Goal: Information Seeking & Learning: Learn about a topic

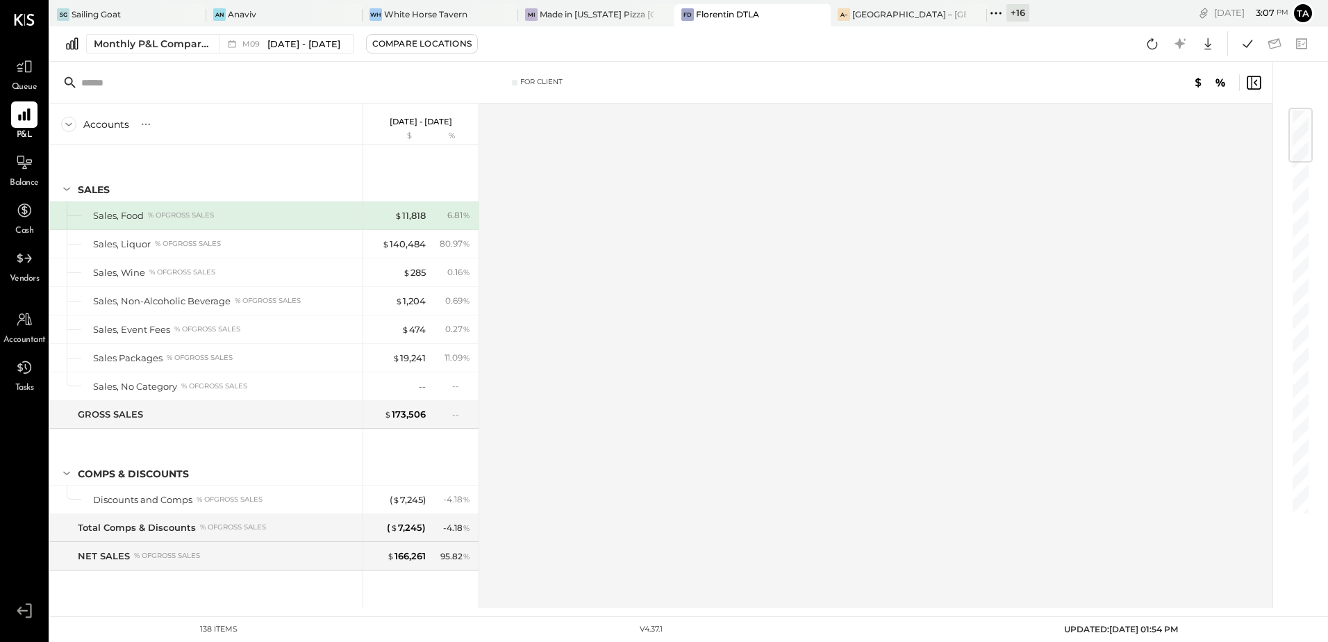
drag, startPoint x: 20, startPoint y: 165, endPoint x: 497, endPoint y: 601, distance: 646.3
click at [20, 165] on icon at bounding box center [24, 162] width 17 height 17
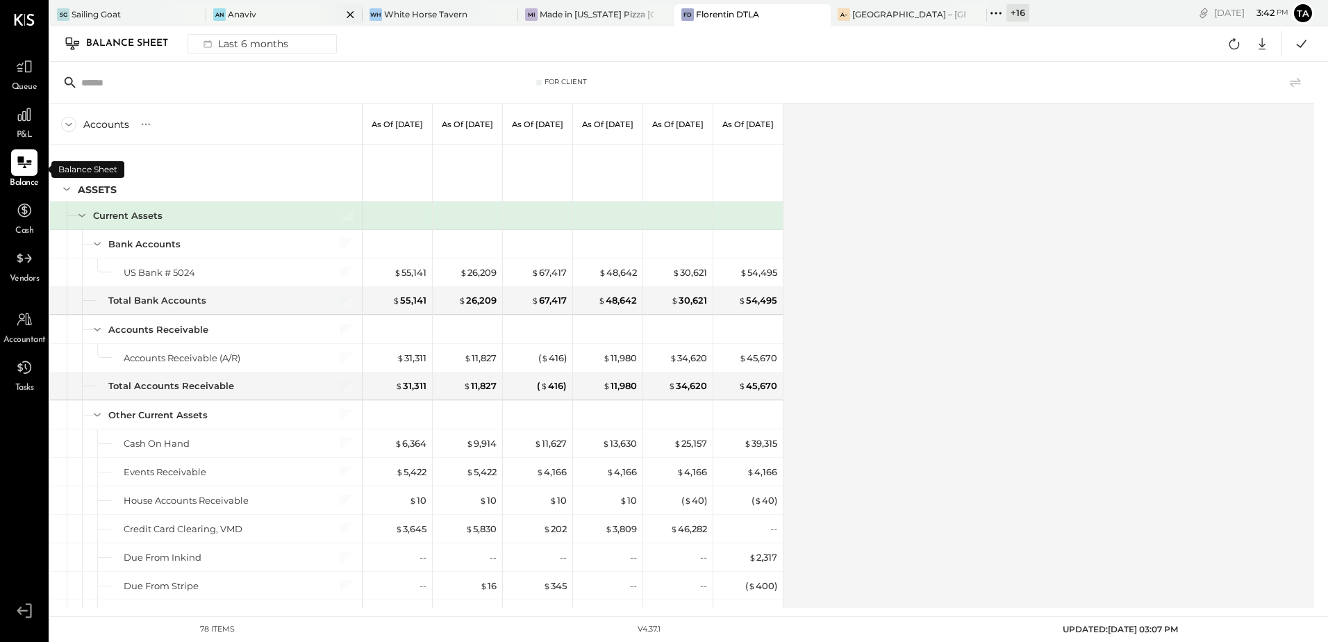
click at [283, 19] on div "An Anaviv" at bounding box center [273, 14] width 135 height 12
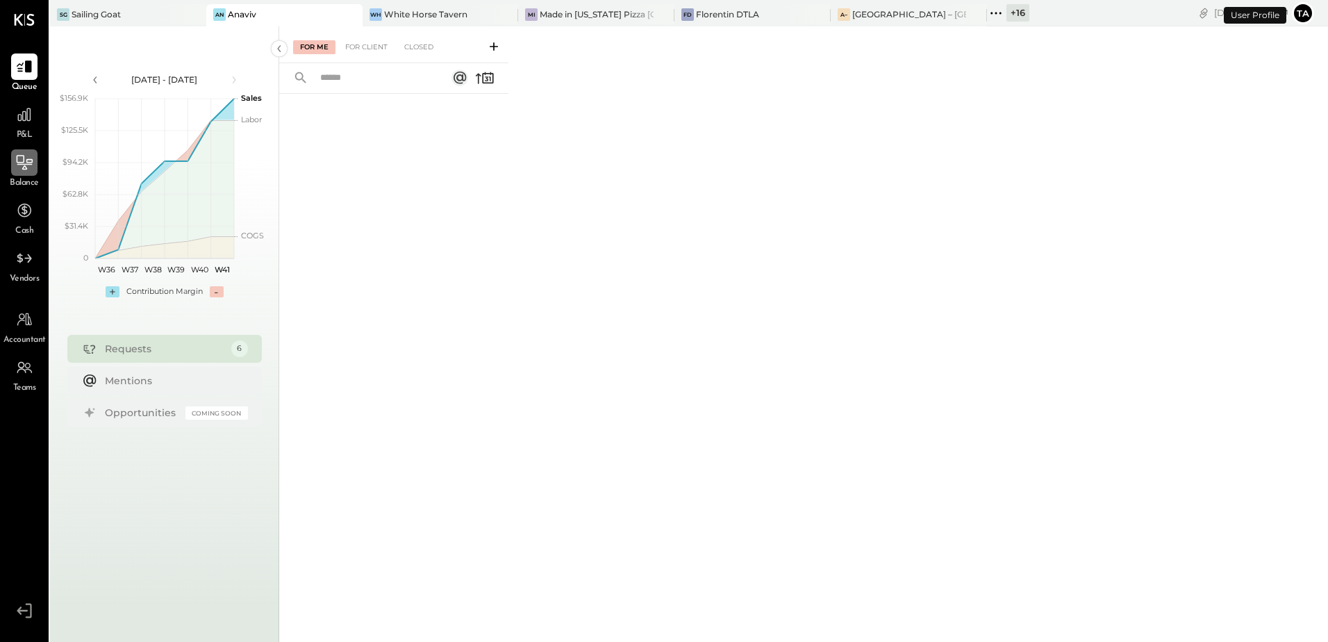
click at [19, 164] on icon at bounding box center [24, 164] width 15 height 1
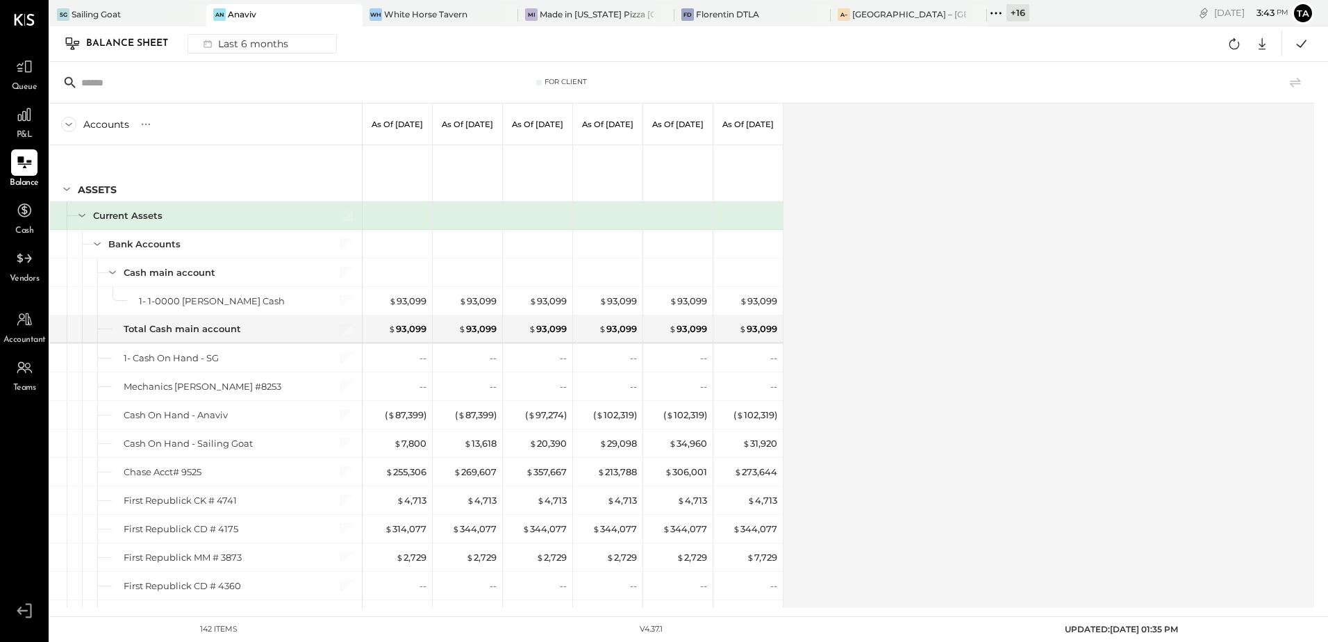
click at [143, 125] on icon at bounding box center [146, 124] width 14 height 14
click at [160, 129] on div "GL" at bounding box center [159, 124] width 14 height 12
click at [1049, 324] on div "Accounts S GL As of Apr 30th 2025 As of May 31st 2025 As of Jun 30th 2025 As of…" at bounding box center [683, 355] width 1266 height 504
drag, startPoint x: 998, startPoint y: 392, endPoint x: 1006, endPoint y: 392, distance: 8.3
click at [998, 392] on div "Accounts S GL As of Apr 30th 2025 As of May 31st 2025 As of Jun 30th 2025 As of…" at bounding box center [683, 355] width 1266 height 504
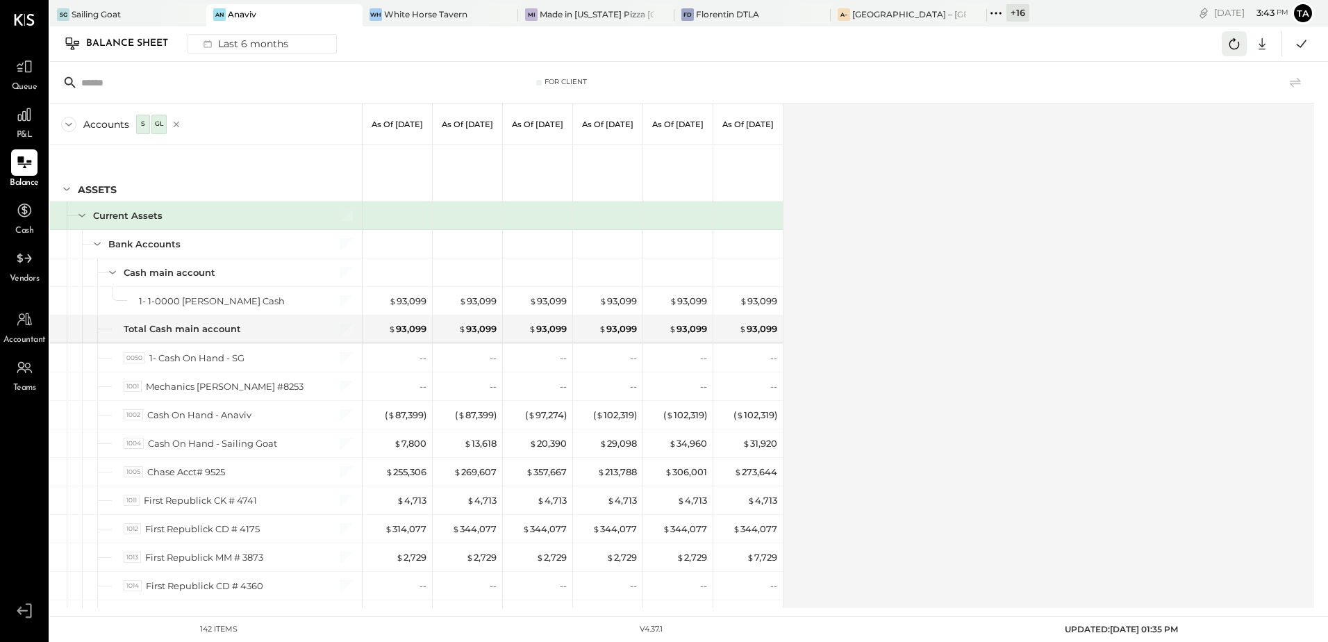
click at [1230, 55] on button at bounding box center [1233, 43] width 25 height 25
click at [1042, 295] on div "Accounts S GL As of [DATE] As of [DATE] As of [DATE] As of [DATE] As of [DATE] …" at bounding box center [683, 355] width 1266 height 504
click at [952, 485] on div "Accounts S GL As of [DATE] As of [DATE] As of [DATE] As of [DATE] As of [DATE] …" at bounding box center [683, 355] width 1266 height 504
click at [15, 121] on icon at bounding box center [24, 115] width 18 height 18
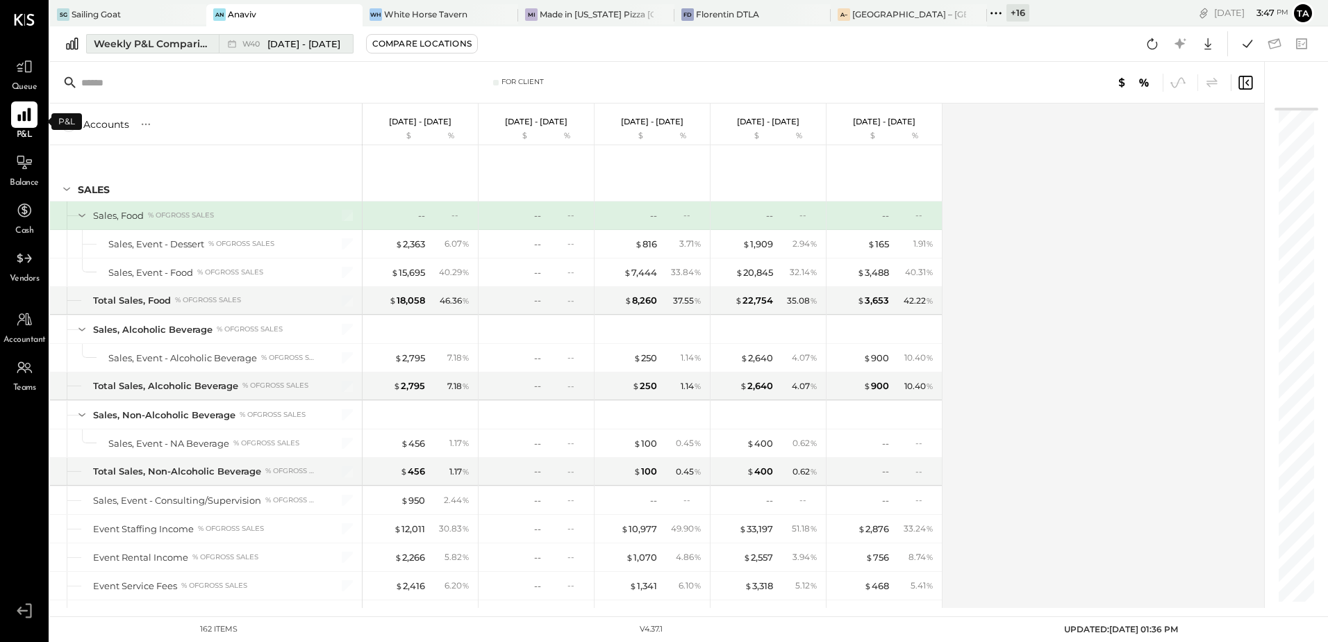
click at [258, 40] on span "W40" at bounding box center [253, 44] width 22 height 8
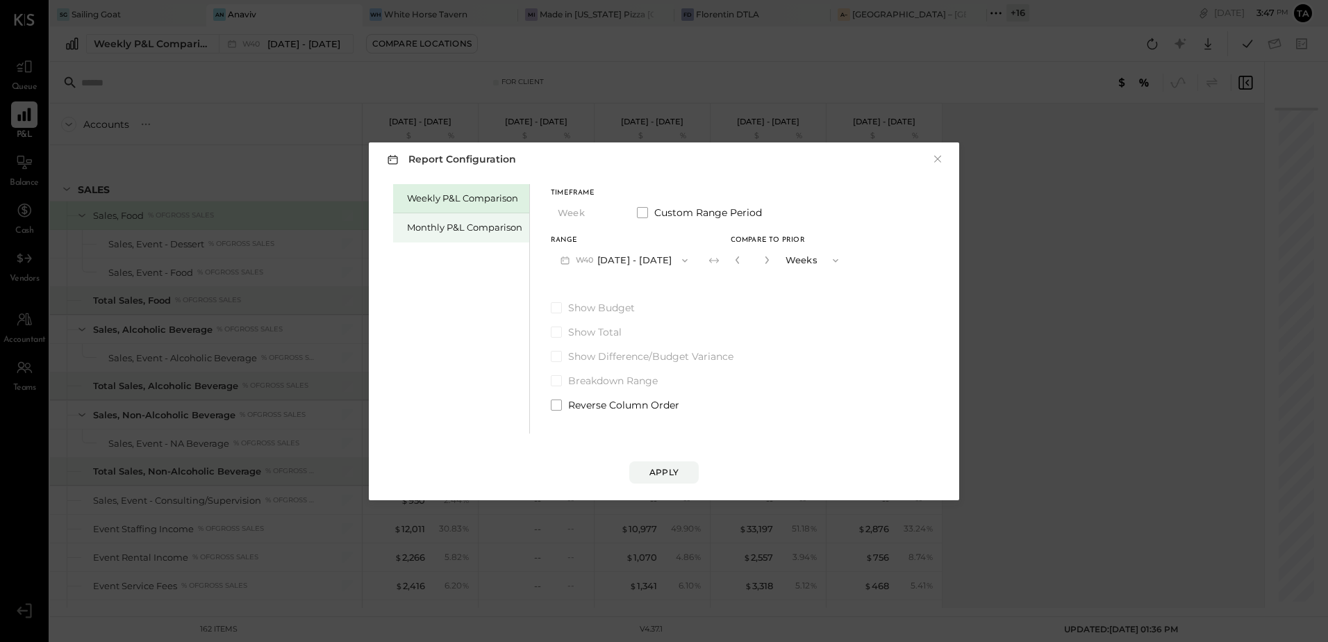
click at [444, 226] on div "Monthly P&L Comparison" at bounding box center [464, 227] width 115 height 13
click at [598, 253] on button "M10 [DATE] - [DATE]" at bounding box center [623, 260] width 144 height 26
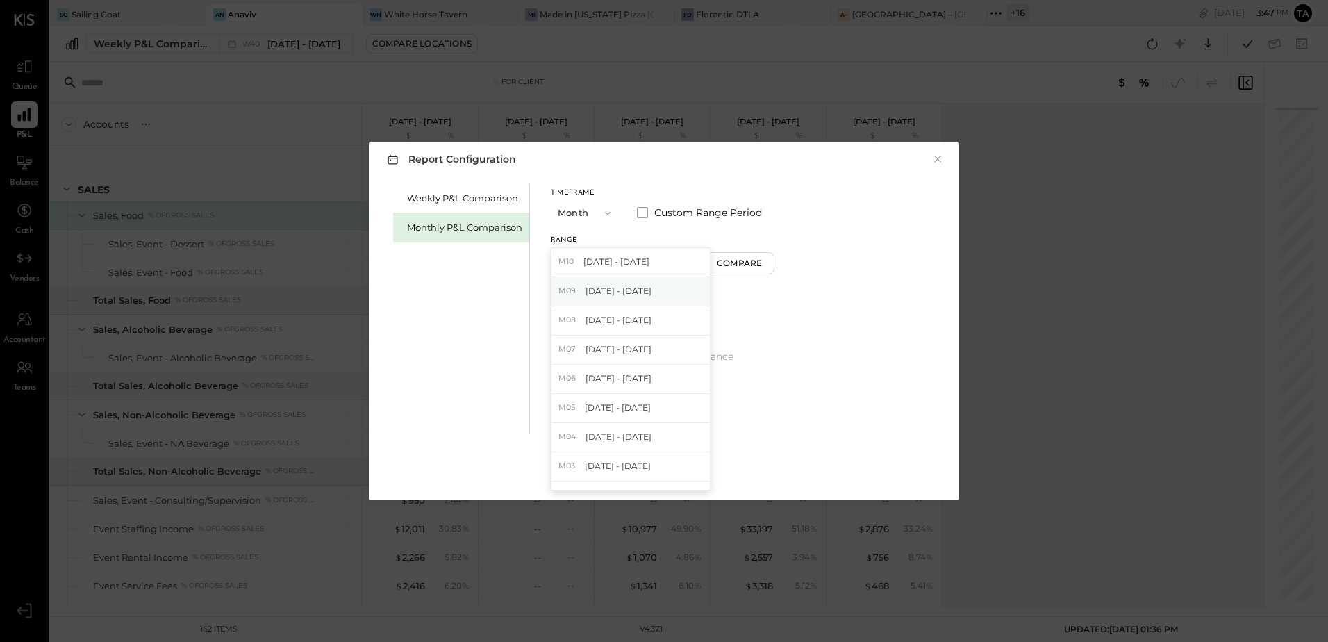
click at [606, 292] on span "[DATE] - [DATE]" at bounding box center [618, 291] width 66 height 12
click at [659, 475] on div "Apply" at bounding box center [663, 472] width 29 height 12
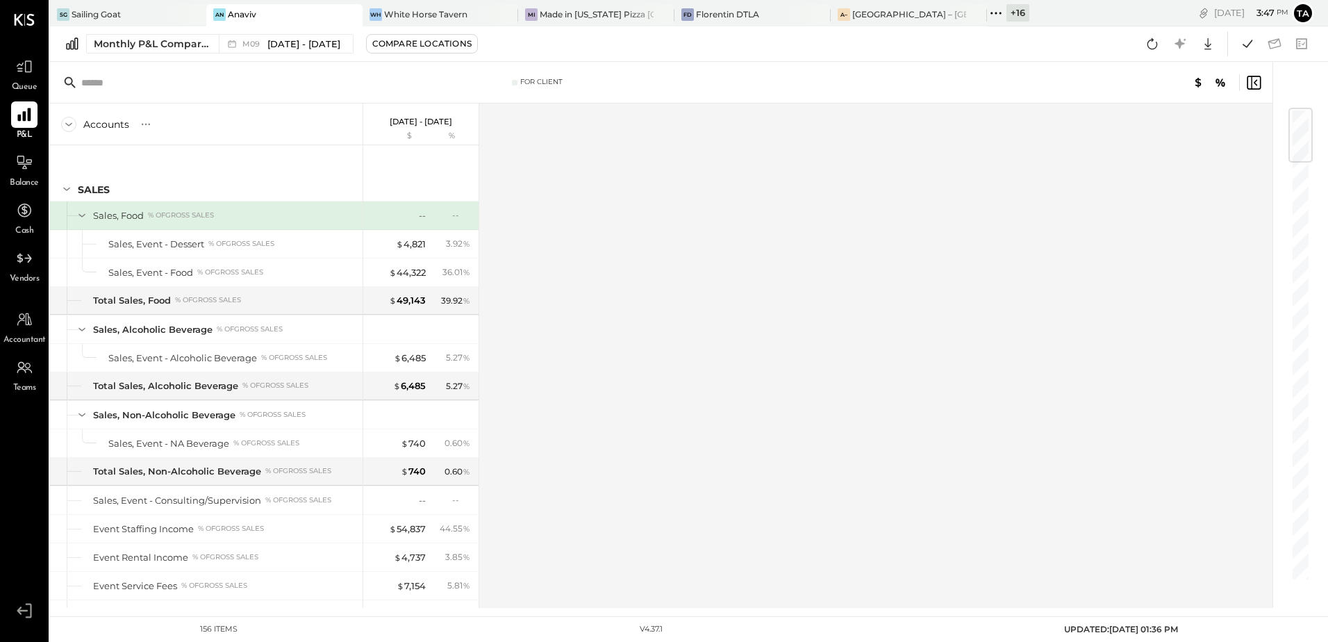
click at [981, 283] on div "Accounts S % GL [DATE] - [DATE] $ % SALES Sales, Food % of GROSS SALES Sales, E…" at bounding box center [662, 355] width 1224 height 504
click at [1152, 54] on button at bounding box center [1152, 43] width 25 height 25
drag, startPoint x: 773, startPoint y: 353, endPoint x: 774, endPoint y: 364, distance: 10.4
click at [773, 353] on div "Accounts S % GL [DATE] - [DATE] $ % SALES Sales, Food % of GROSS SALES Sales, E…" at bounding box center [662, 355] width 1224 height 504
drag, startPoint x: 131, startPoint y: 19, endPoint x: 142, endPoint y: 56, distance: 38.4
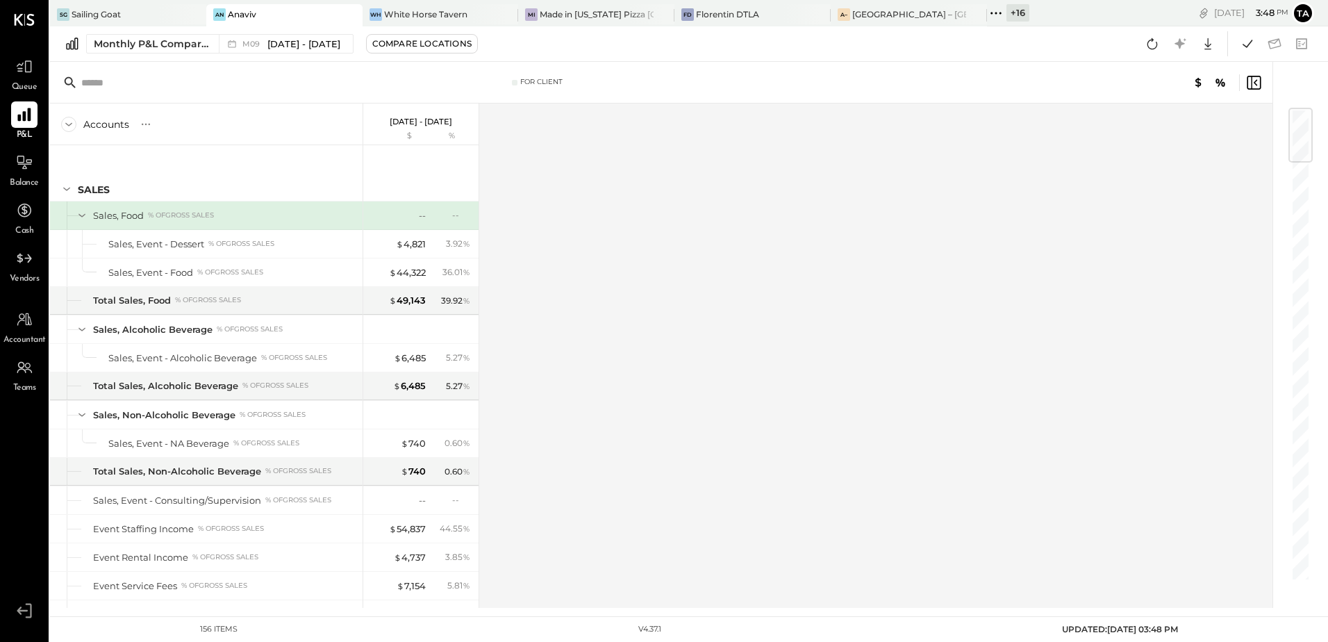
click at [131, 19] on div "SG Sailing Goat" at bounding box center [117, 14] width 135 height 12
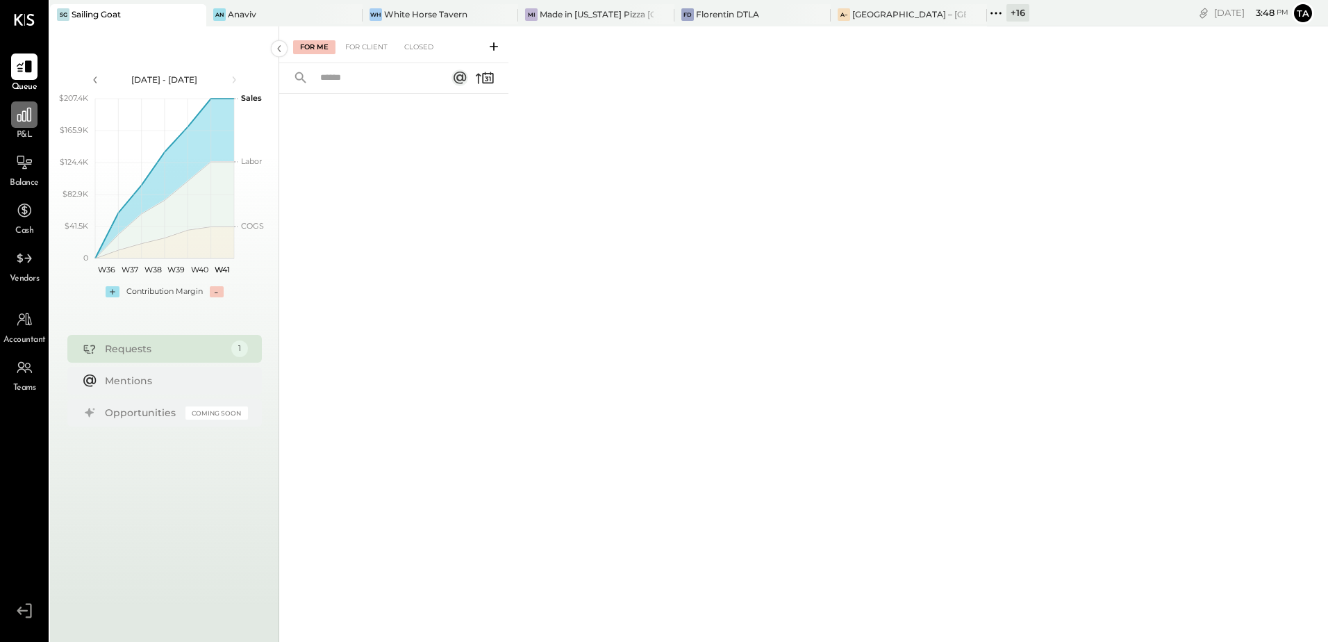
click at [26, 113] on icon at bounding box center [24, 115] width 14 height 14
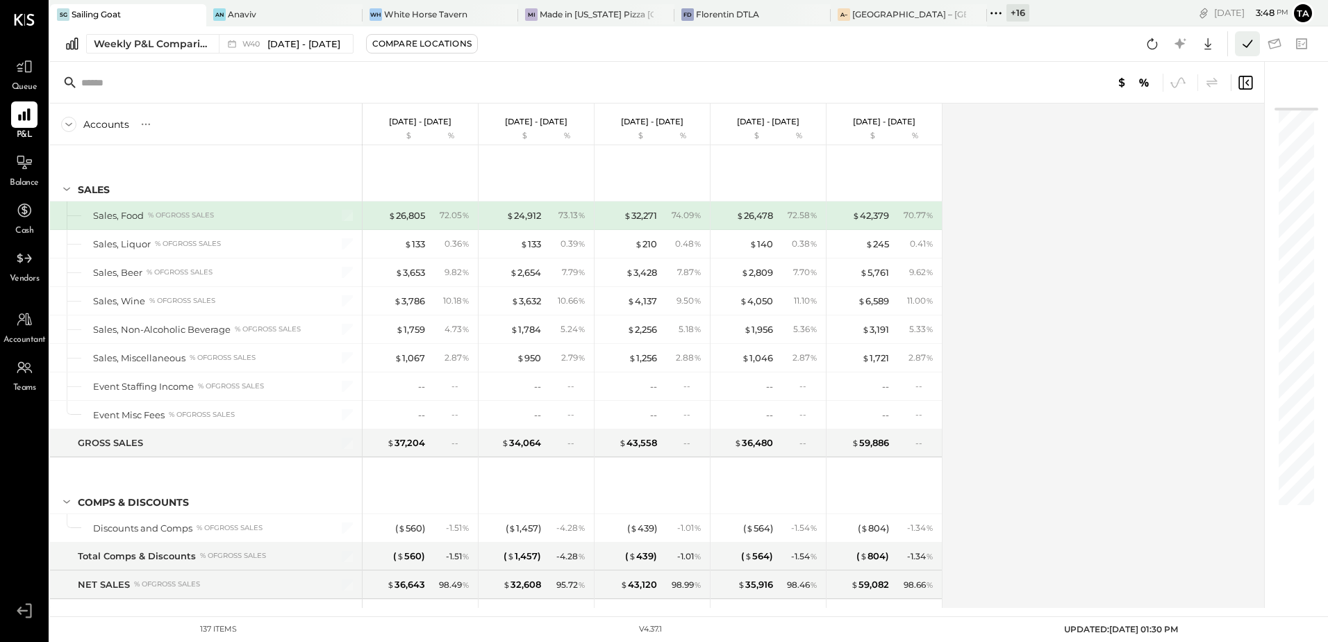
click at [1243, 47] on icon at bounding box center [1247, 44] width 18 height 18
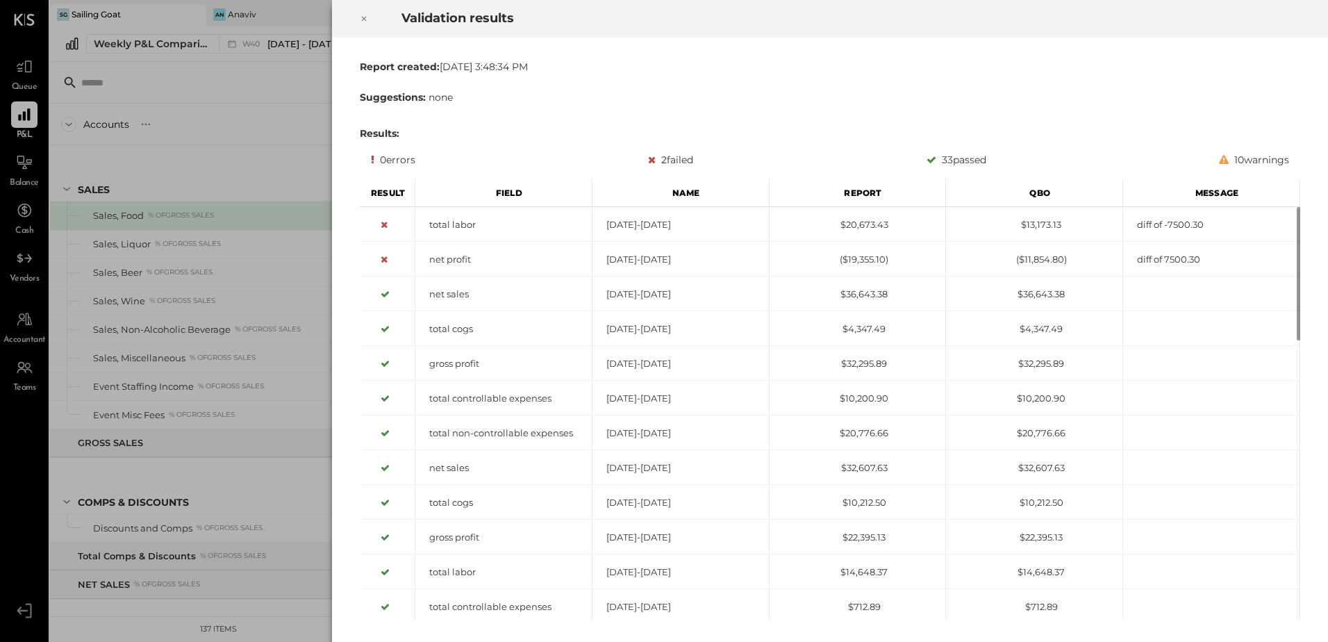
click at [365, 22] on icon at bounding box center [364, 18] width 8 height 17
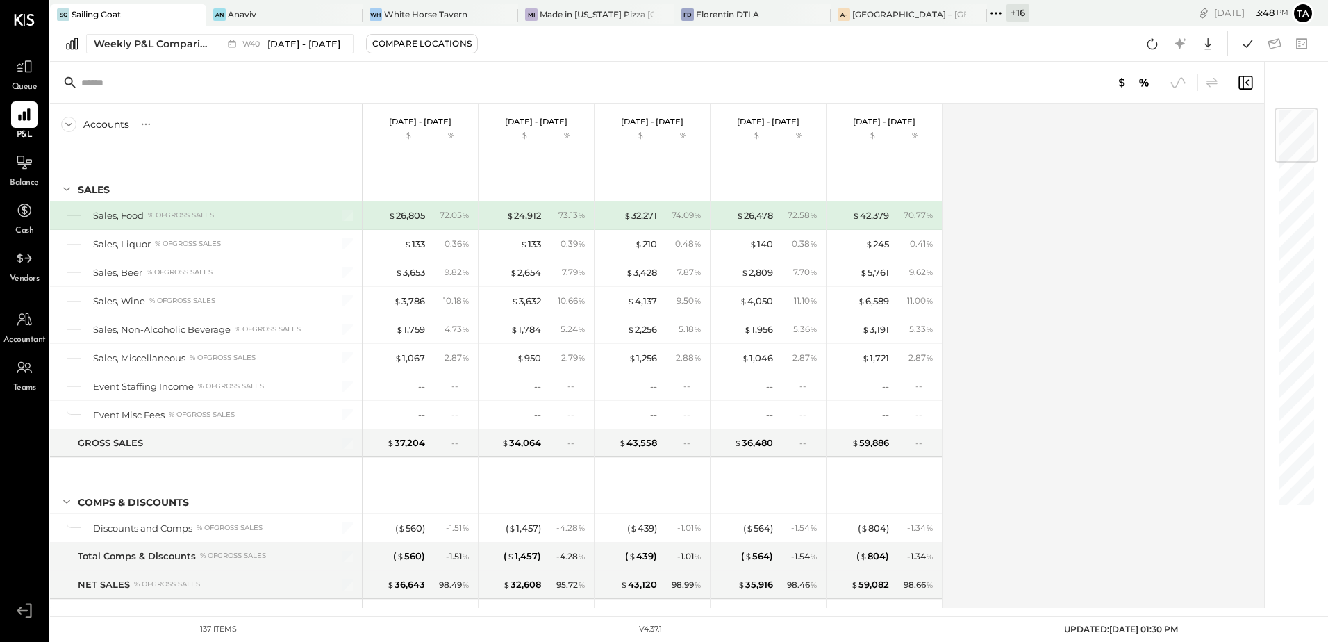
click at [1031, 423] on div "Accounts S % GL [DATE] - [DATE] $ % [DATE] - [DATE] $ % [DATE] - [DATE] $ % [DA…" at bounding box center [658, 355] width 1216 height 504
click at [1150, 50] on icon at bounding box center [1152, 44] width 18 height 18
click at [181, 40] on div "Weekly P&L Comparison" at bounding box center [152, 44] width 117 height 14
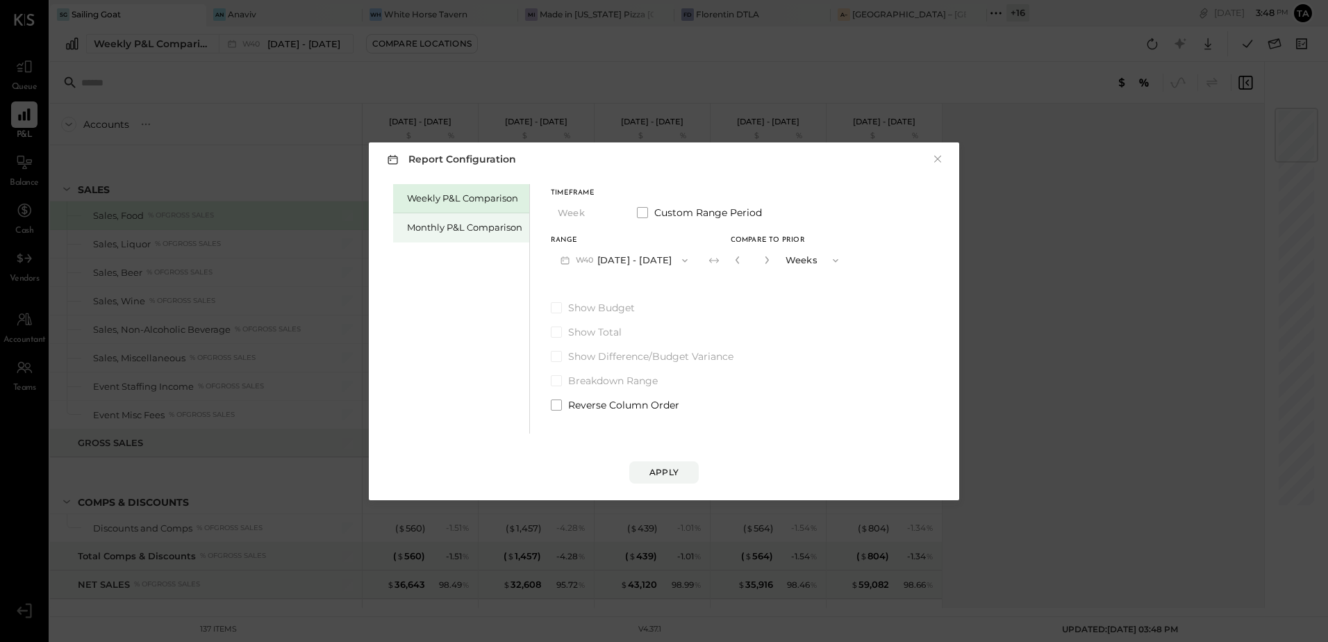
click at [445, 231] on div "Monthly P&L Comparison" at bounding box center [464, 227] width 115 height 13
click at [606, 256] on button "M09 [DATE] - [DATE]" at bounding box center [624, 260] width 147 height 26
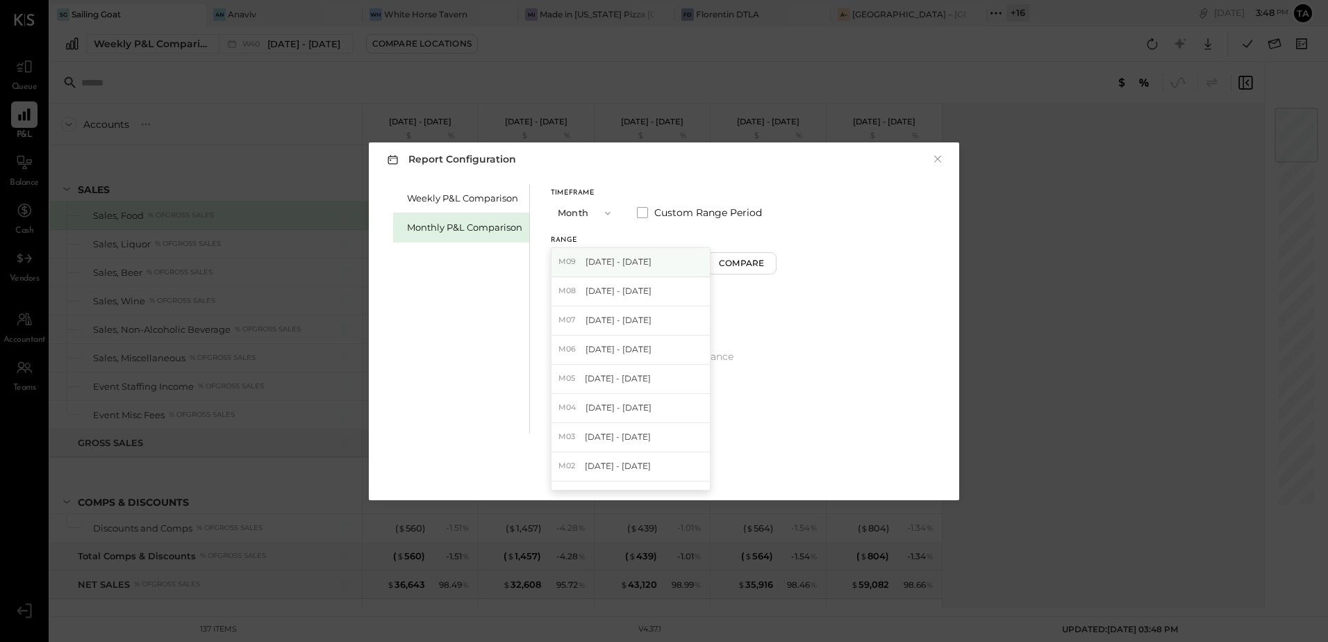
click at [606, 263] on span "[DATE] - [DATE]" at bounding box center [618, 262] width 66 height 12
click at [721, 266] on div "Compare" at bounding box center [741, 263] width 45 height 12
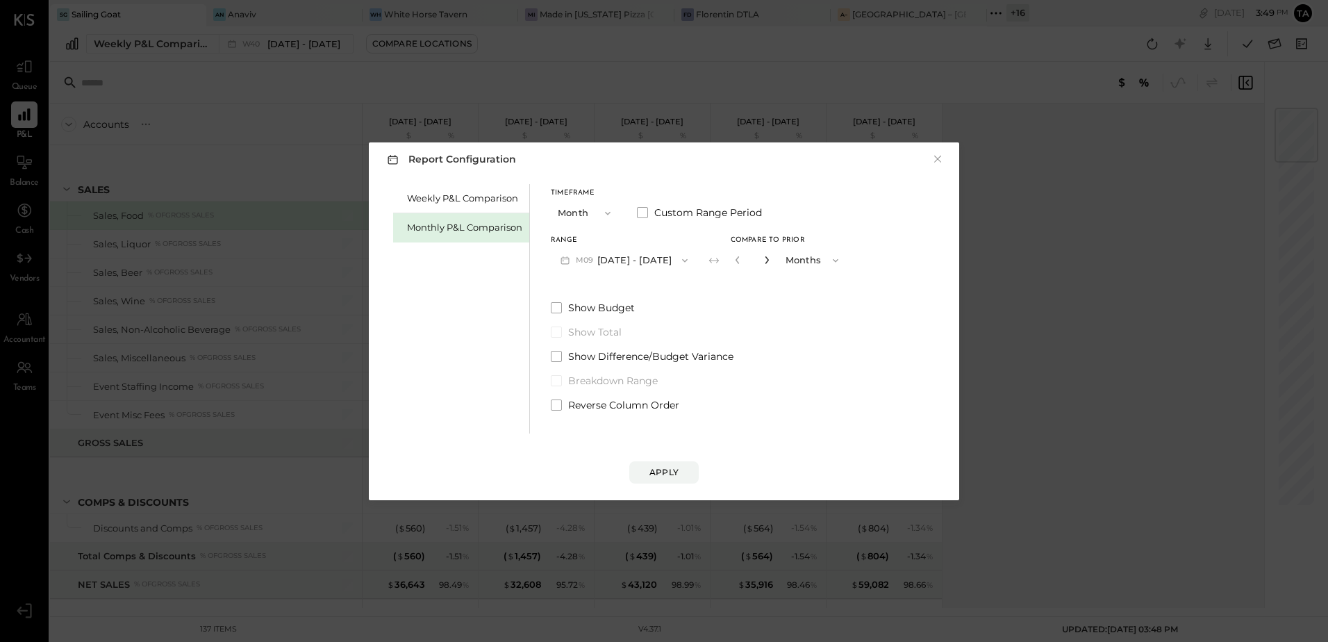
click at [765, 259] on icon "button" at bounding box center [766, 260] width 3 height 8
type input "*"
click at [676, 475] on div "Apply" at bounding box center [663, 472] width 29 height 12
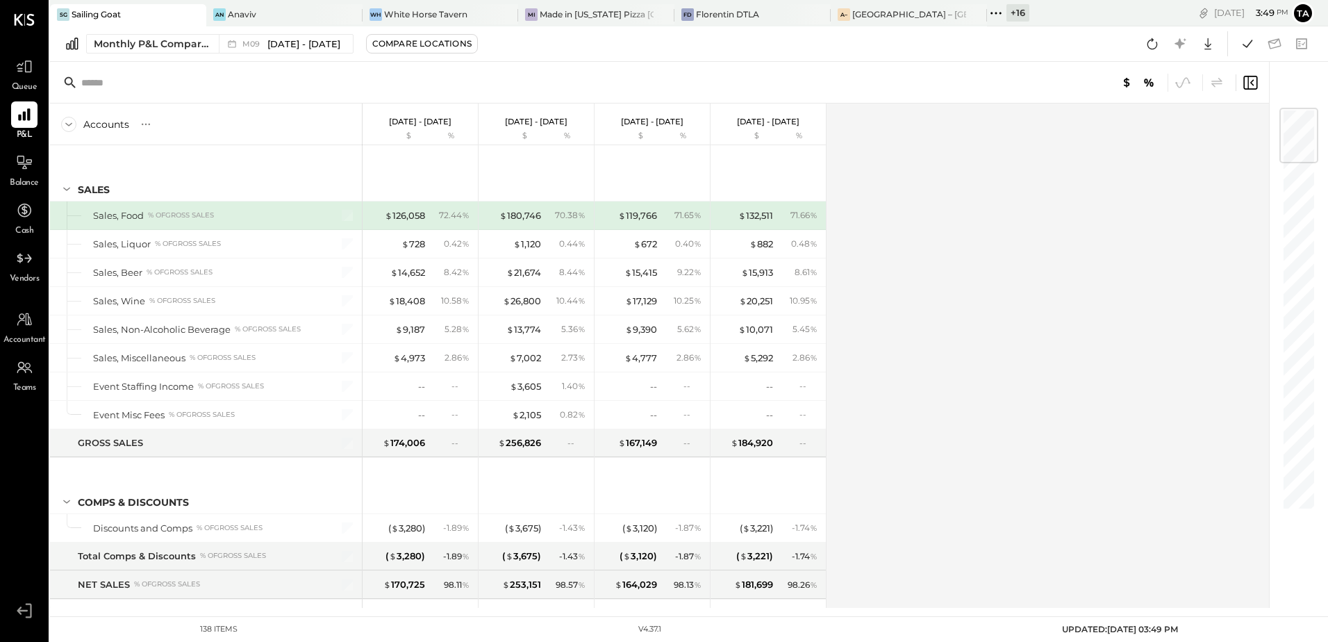
click at [933, 350] on div "Accounts S % GL [DATE] - [DATE] $ % [DATE] - [DATE] $ % [DATE] - [DATE] $ % [DA…" at bounding box center [660, 355] width 1221 height 504
click at [16, 170] on icon at bounding box center [24, 162] width 18 height 18
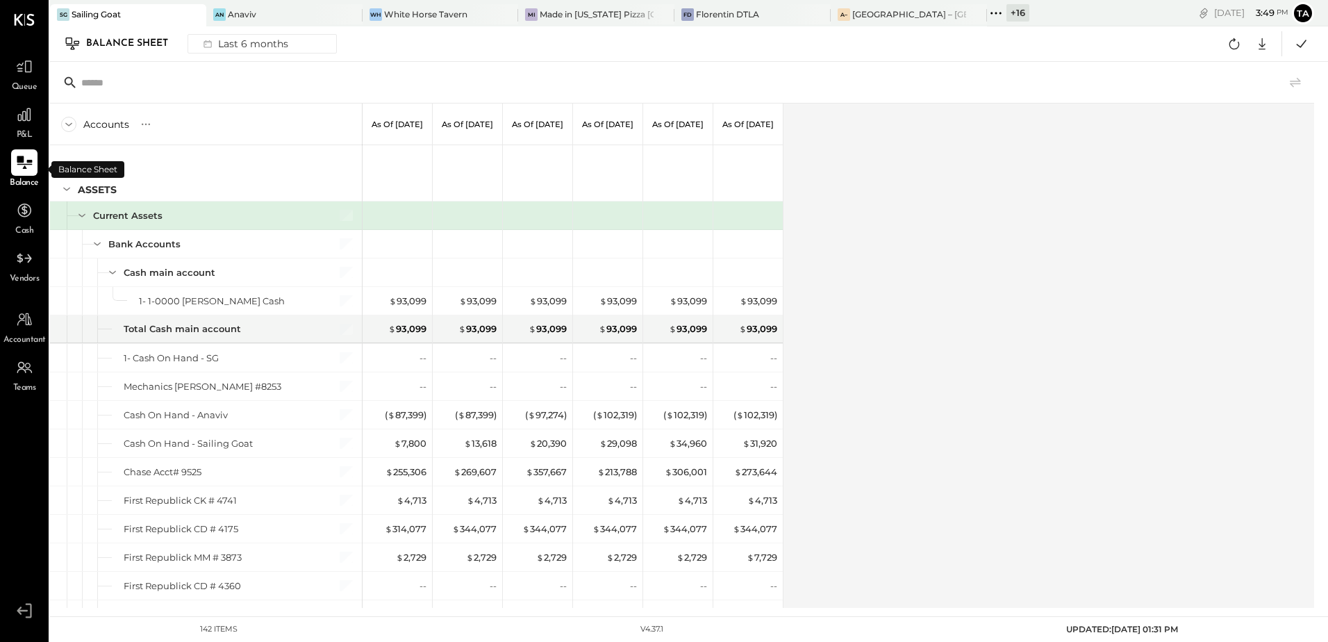
click at [944, 281] on div "Accounts S GL As of [DATE] As of [DATE] As of [DATE] As of [DATE] As of [DATE] …" at bounding box center [683, 355] width 1266 height 504
click at [1237, 49] on icon at bounding box center [1234, 43] width 10 height 11
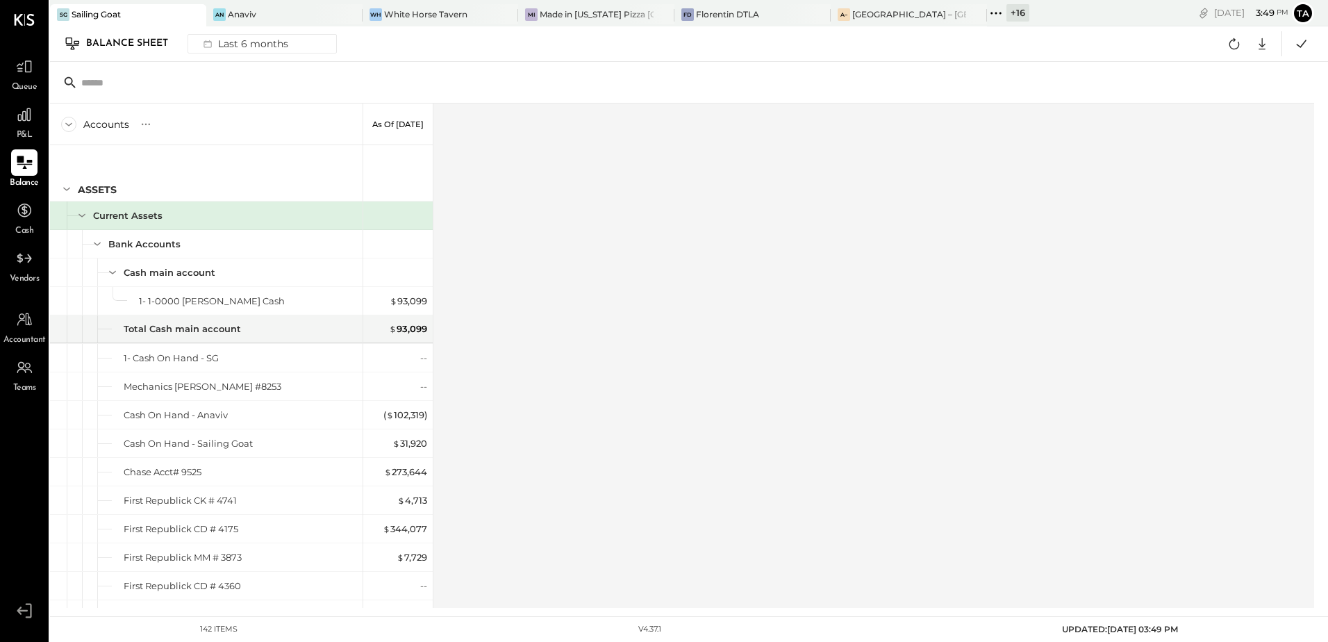
drag, startPoint x: 883, startPoint y: 442, endPoint x: 849, endPoint y: 390, distance: 62.6
click at [883, 441] on div "Accounts S GL As of [DATE] ASSETS Current Assets Bank Accounts Cash main accoun…" at bounding box center [683, 355] width 1266 height 504
click at [690, 22] on div "[PERSON_NAME] DTLA" at bounding box center [752, 15] width 156 height 22
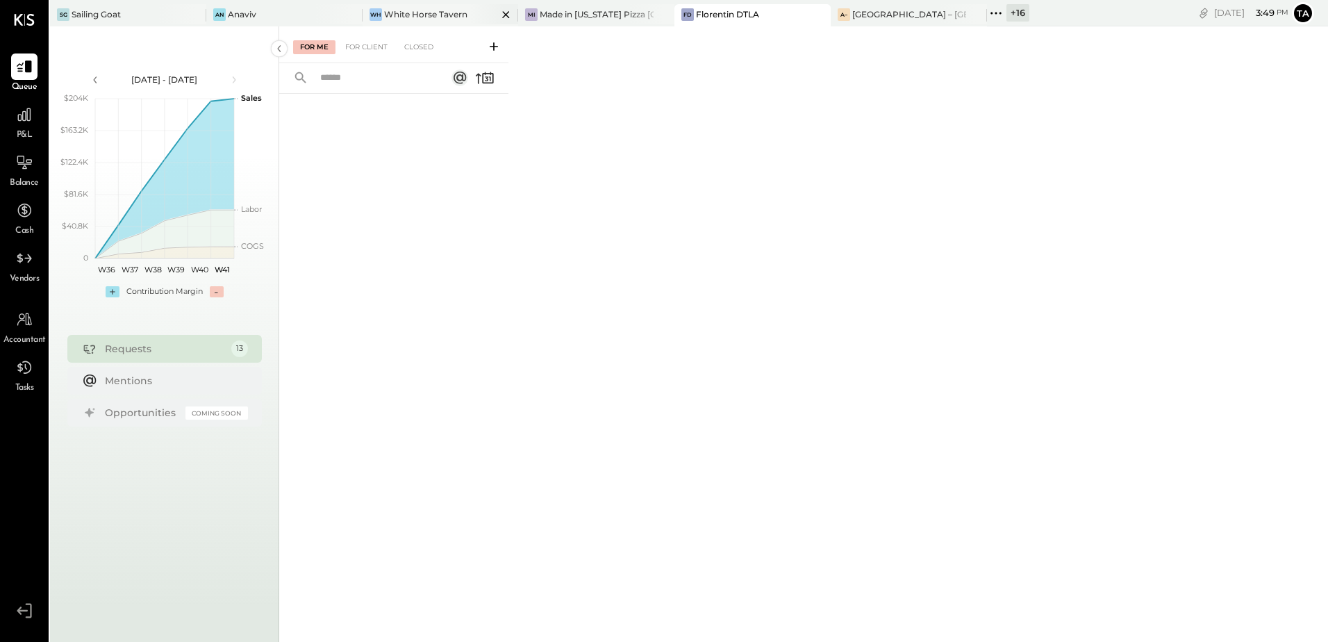
click at [434, 16] on div "White Horse Tavern" at bounding box center [425, 14] width 83 height 12
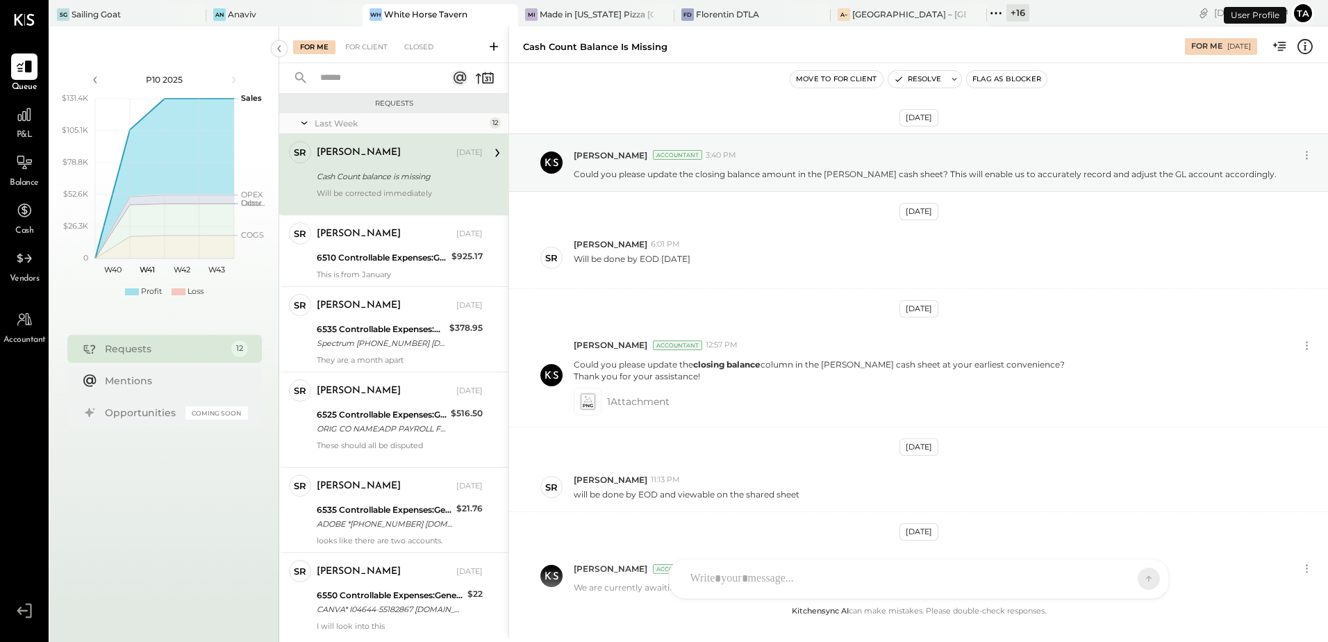
scroll to position [392, 0]
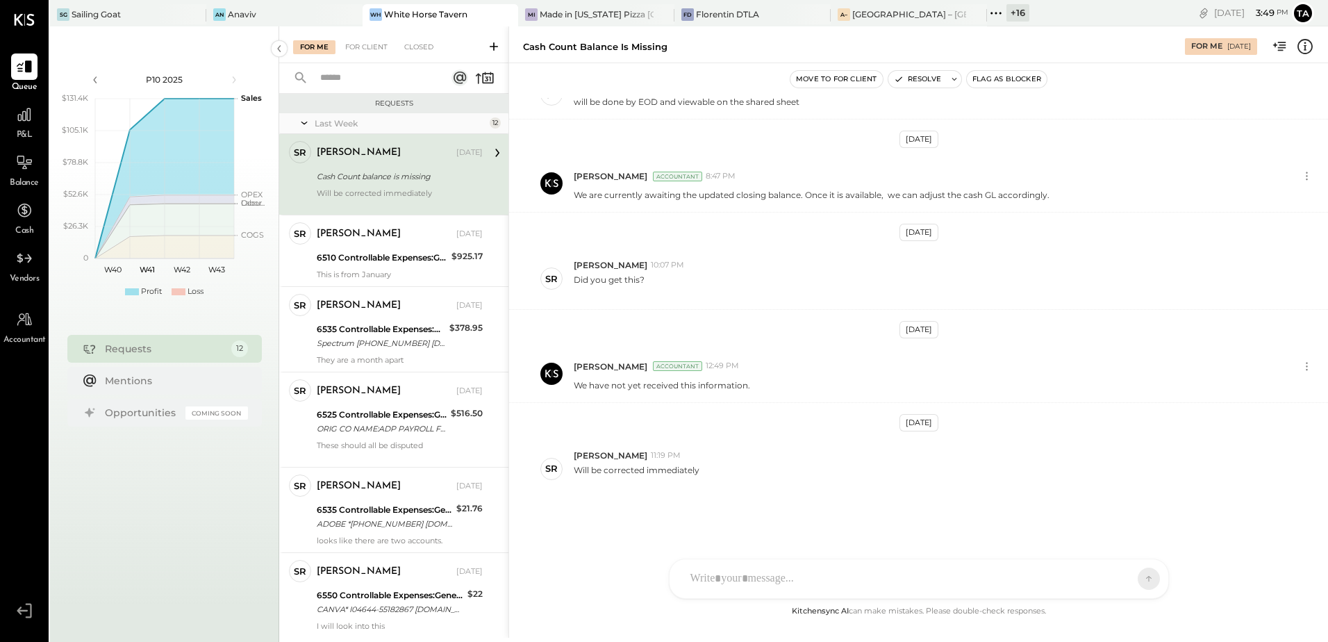
click at [377, 172] on div "Cash Count balance is missing" at bounding box center [398, 176] width 162 height 14
click at [785, 474] on div "Will be corrected immediately" at bounding box center [945, 474] width 743 height 26
click at [639, 473] on p "Will be corrected immediately" at bounding box center [637, 476] width 126 height 24
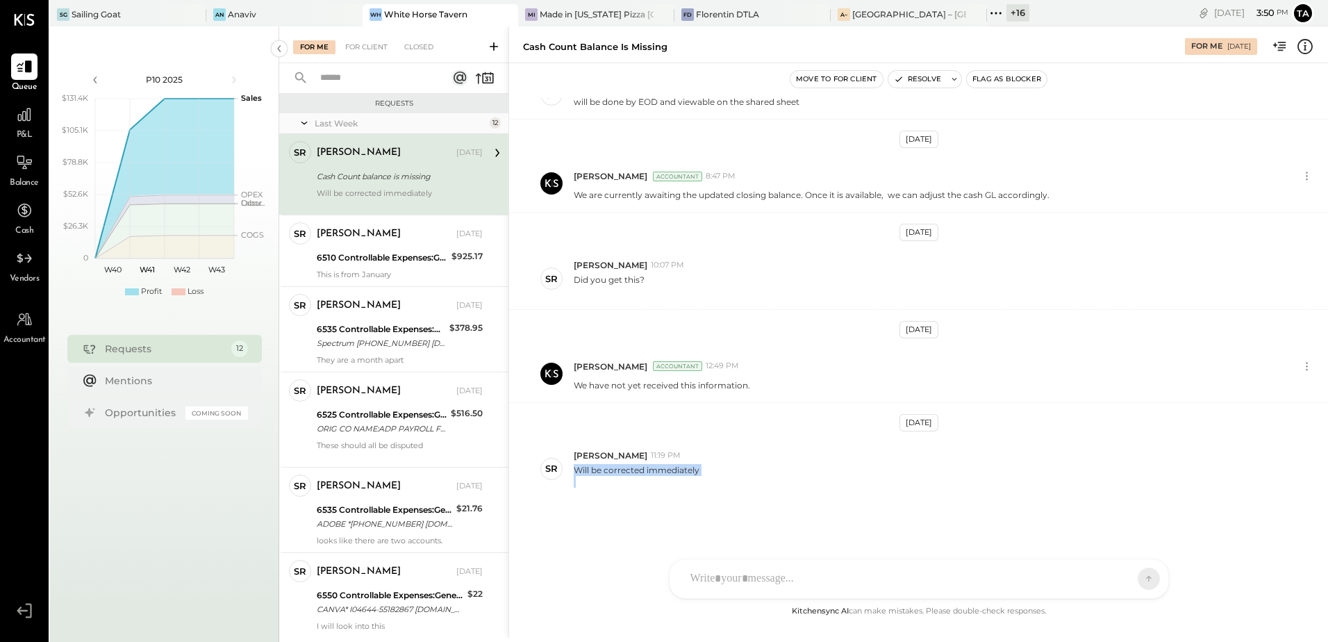
click at [864, 500] on div "[DATE] [PERSON_NAME] Accountant 3:40 PM Could you please update the closing bal…" at bounding box center [918, 350] width 819 height 505
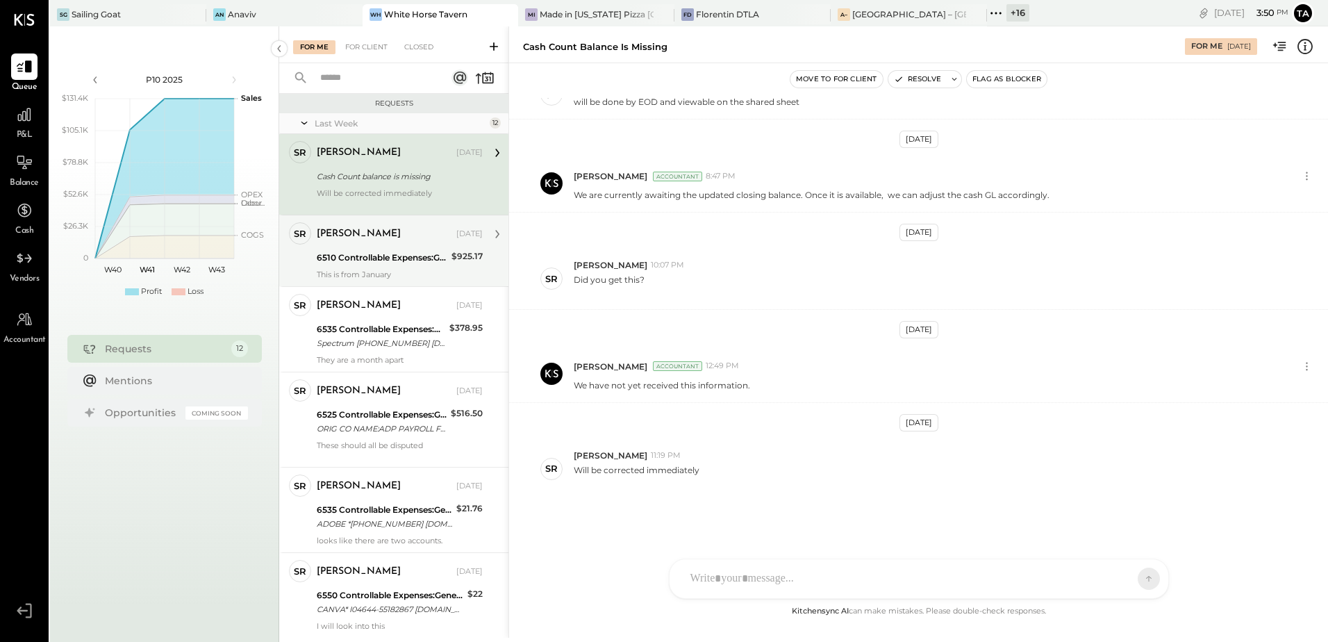
click at [378, 267] on div "[PERSON_NAME] [DATE] 6510 Controllable Expenses:General & Administrative Expens…" at bounding box center [400, 250] width 166 height 57
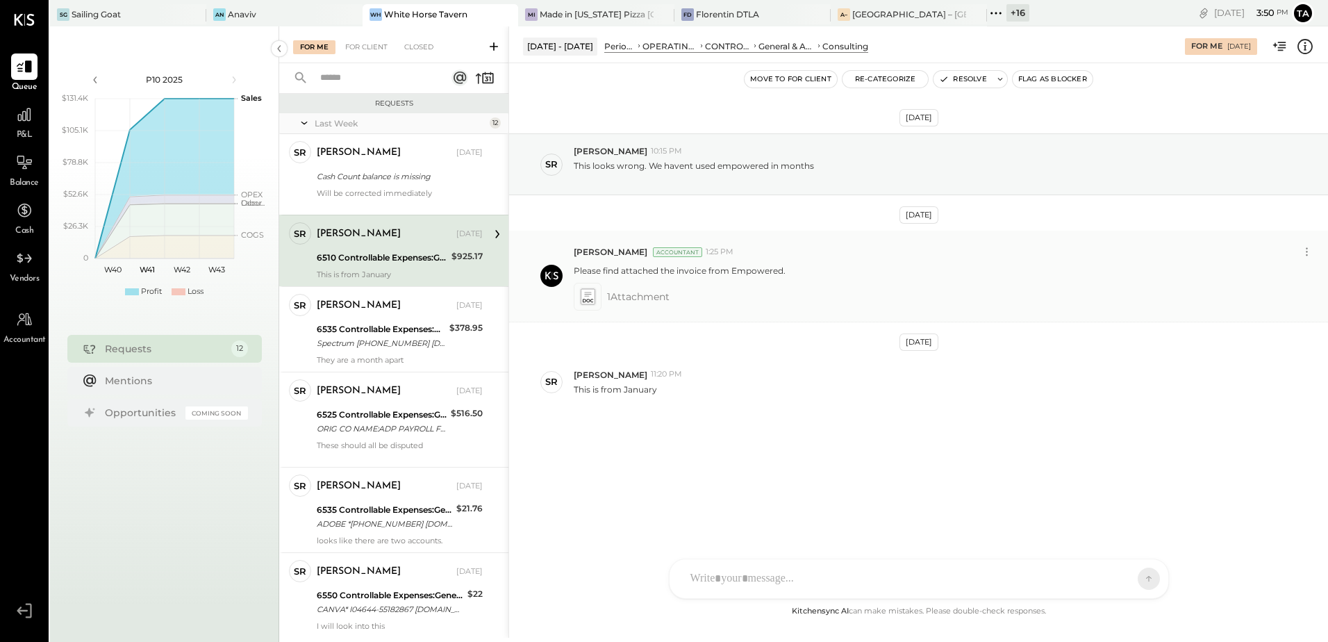
click at [587, 300] on icon at bounding box center [587, 296] width 15 height 16
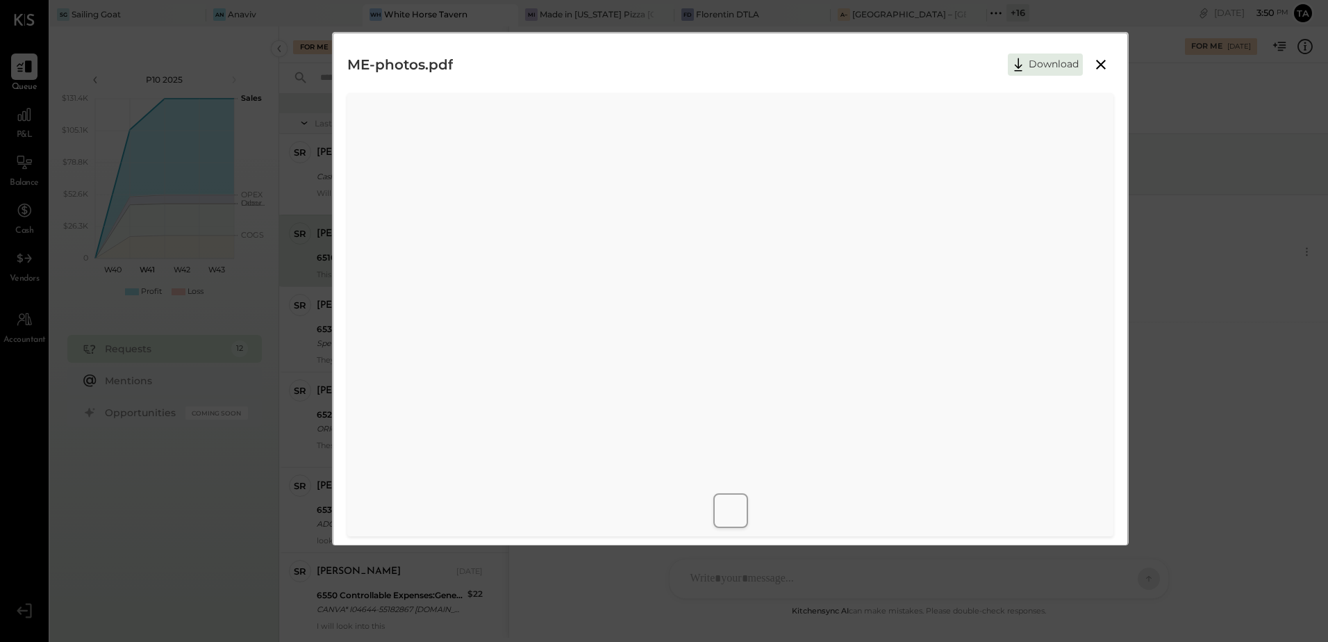
click at [1102, 68] on icon at bounding box center [1101, 65] width 10 height 10
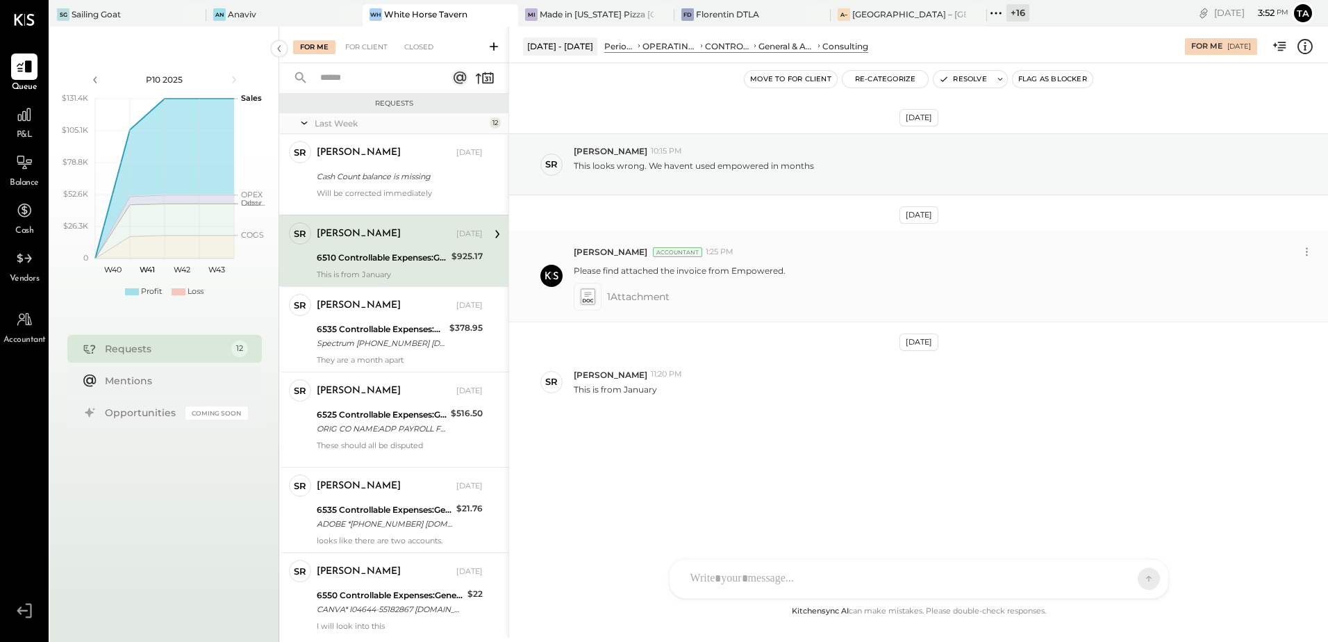
click at [751, 274] on p "Please find attached the invoice from Empowered." at bounding box center [680, 271] width 212 height 12
copy p "Empowered"
click at [587, 298] on icon at bounding box center [587, 296] width 15 height 16
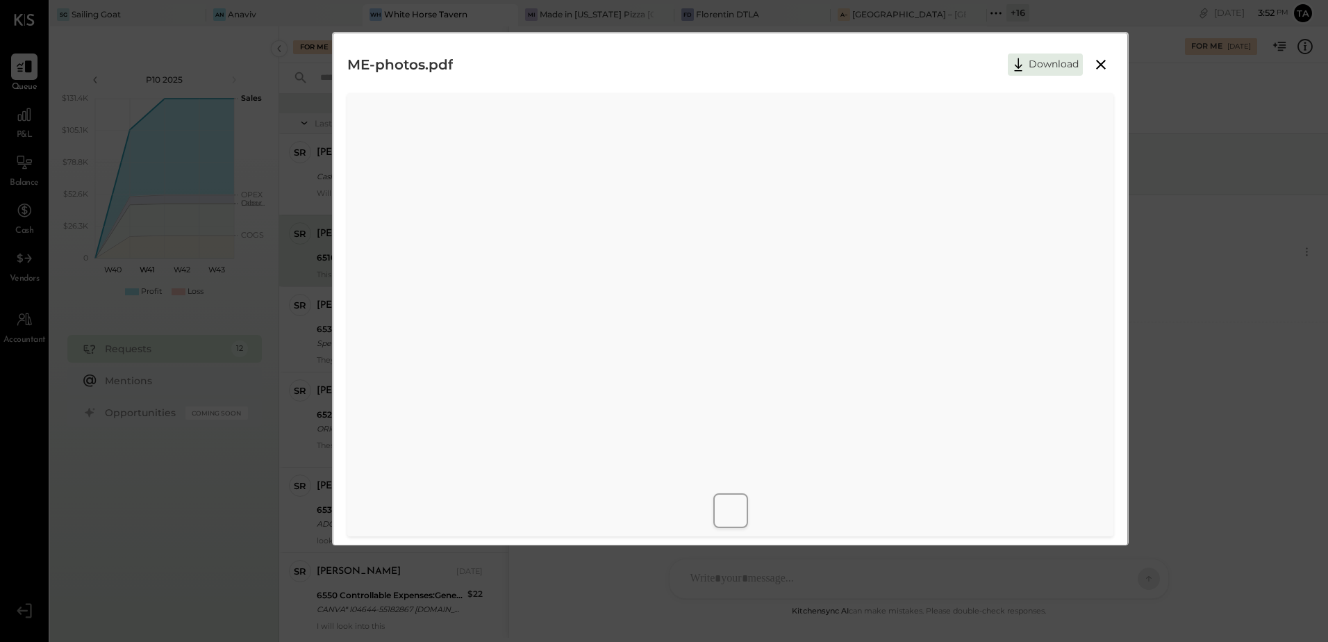
click at [1102, 65] on icon at bounding box center [1100, 64] width 17 height 17
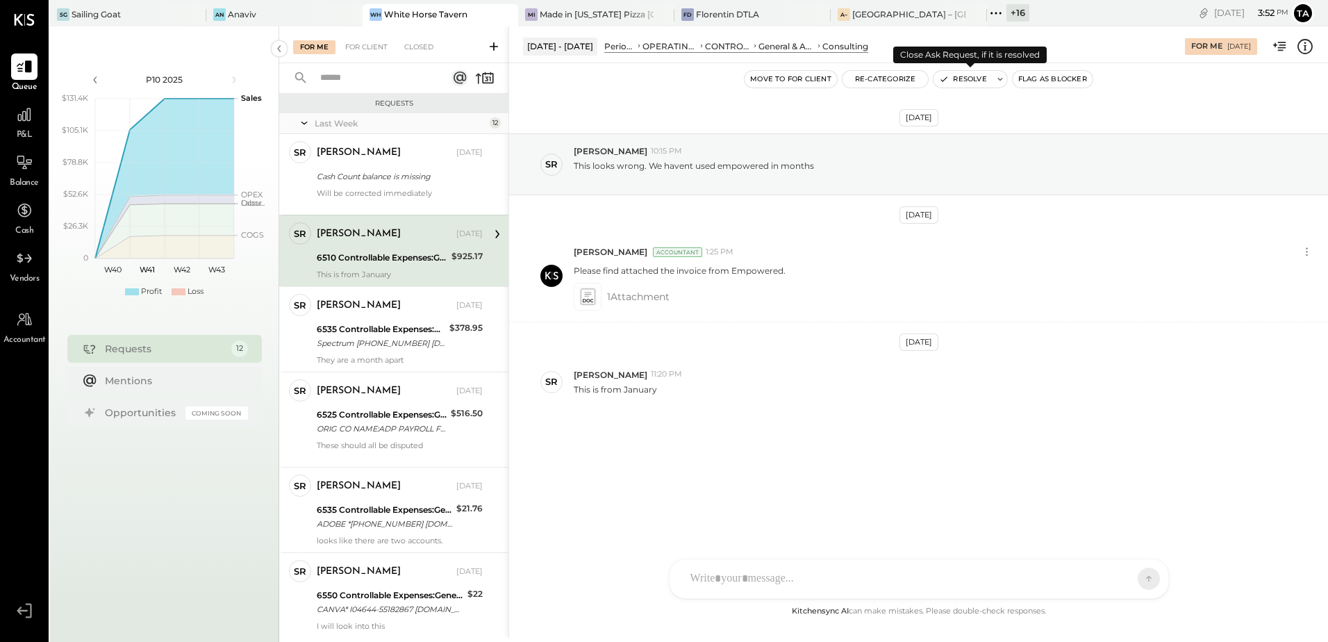
click at [973, 79] on button "Resolve" at bounding box center [962, 79] width 58 height 17
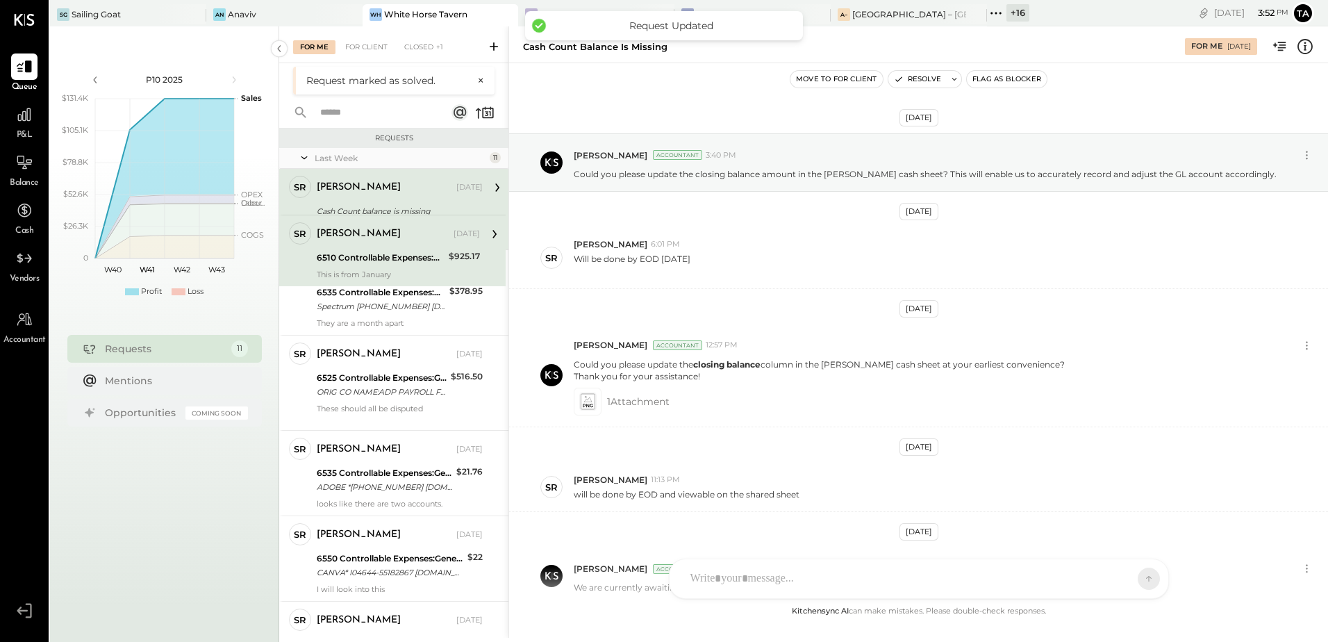
scroll to position [392, 0]
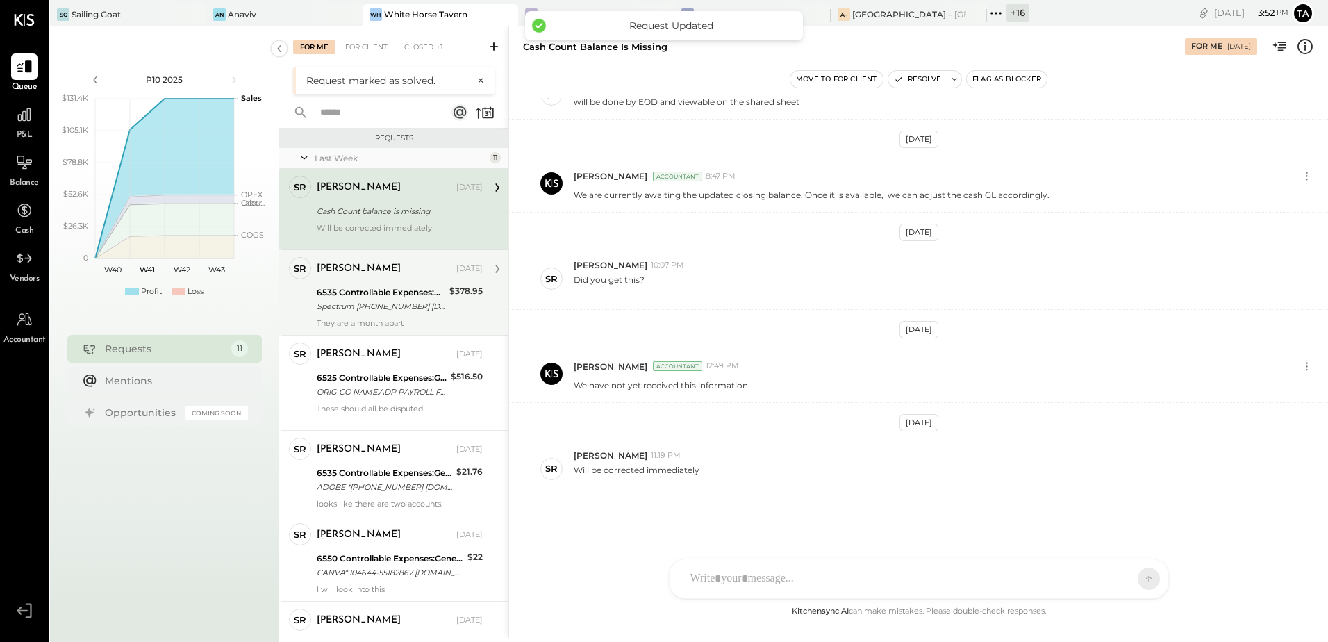
click at [389, 294] on div "6535 Controllable Expenses:General & Administrative Expenses:Computer Supplies,…" at bounding box center [381, 292] width 128 height 14
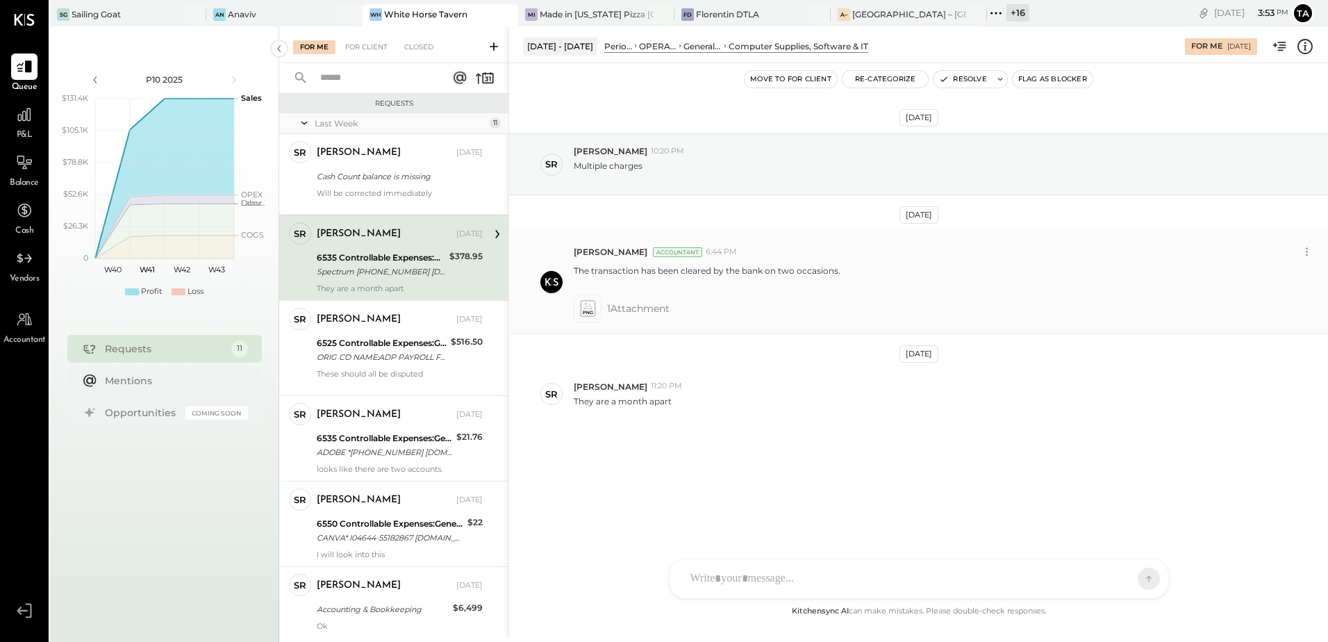
click at [590, 310] on icon at bounding box center [587, 308] width 15 height 16
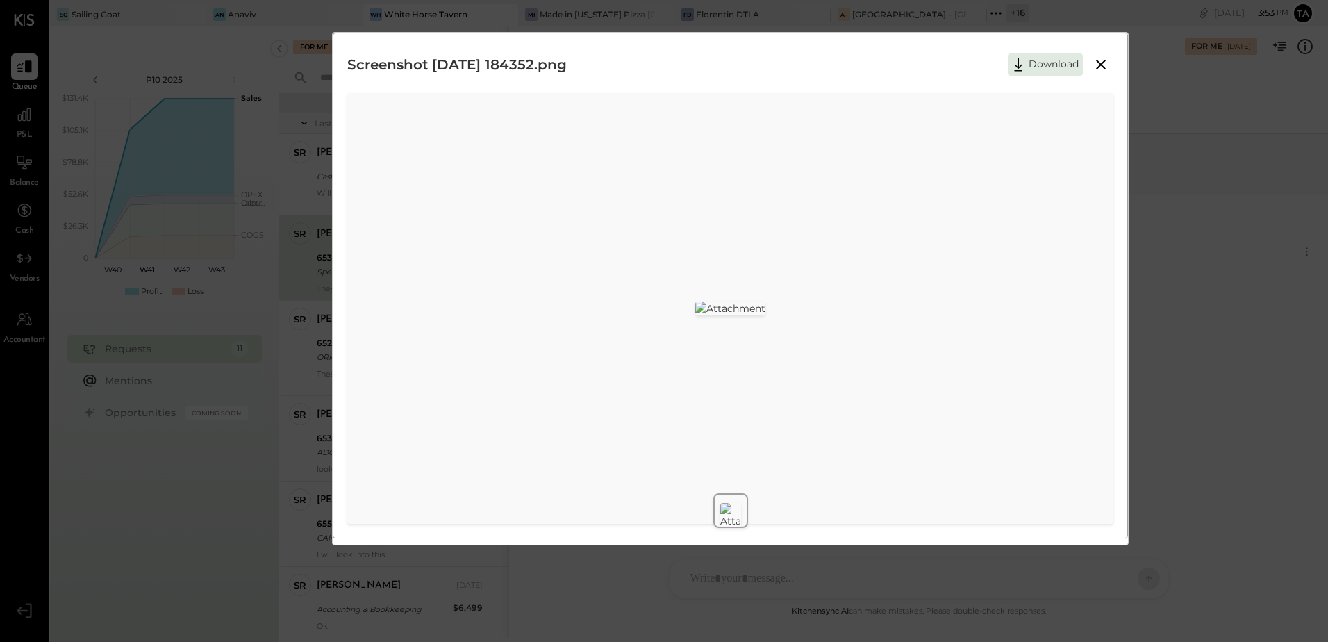
click at [1103, 63] on icon at bounding box center [1100, 64] width 17 height 17
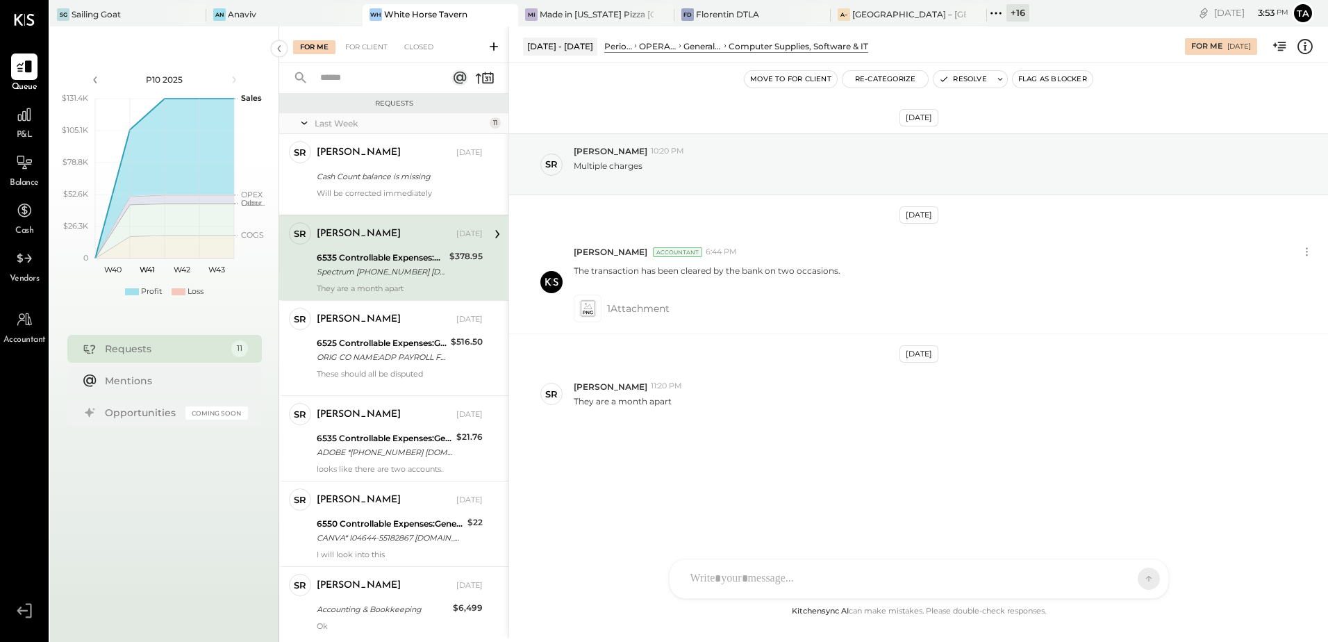
click at [773, 442] on div "[DATE] SR [PERSON_NAME] 10:20 PM Multiple charges [DATE] [PERSON_NAME] Accounta…" at bounding box center [918, 310] width 819 height 424
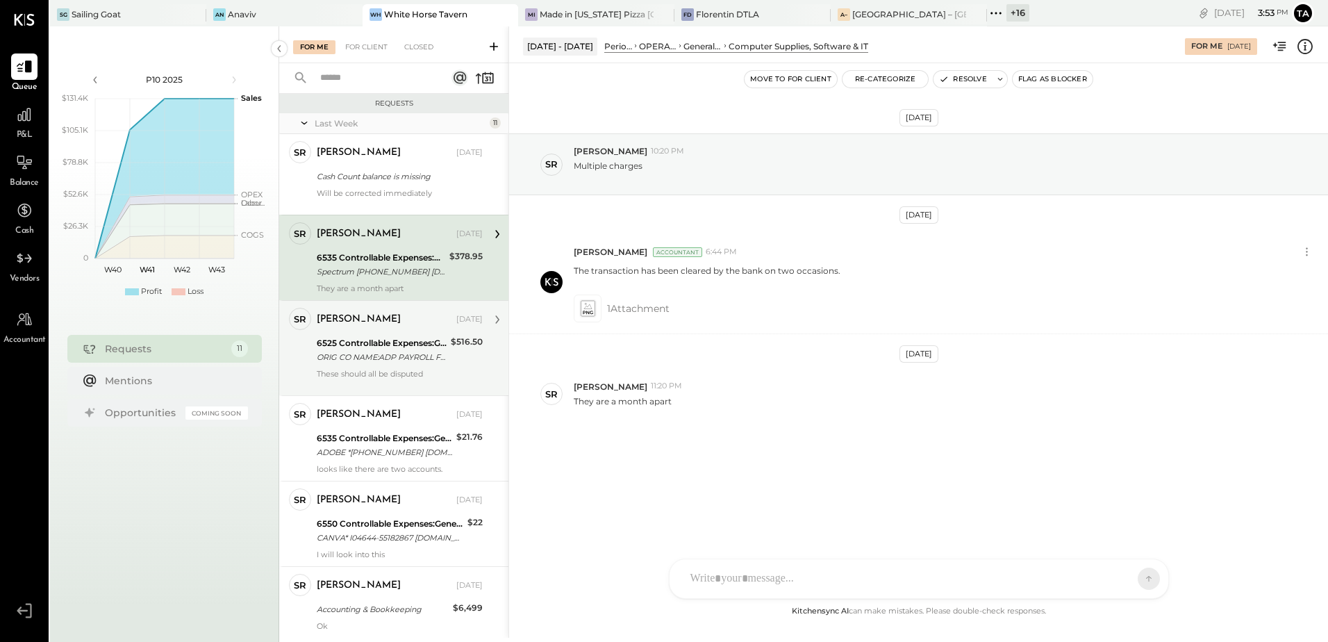
click at [385, 359] on div "ORIG CO NAME:ADP PAYROLL FEES ORIG ID:9659605001 DESC DATE:250905 CO ENTRY DESC…" at bounding box center [382, 357] width 130 height 14
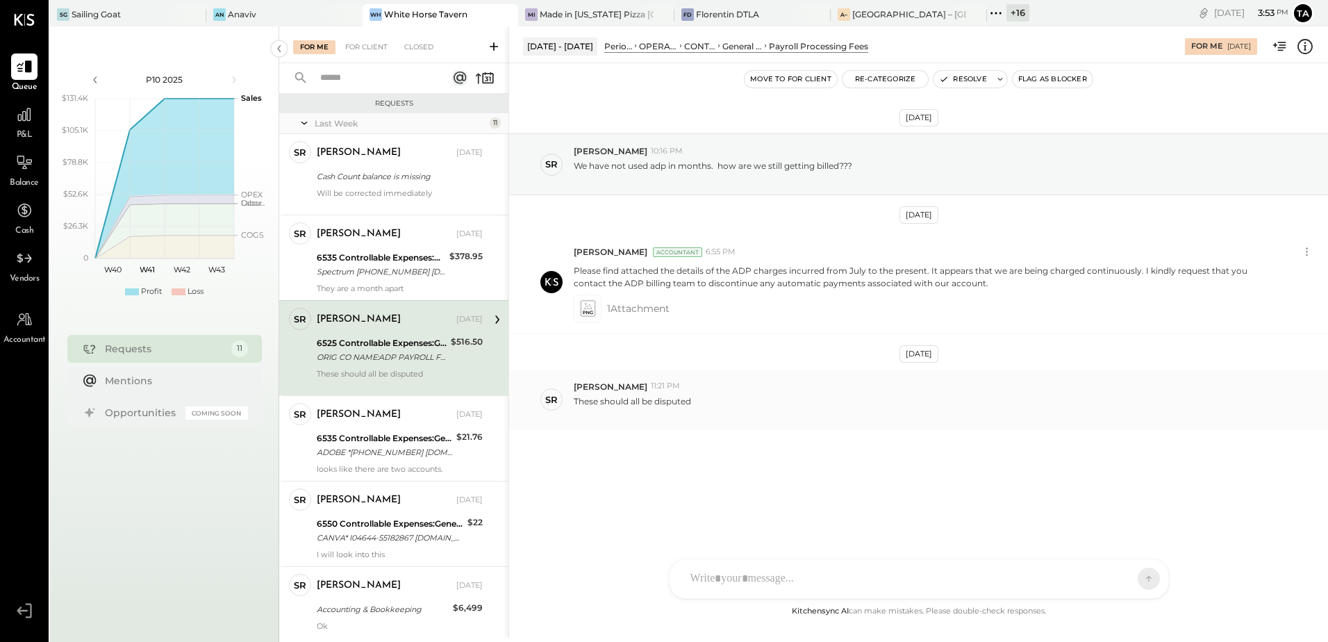
click at [671, 404] on p "These should all be disputed" at bounding box center [632, 407] width 117 height 24
drag, startPoint x: 671, startPoint y: 404, endPoint x: 767, endPoint y: 448, distance: 106.0
click at [827, 437] on div "[DATE] SR [PERSON_NAME] 10:16 PM We have not used adp in months. how are we sti…" at bounding box center [918, 316] width 819 height 436
click at [616, 401] on p "These should all be disputed" at bounding box center [632, 407] width 117 height 24
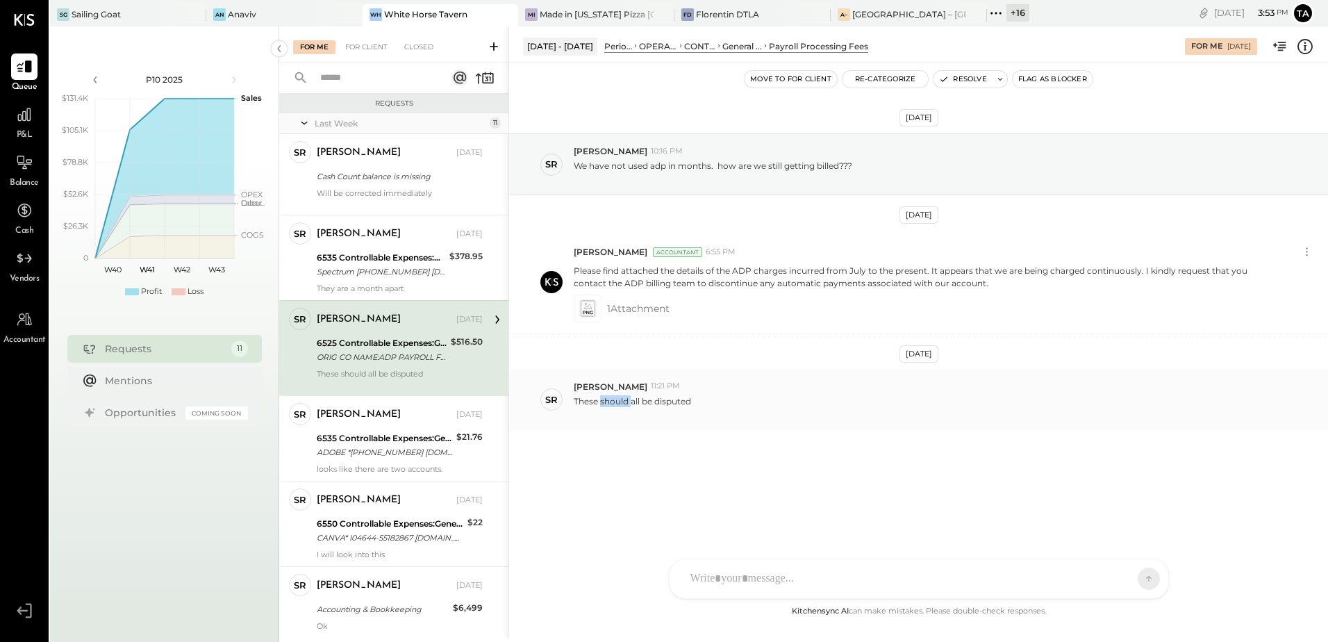
click at [616, 401] on p "These should all be disputed" at bounding box center [632, 407] width 117 height 24
click at [873, 423] on div "SR [PERSON_NAME] 11:21 PM These should all be disputed" at bounding box center [918, 399] width 819 height 60
click at [591, 312] on icon at bounding box center [587, 308] width 15 height 16
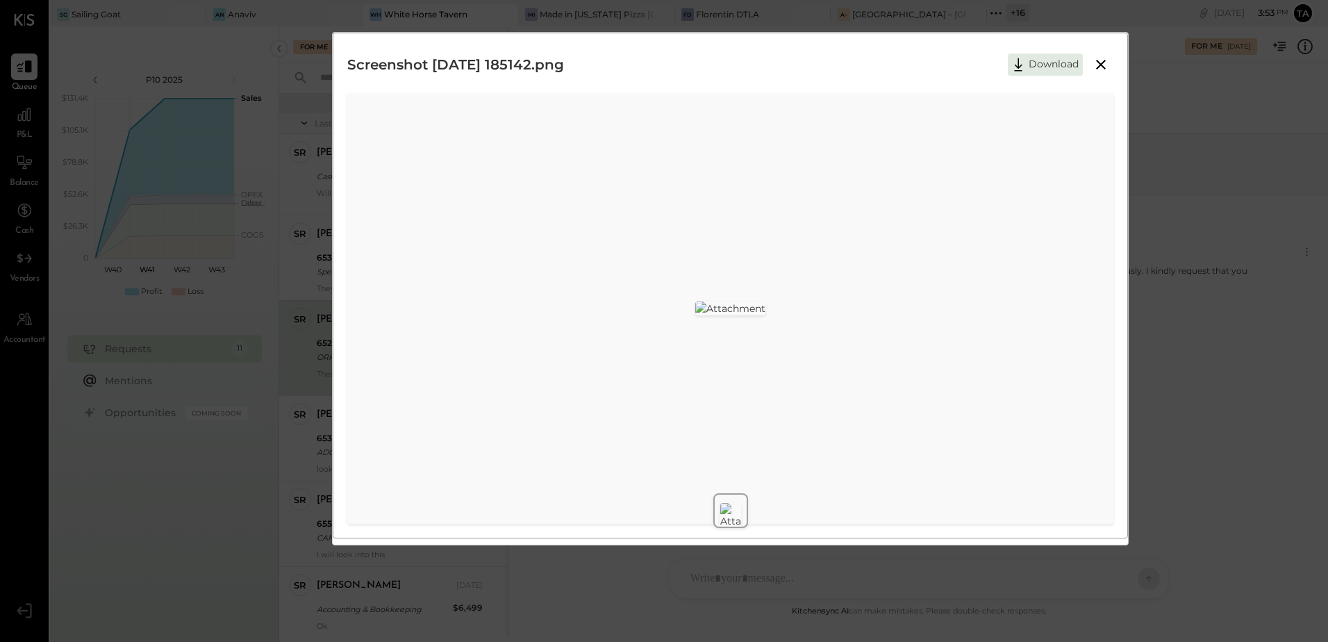
click at [1103, 69] on icon at bounding box center [1100, 64] width 17 height 17
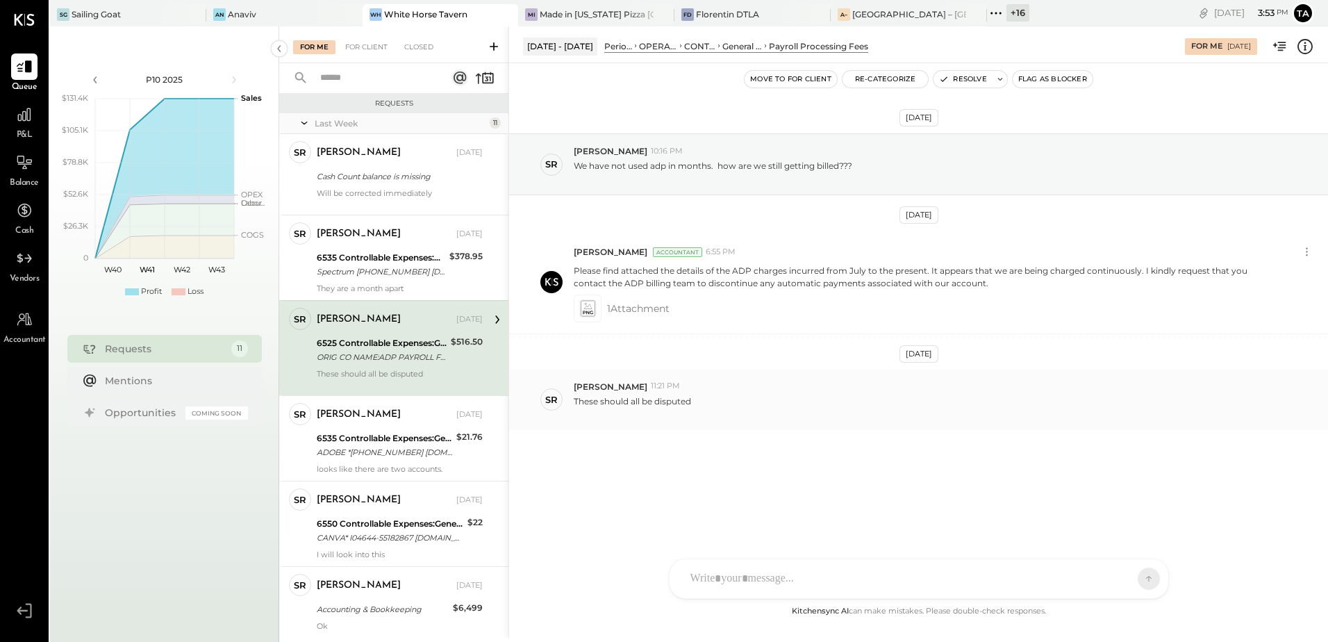
click at [802, 420] on div "SR [PERSON_NAME] 11:21 PM These should all be disputed" at bounding box center [918, 399] width 819 height 60
click at [783, 578] on div at bounding box center [906, 578] width 446 height 31
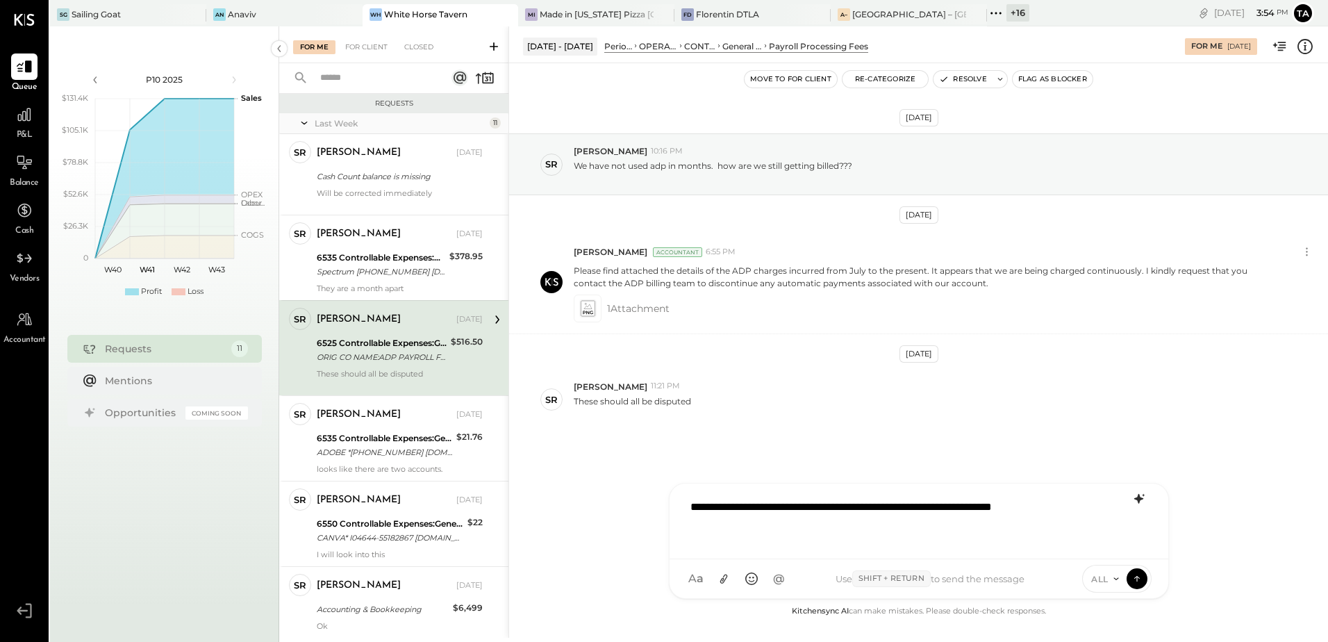
click at [1137, 502] on icon at bounding box center [1138, 498] width 17 height 17
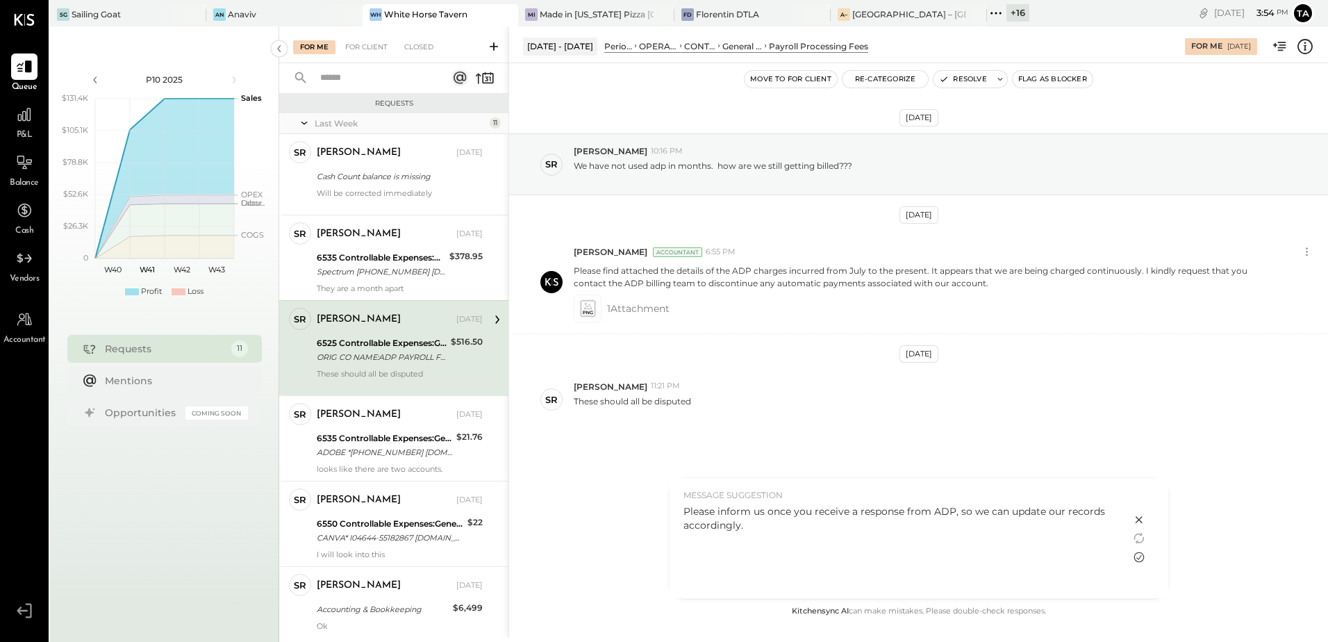
click at [1139, 560] on icon at bounding box center [1138, 557] width 17 height 17
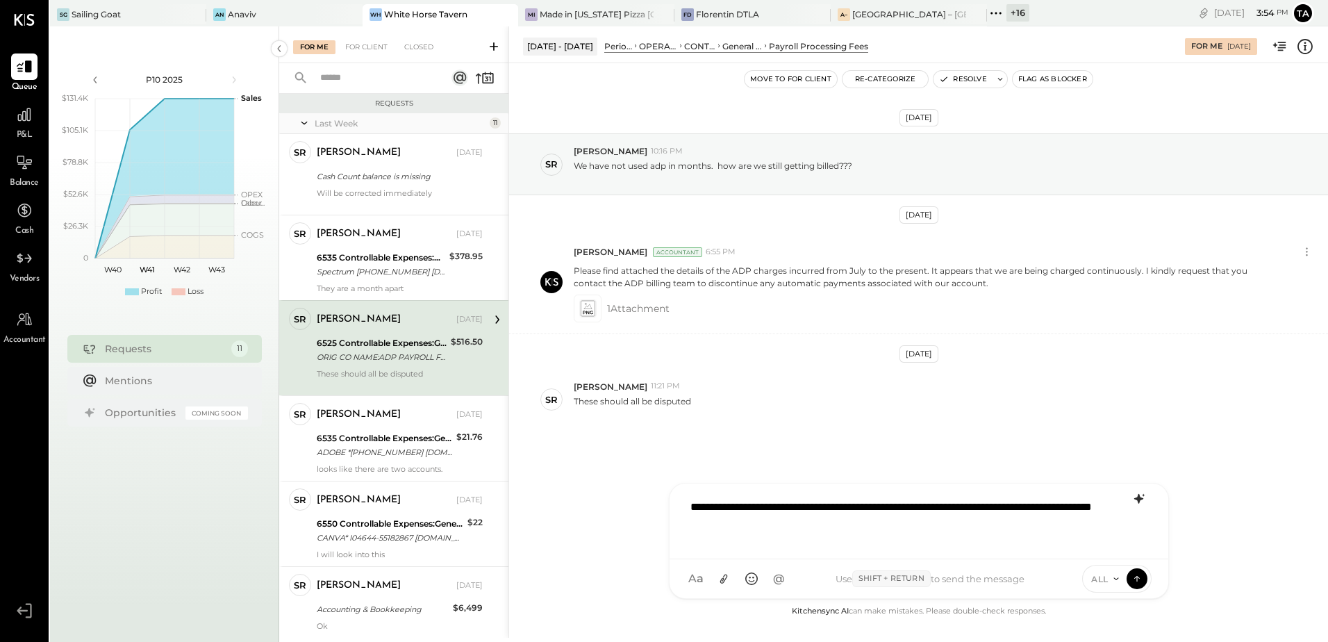
click at [983, 531] on div "**********" at bounding box center [918, 520] width 471 height 56
click at [844, 528] on div "**********" at bounding box center [918, 520] width 471 height 56
click at [1137, 575] on icon at bounding box center [1136, 578] width 12 height 14
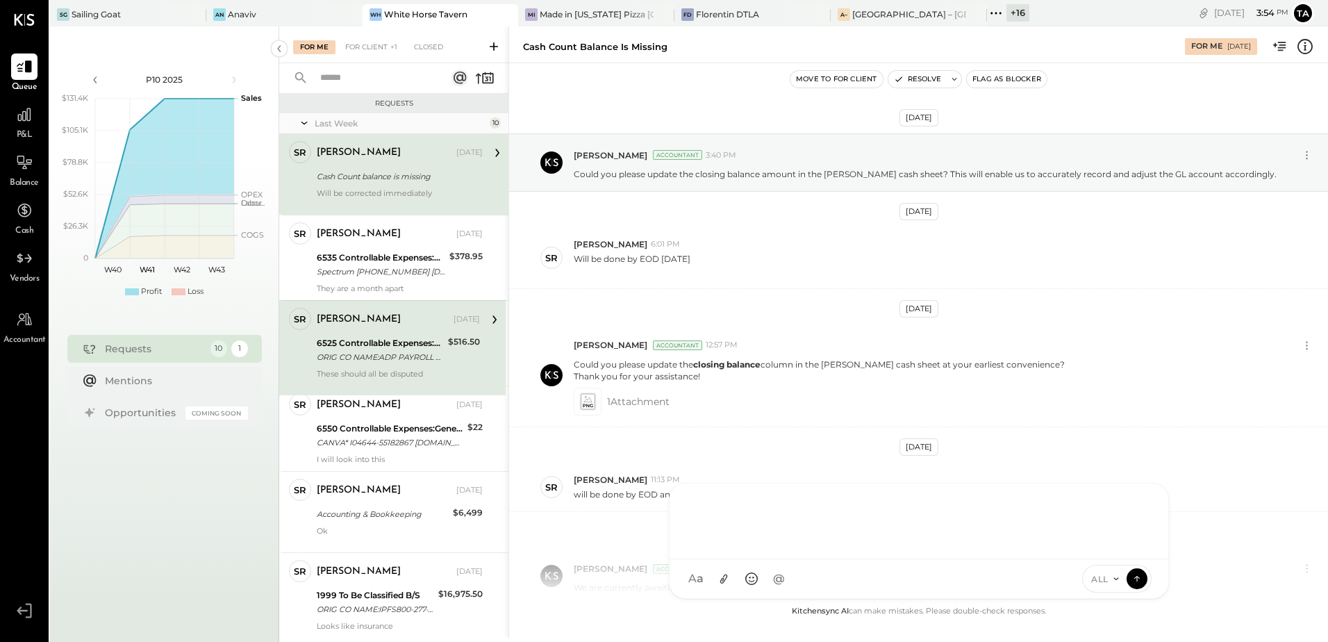
scroll to position [392, 0]
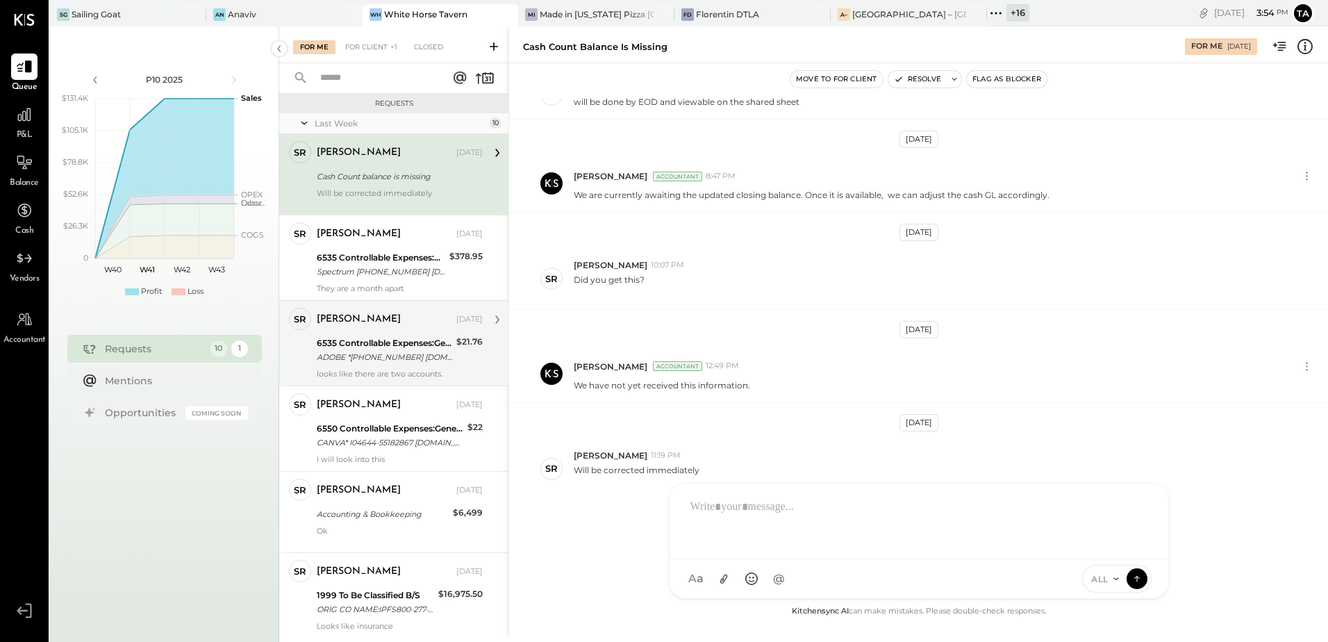
click at [403, 350] on div "ADOBE *[PHONE_NUMBER] [DOMAIN_NAME][URL] CA 09/16" at bounding box center [384, 357] width 135 height 14
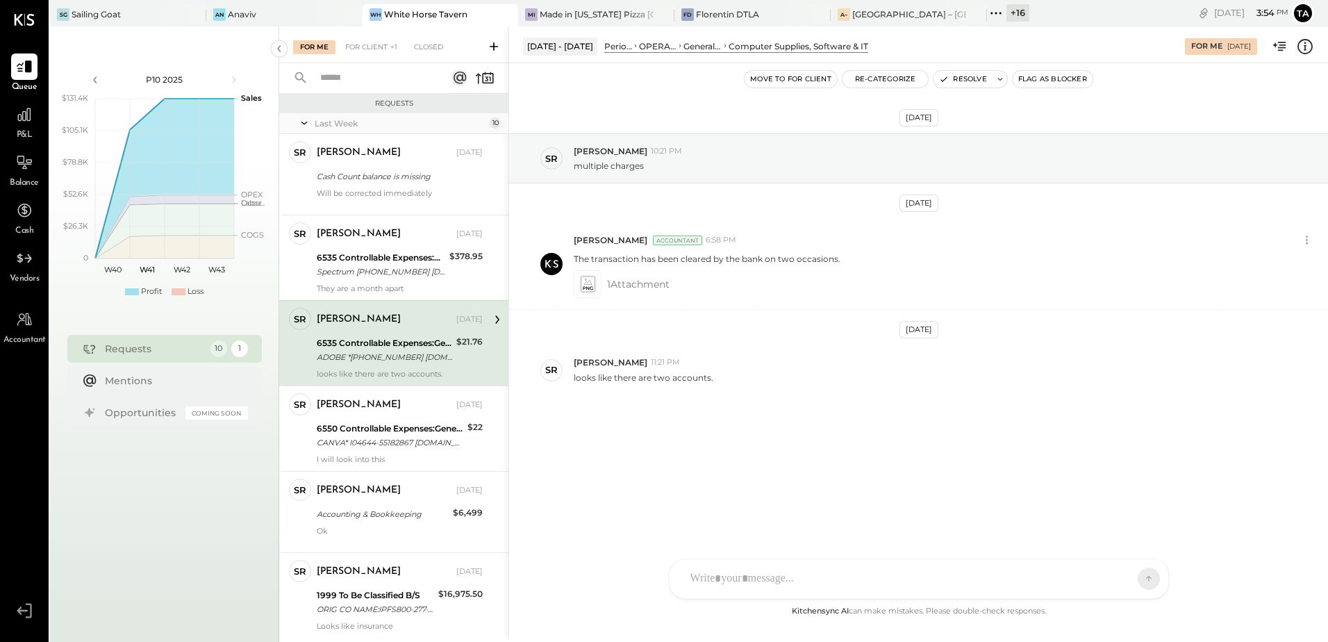
click at [791, 436] on div "[DATE] SR [PERSON_NAME] 10:21 PM multiple charges [DATE] [PERSON_NAME] Accounta…" at bounding box center [918, 298] width 819 height 401
click at [583, 285] on icon at bounding box center [587, 284] width 15 height 16
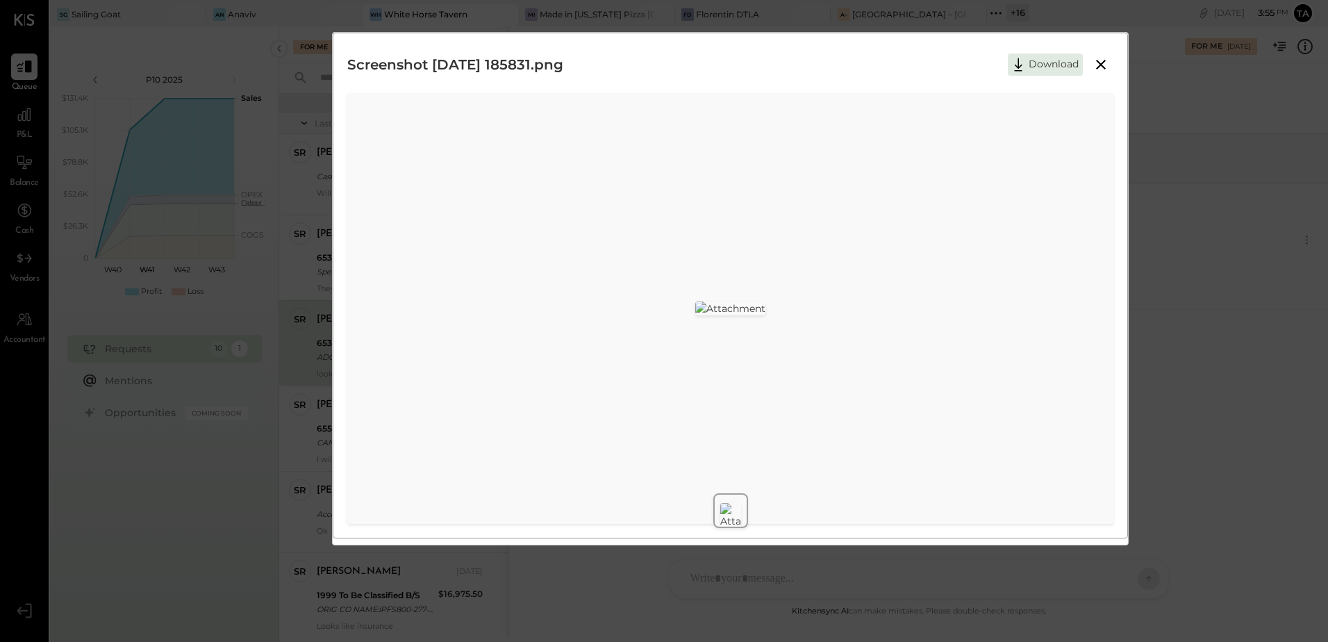
click at [1102, 61] on icon at bounding box center [1100, 64] width 17 height 17
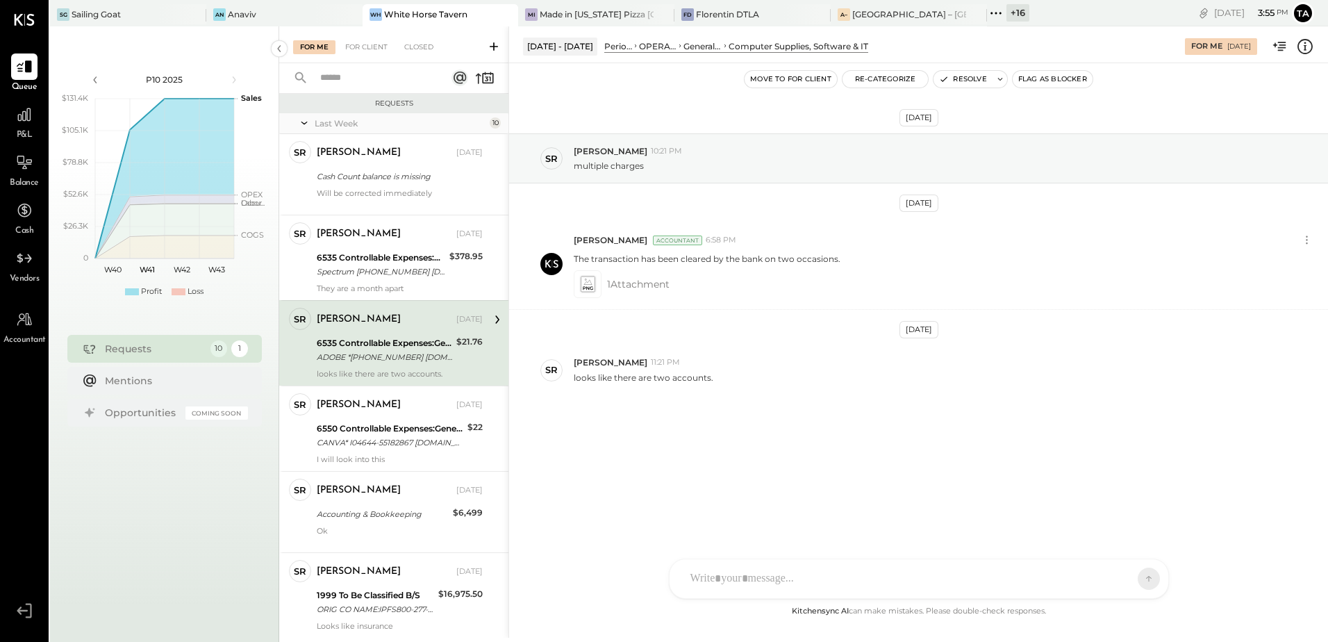
click at [793, 448] on div "[DATE] SR [PERSON_NAME] 10:21 PM multiple charges [DATE] [PERSON_NAME] Accounta…" at bounding box center [918, 298] width 819 height 401
click at [758, 466] on div "[DATE] SR [PERSON_NAME] 10:21 PM multiple charges [DATE] [PERSON_NAME] Accounta…" at bounding box center [918, 298] width 819 height 401
click at [963, 81] on button "Resolve" at bounding box center [962, 79] width 58 height 17
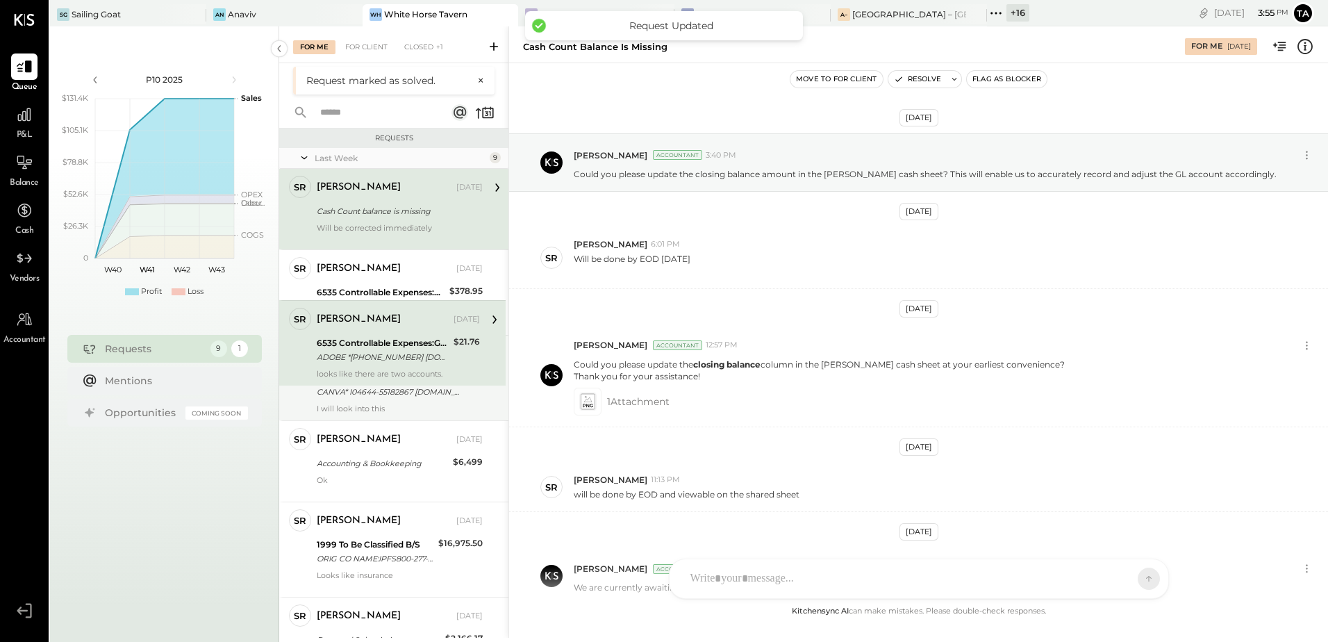
scroll to position [392, 0]
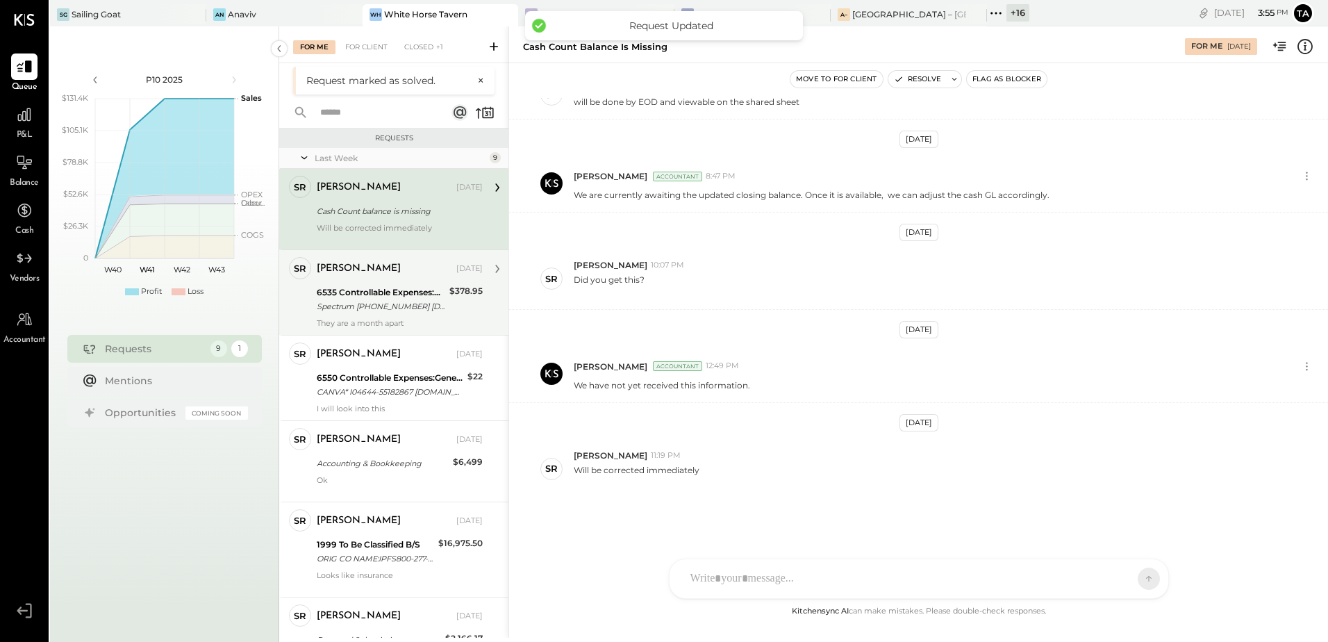
click at [383, 293] on div "6535 Controllable Expenses:General & Administrative Expenses:Computer Supplies,…" at bounding box center [381, 292] width 128 height 14
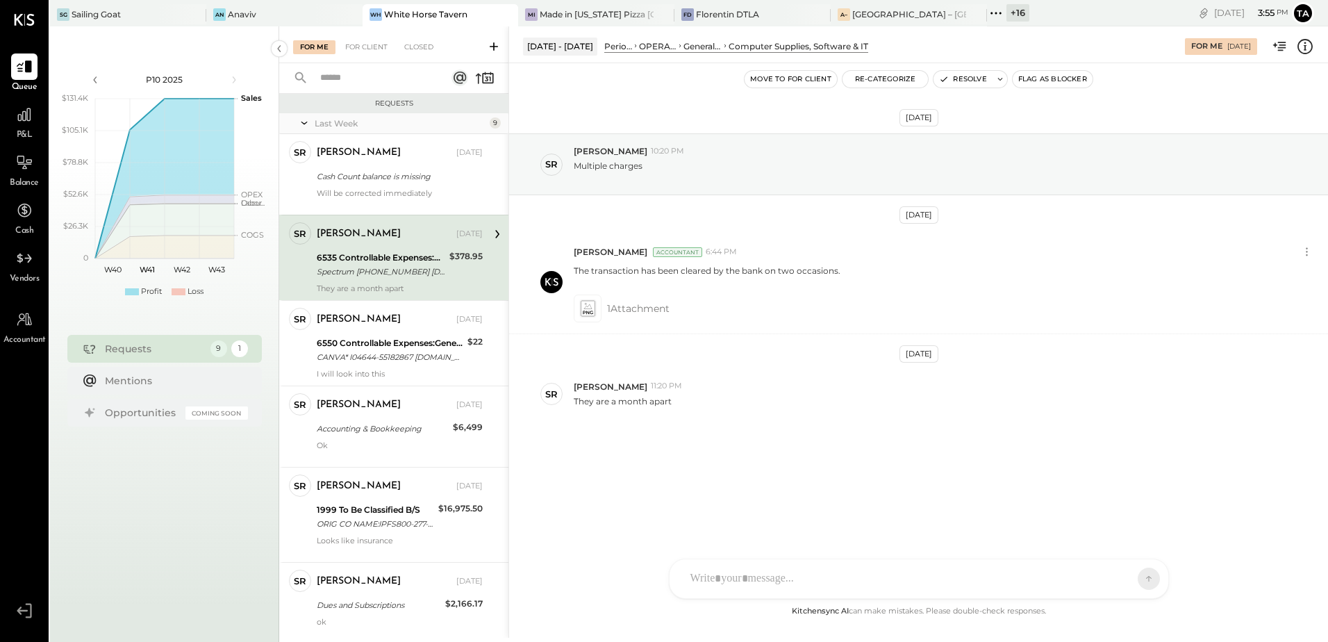
click at [421, 262] on div "6535 Controllable Expenses:General & Administrative Expenses:Computer Supplies,…" at bounding box center [381, 258] width 128 height 14
click at [1307, 49] on icon at bounding box center [1305, 46] width 18 height 18
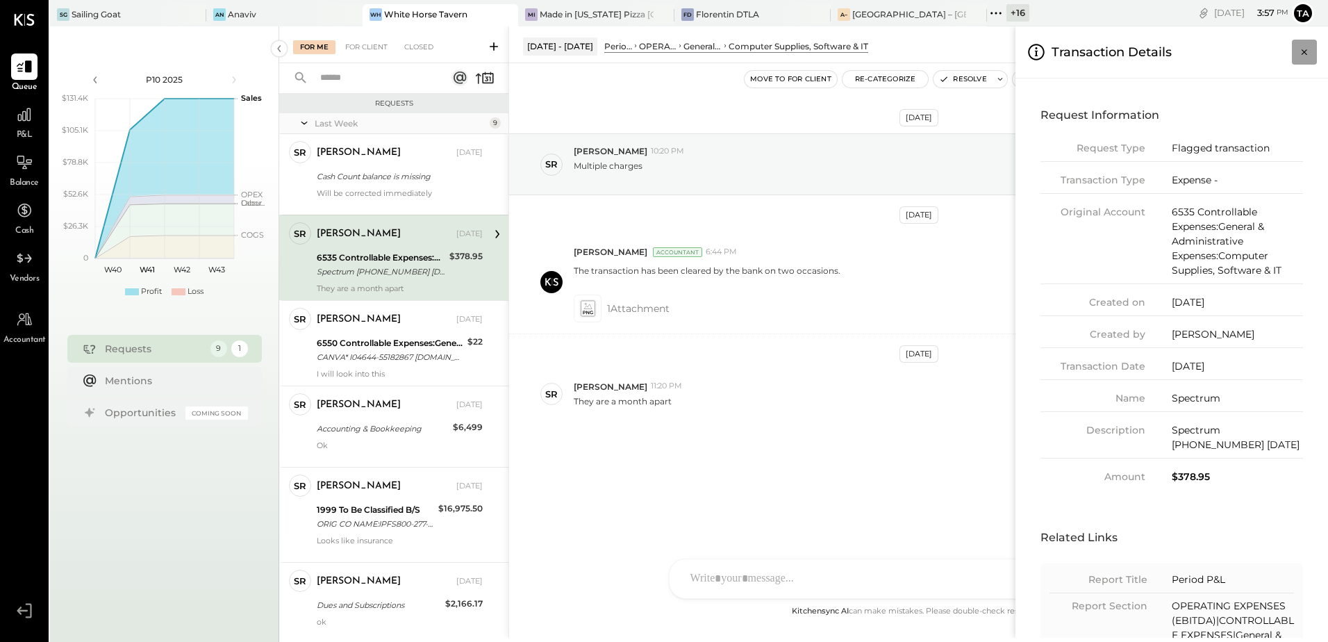
click at [1305, 48] on icon "Close panel" at bounding box center [1304, 52] width 14 height 14
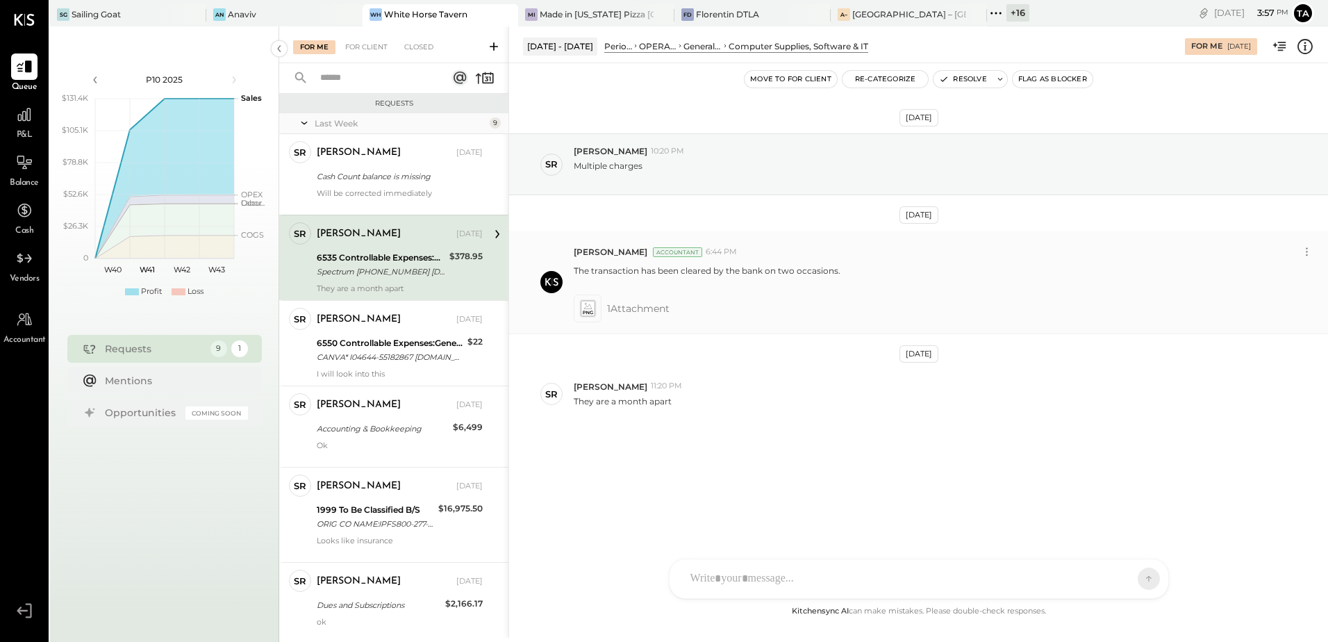
click at [586, 310] on icon at bounding box center [587, 308] width 15 height 16
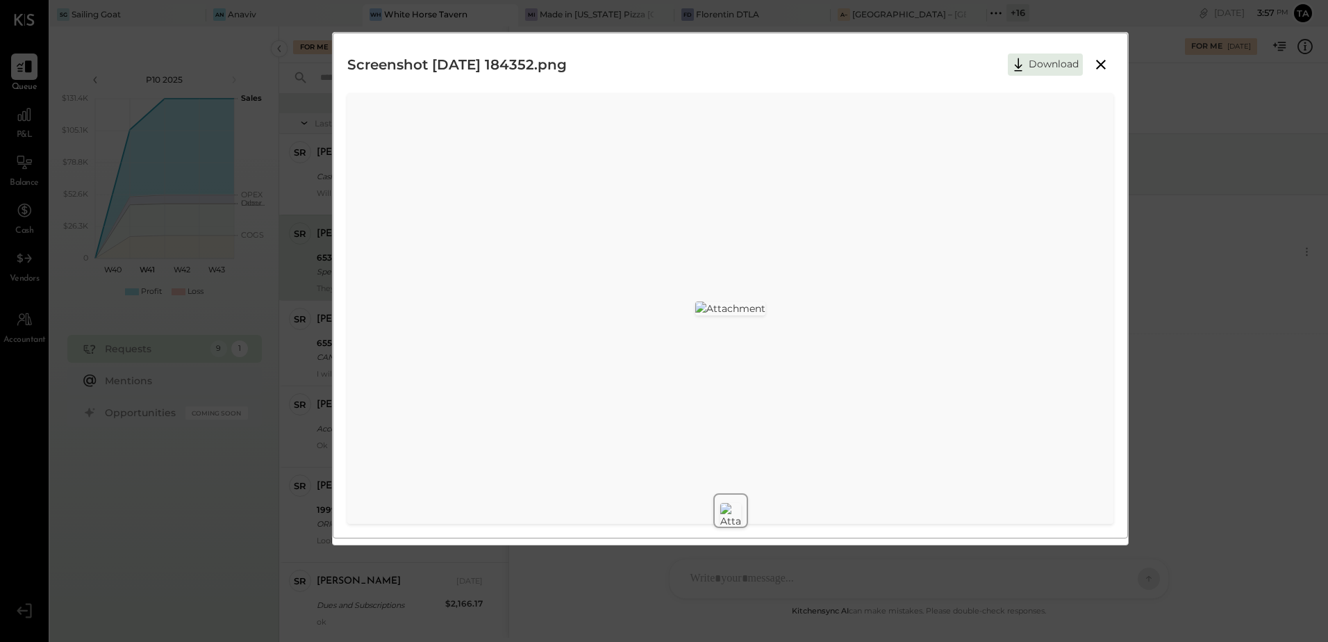
click at [1105, 65] on icon at bounding box center [1100, 64] width 17 height 17
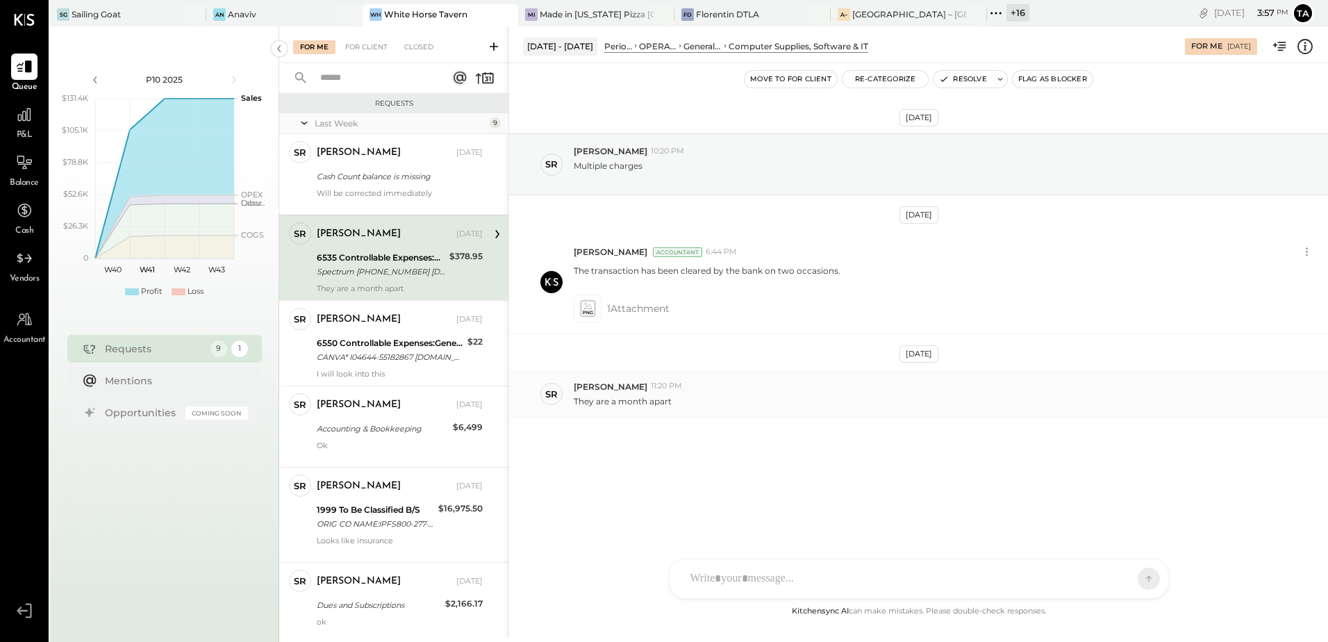
click at [623, 403] on p "They are a month apart" at bounding box center [623, 401] width 98 height 12
drag, startPoint x: 623, startPoint y: 403, endPoint x: 778, endPoint y: 468, distance: 167.8
click at [778, 468] on div "[DATE] SR [PERSON_NAME] 10:20 PM Multiple charges [DATE] [PERSON_NAME] Accounta…" at bounding box center [918, 310] width 819 height 424
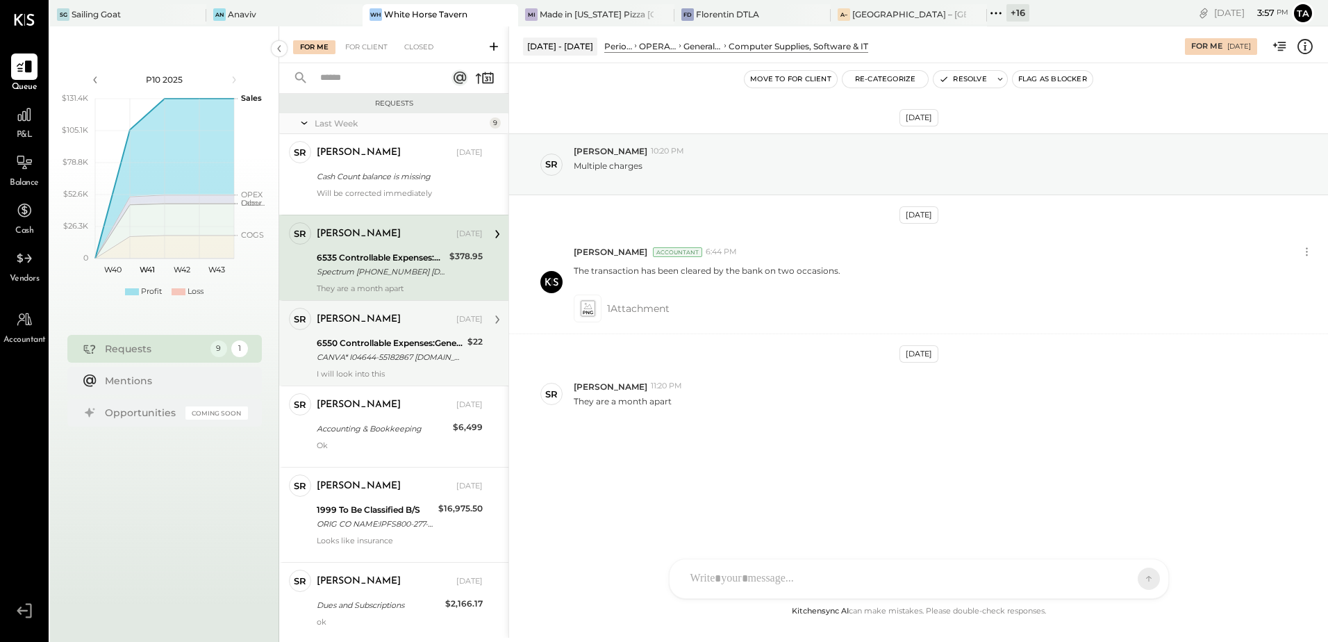
click at [378, 350] on div "CANVA* I04644-55182867 [DOMAIN_NAME] DE 09/19" at bounding box center [390, 357] width 147 height 14
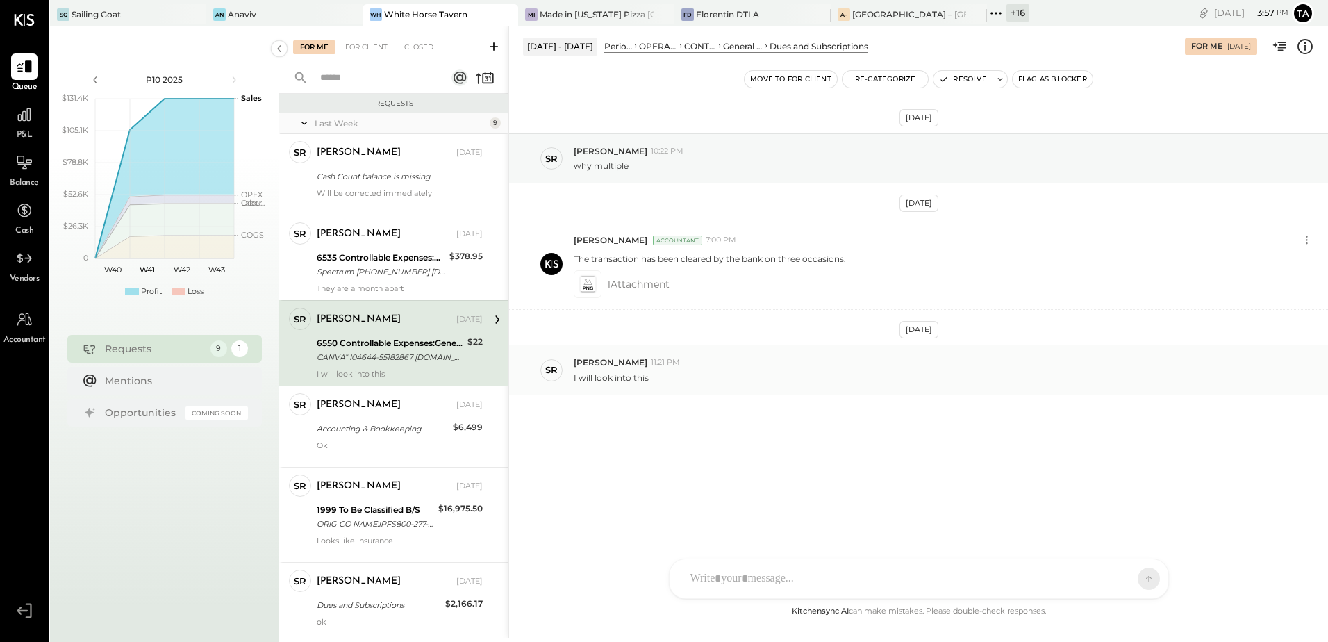
click at [735, 383] on div "I will look into this" at bounding box center [945, 376] width 743 height 15
click at [587, 286] on icon at bounding box center [587, 284] width 15 height 16
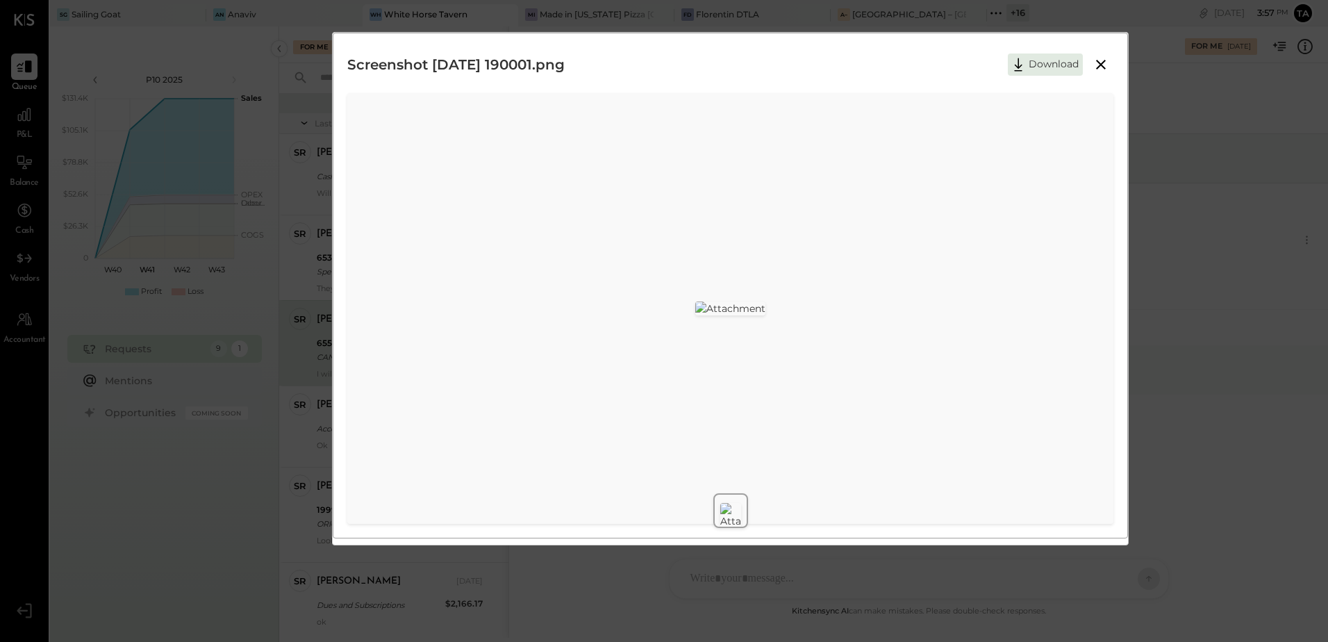
drag, startPoint x: 1102, startPoint y: 62, endPoint x: 863, endPoint y: 385, distance: 401.7
click at [1102, 63] on icon at bounding box center [1101, 65] width 10 height 10
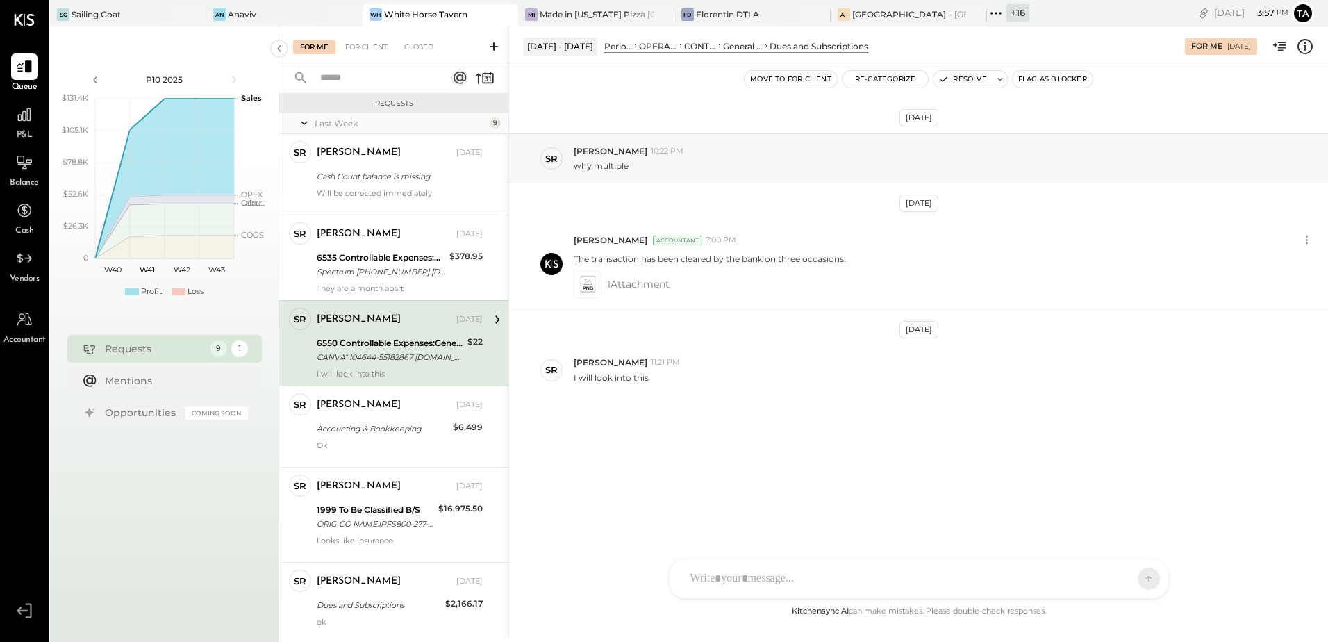
click at [752, 437] on div "[DATE] SR [PERSON_NAME] 10:22 PM why multiple [DATE] [PERSON_NAME] Accountant 7…" at bounding box center [918, 298] width 819 height 401
click at [831, 559] on div at bounding box center [918, 521] width 499 height 76
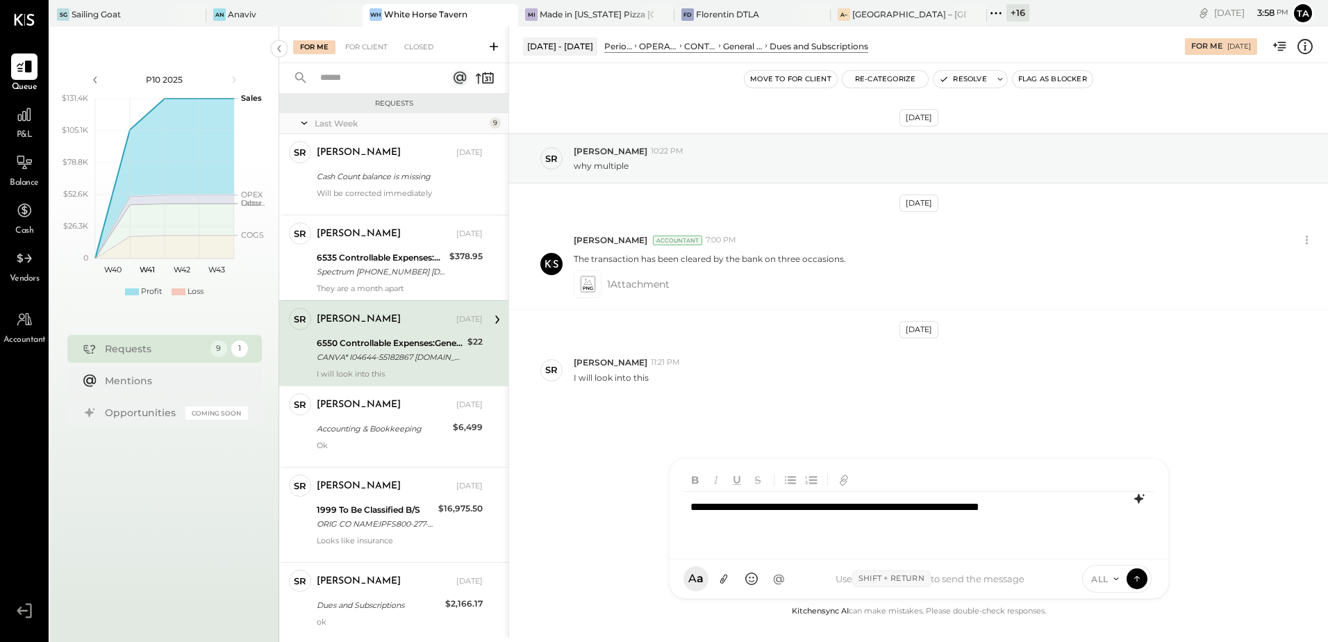
click at [1137, 503] on icon at bounding box center [1137, 499] width 9 height 10
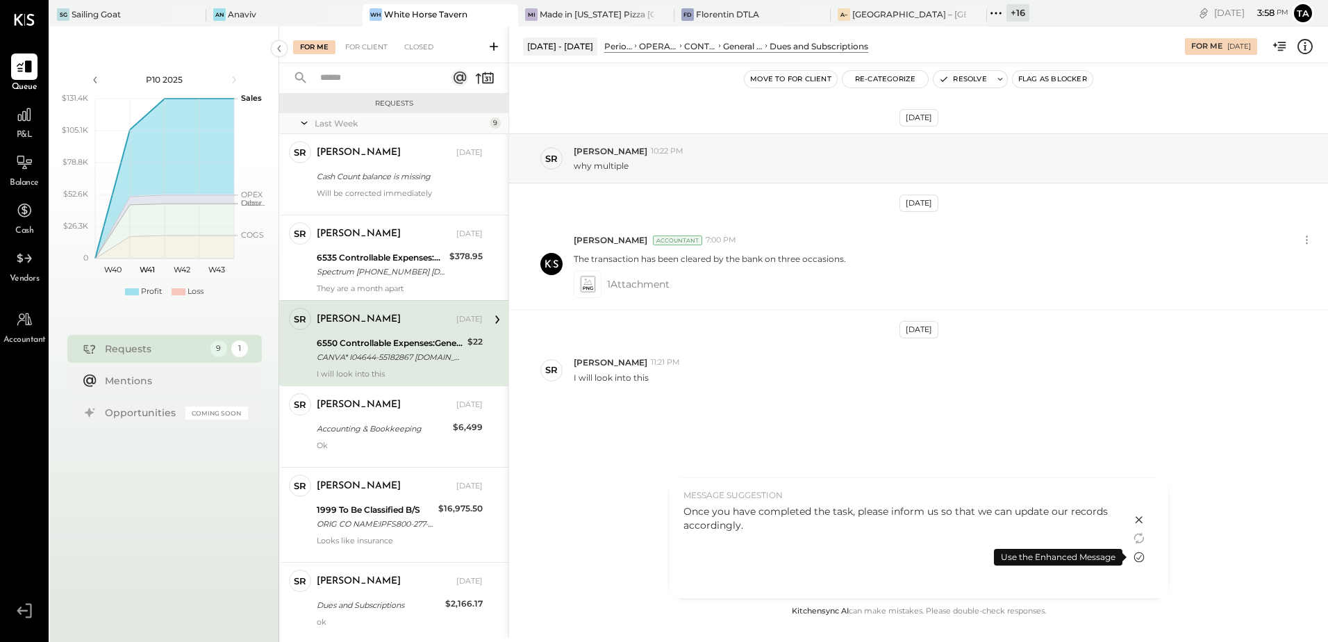
click at [1140, 558] on icon at bounding box center [1138, 557] width 17 height 17
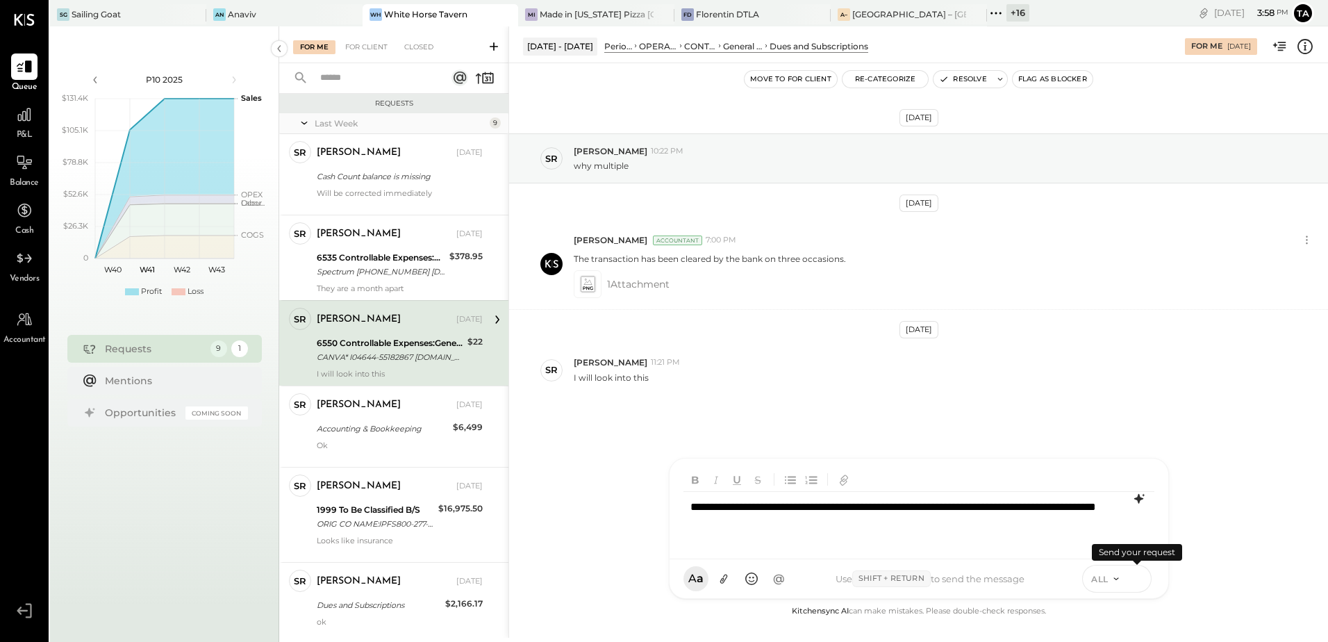
click at [1140, 574] on icon at bounding box center [1136, 578] width 12 height 14
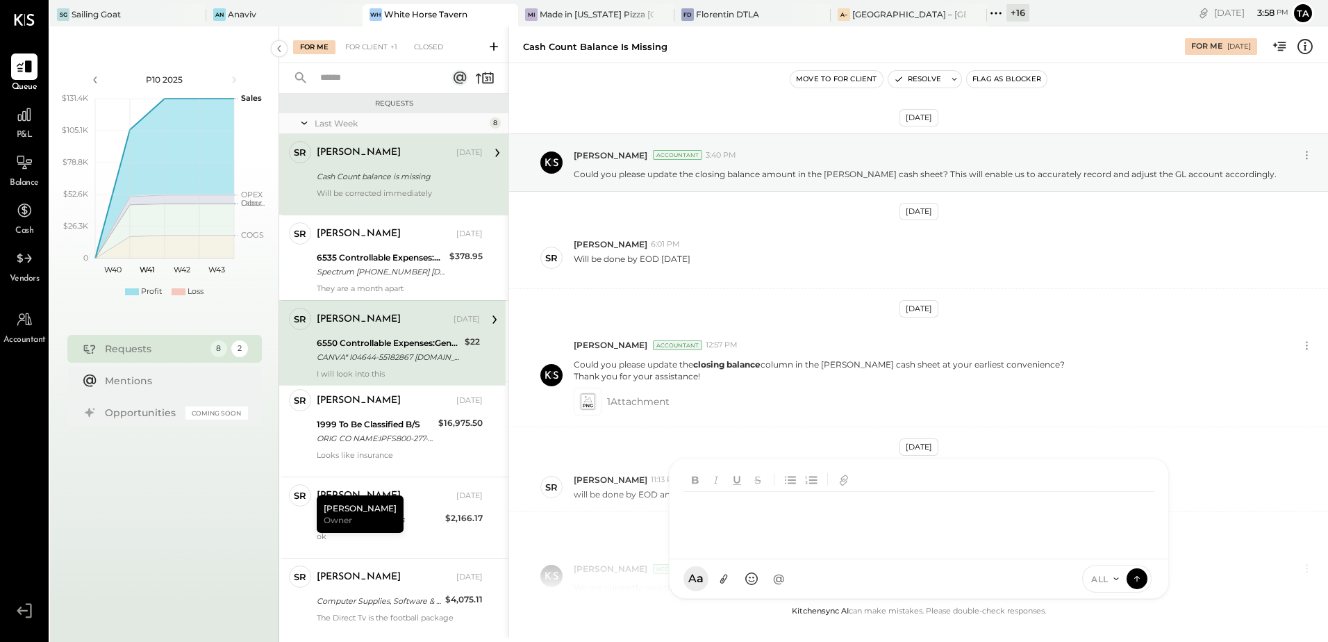
scroll to position [392, 0]
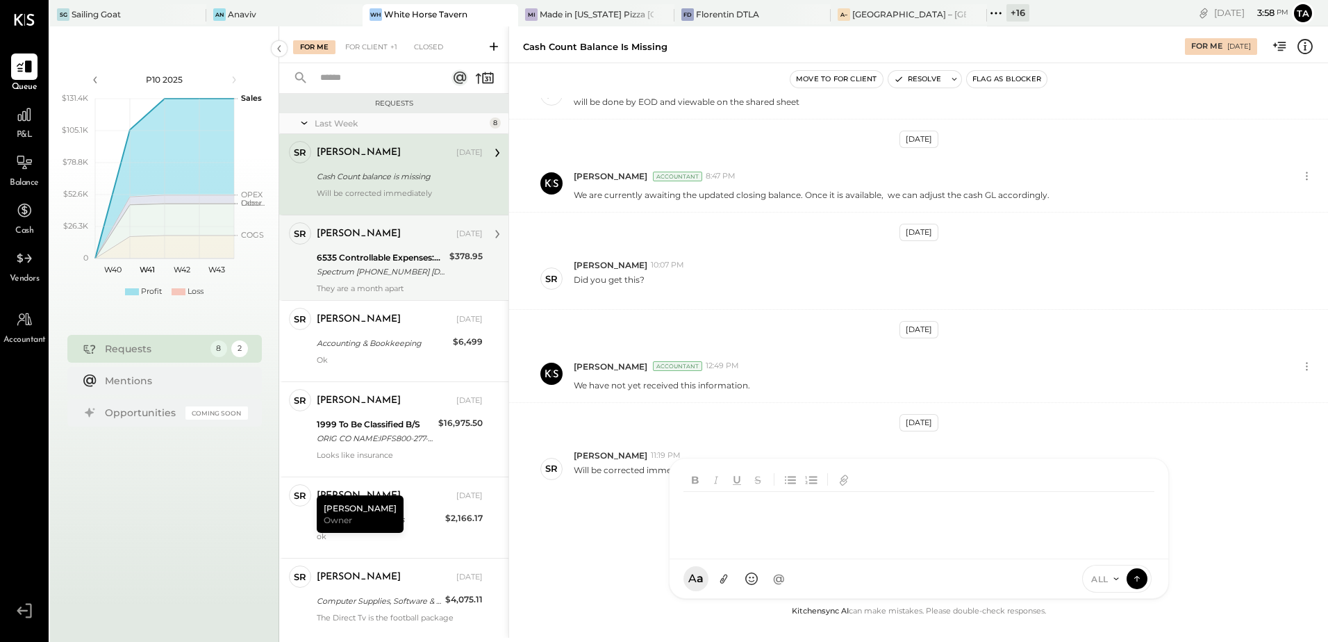
click at [380, 259] on div "6535 Controllable Expenses:General & Administrative Expenses:Computer Supplies,…" at bounding box center [381, 258] width 128 height 14
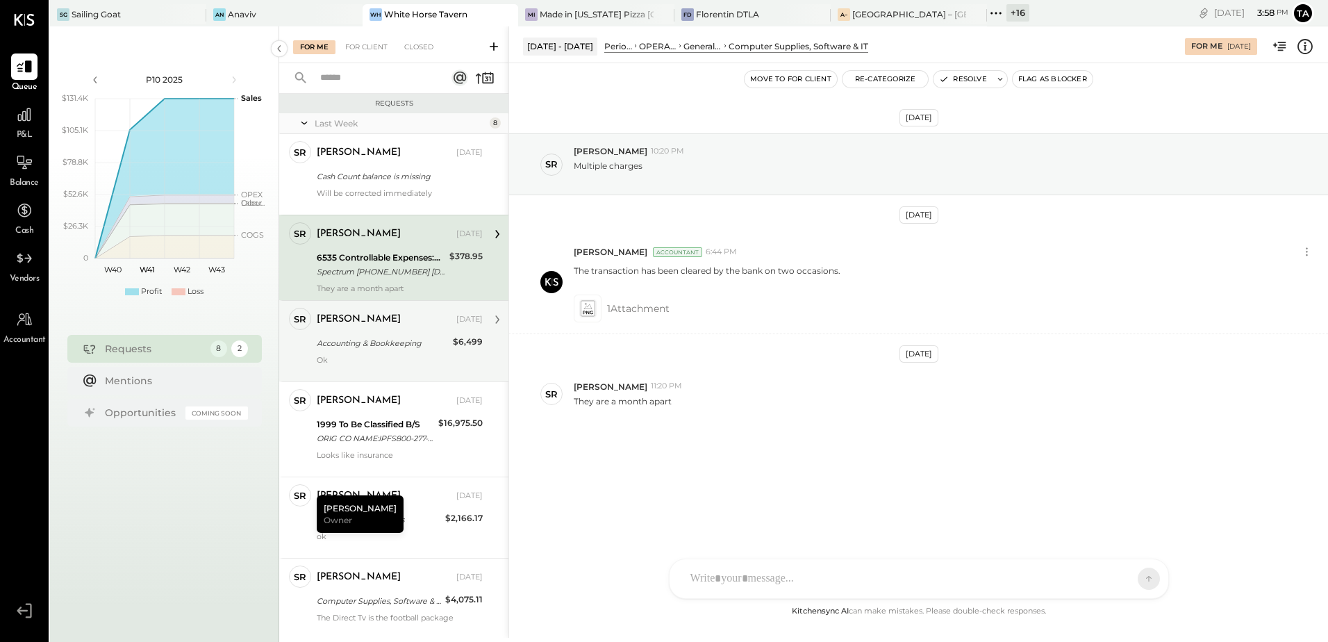
click at [379, 337] on div "Accounting & Bookkeeping" at bounding box center [383, 343] width 132 height 14
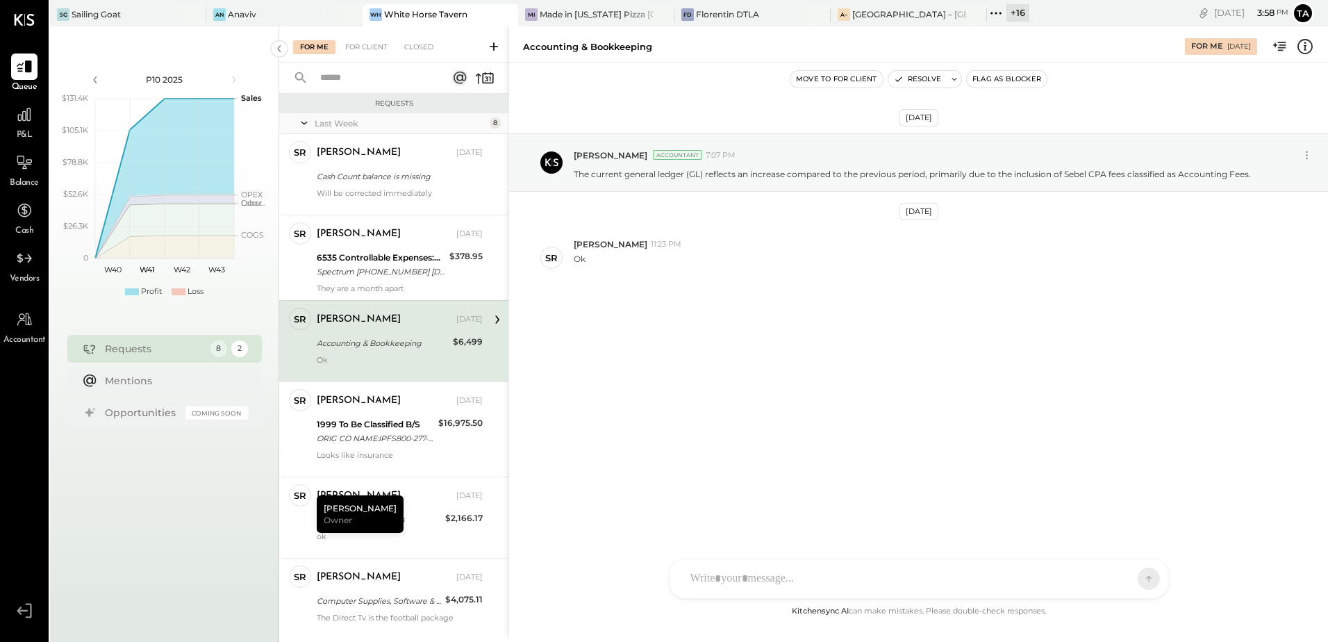
click at [916, 357] on div "[DATE] [PERSON_NAME] Accountant 7:07 PM The current general ledger (GL) reflect…" at bounding box center [918, 245] width 819 height 294
click at [923, 79] on button "Resolve" at bounding box center [917, 79] width 58 height 17
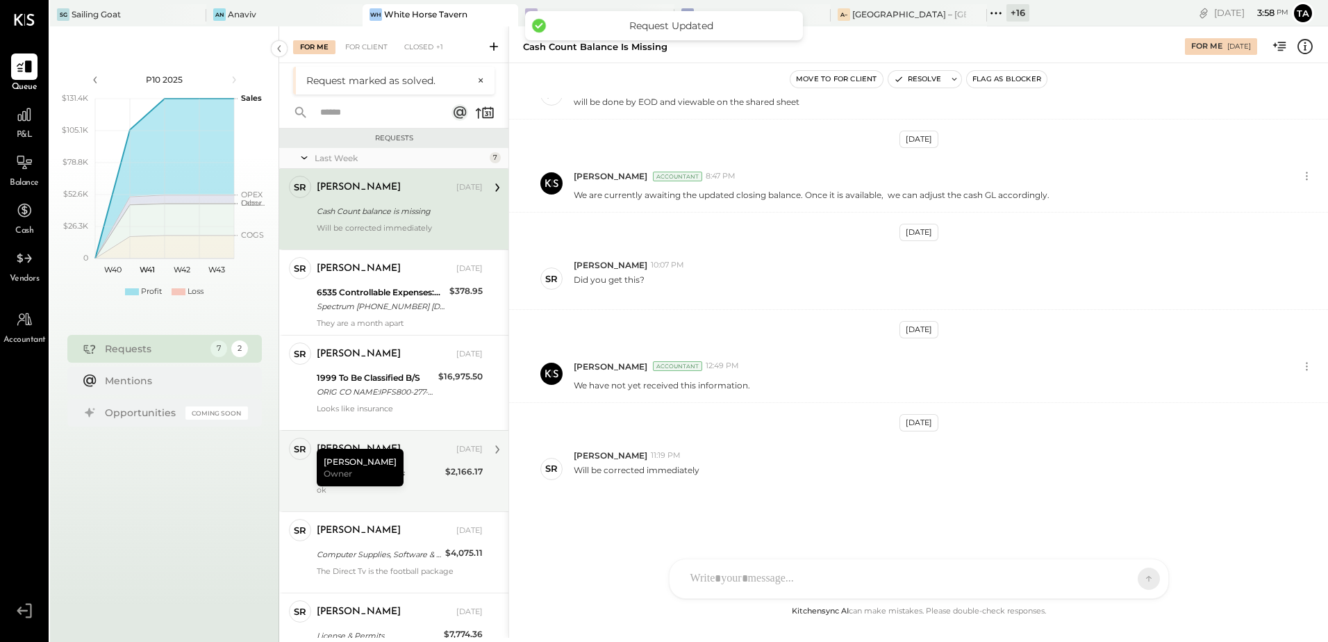
click at [426, 476] on div "Dues and Subscriptions" at bounding box center [379, 473] width 124 height 14
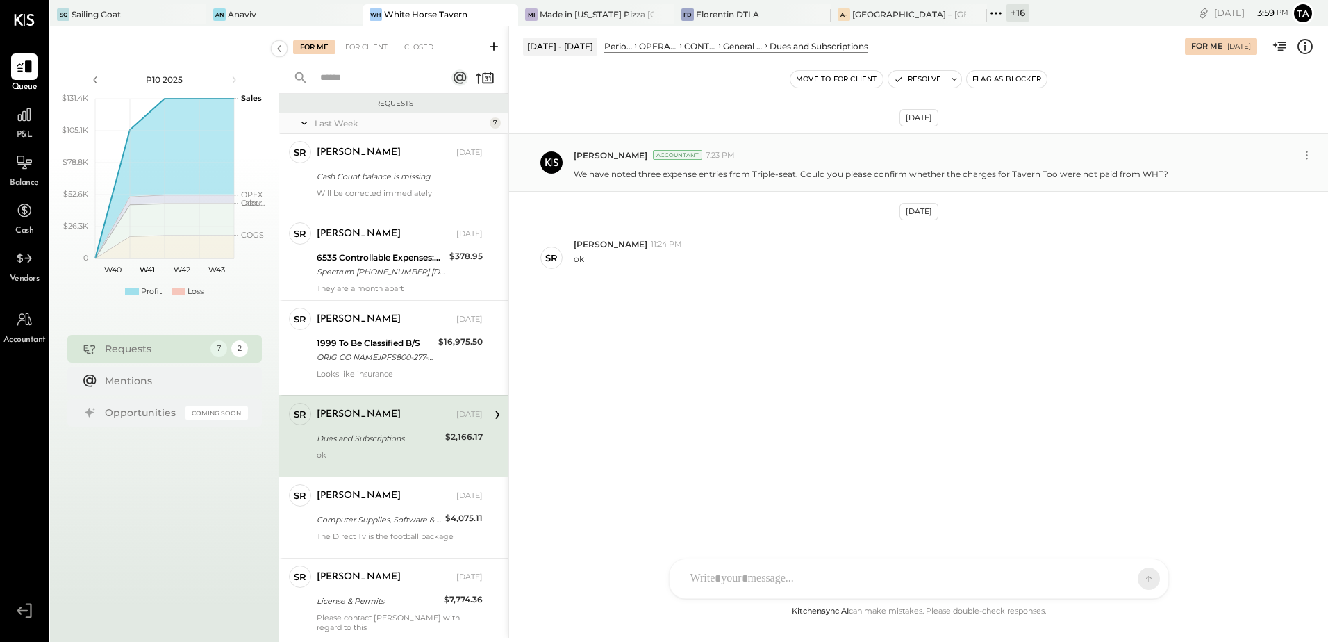
click at [762, 176] on p "We have noted three expense entries from Triple-seat. Could you please confirm …" at bounding box center [871, 174] width 594 height 12
copy p "Triple"
click at [832, 360] on div "[DATE] [PERSON_NAME] Accountant 7:23 PM We have noted three expense entries fro…" at bounding box center [918, 245] width 819 height 294
click at [997, 175] on p "We have noted three expense entries from Triple-seat. Could you please confirm …" at bounding box center [871, 174] width 594 height 12
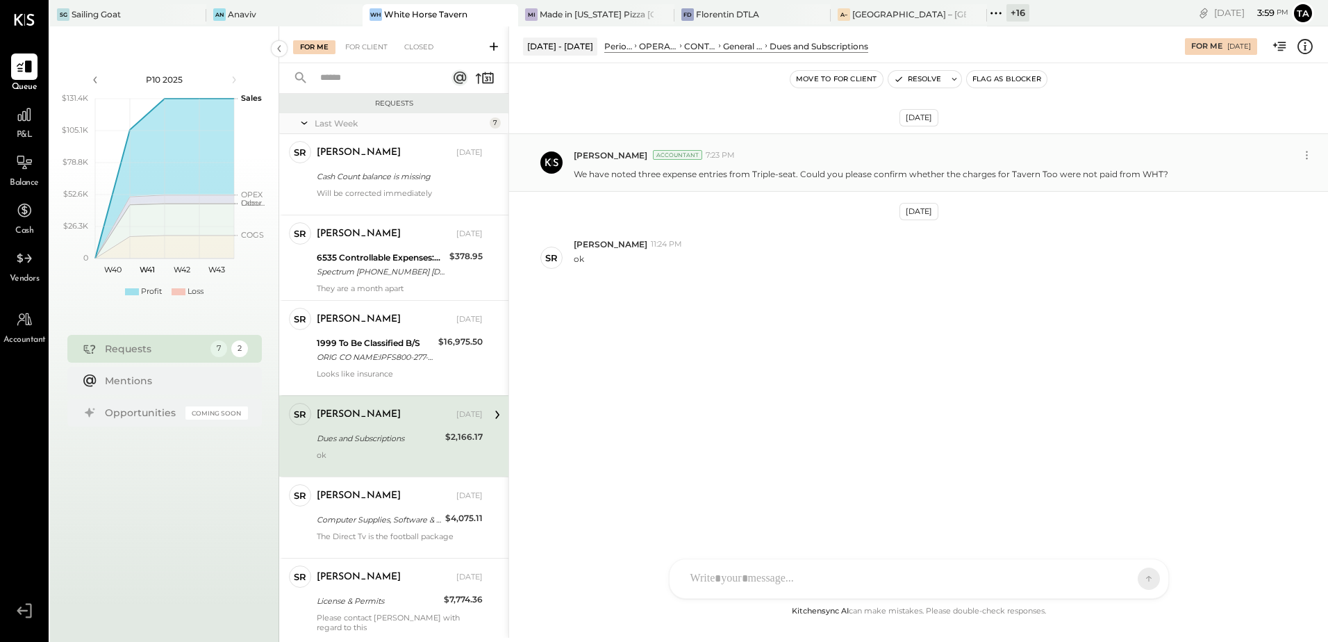
drag, startPoint x: 1086, startPoint y: 174, endPoint x: 1118, endPoint y: 175, distance: 32.0
click at [1102, 174] on p "We have noted three expense entries from Triple-seat. Could you please confirm …" at bounding box center [871, 174] width 594 height 12
drag, startPoint x: 1118, startPoint y: 175, endPoint x: 1001, endPoint y: 290, distance: 164.5
click at [1016, 283] on div "SR [PERSON_NAME] 11:24 PM ok" at bounding box center [918, 257] width 819 height 60
click at [796, 547] on div at bounding box center [921, 520] width 476 height 56
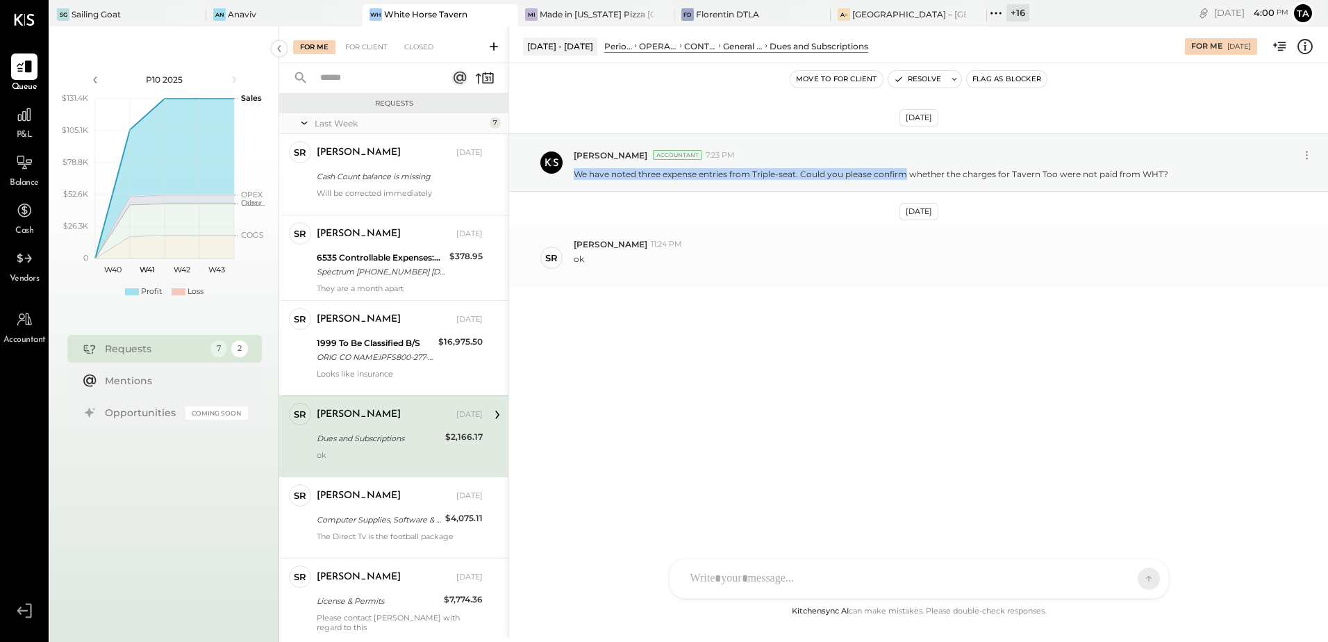
drag, startPoint x: 576, startPoint y: 176, endPoint x: 910, endPoint y: 283, distance: 350.7
click at [908, 174] on p "We have noted three expense entries from Triple-seat. Could you please confirm …" at bounding box center [871, 174] width 594 height 12
copy p "We have noted three expense entries from Triple-seat. Could you please confirm"
click at [829, 574] on div at bounding box center [906, 578] width 446 height 31
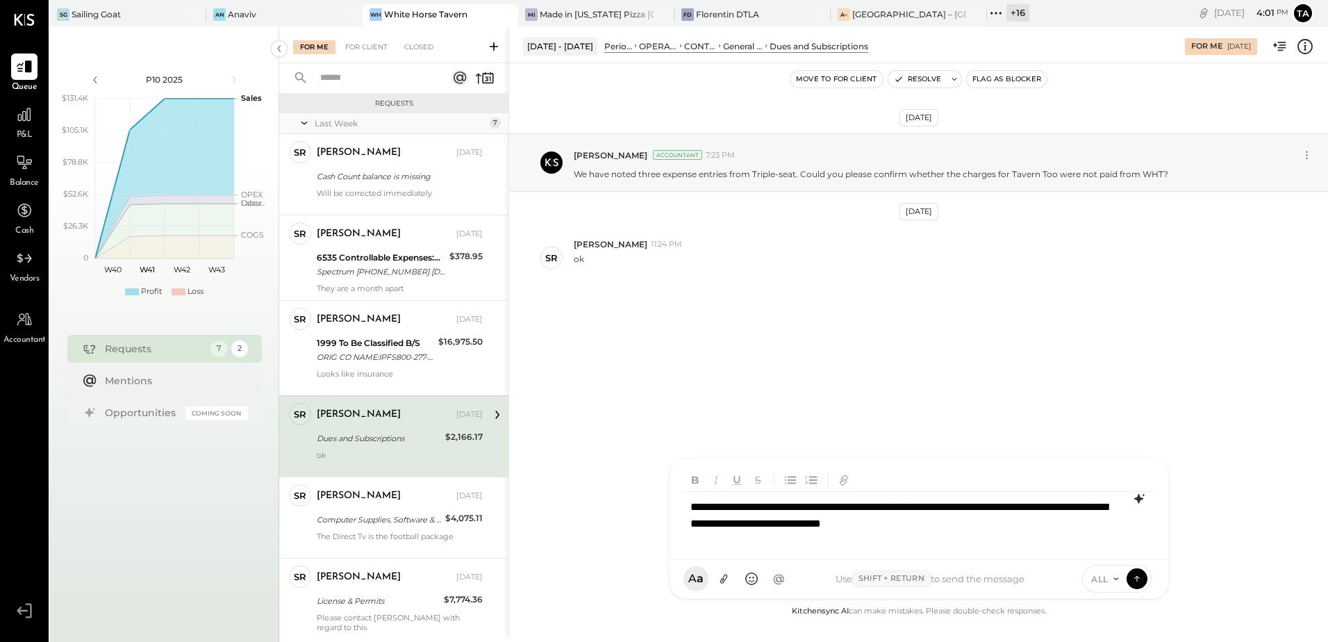
click at [1137, 498] on icon at bounding box center [1137, 499] width 9 height 10
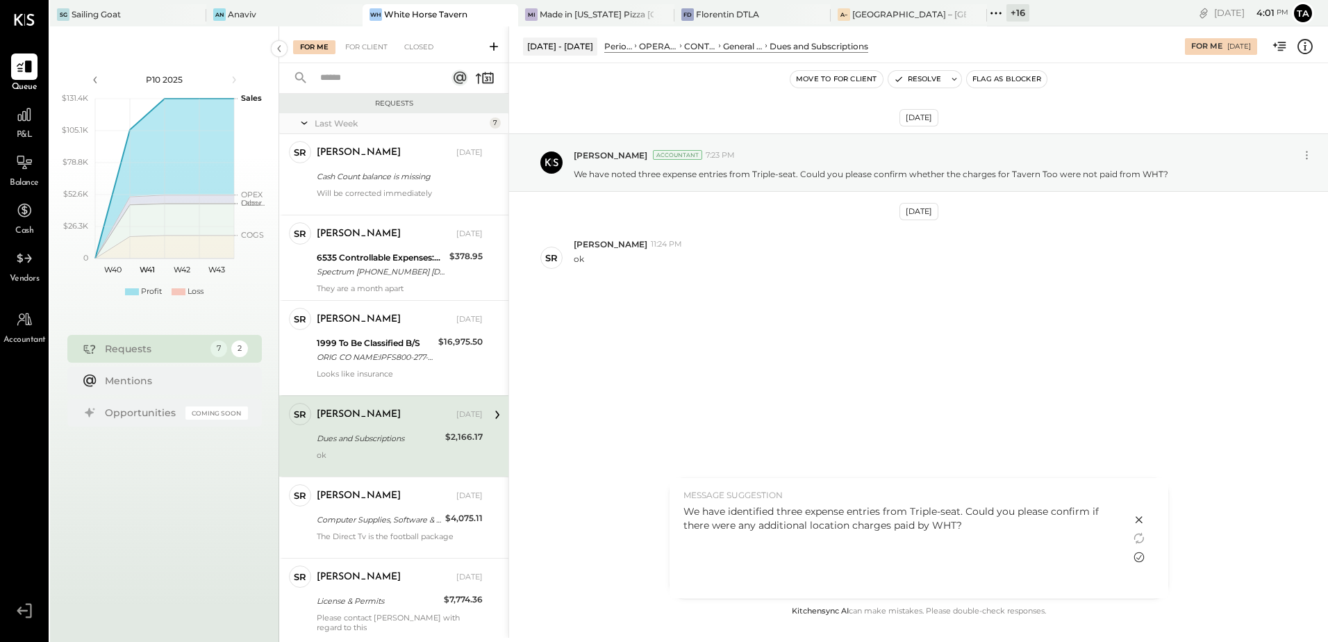
click at [1142, 560] on icon at bounding box center [1138, 557] width 10 height 10
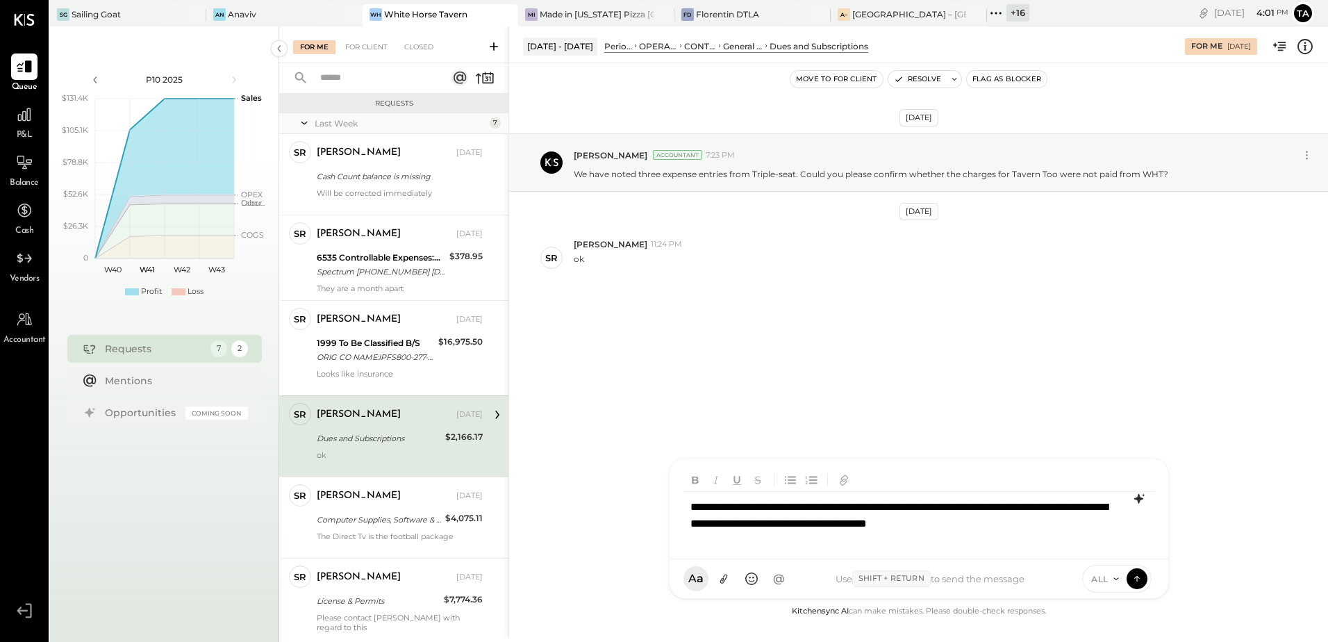
click at [889, 521] on div "**********" at bounding box center [918, 520] width 471 height 56
click at [1048, 533] on div "**********" at bounding box center [918, 520] width 471 height 56
click at [1137, 578] on icon at bounding box center [1136, 578] width 12 height 14
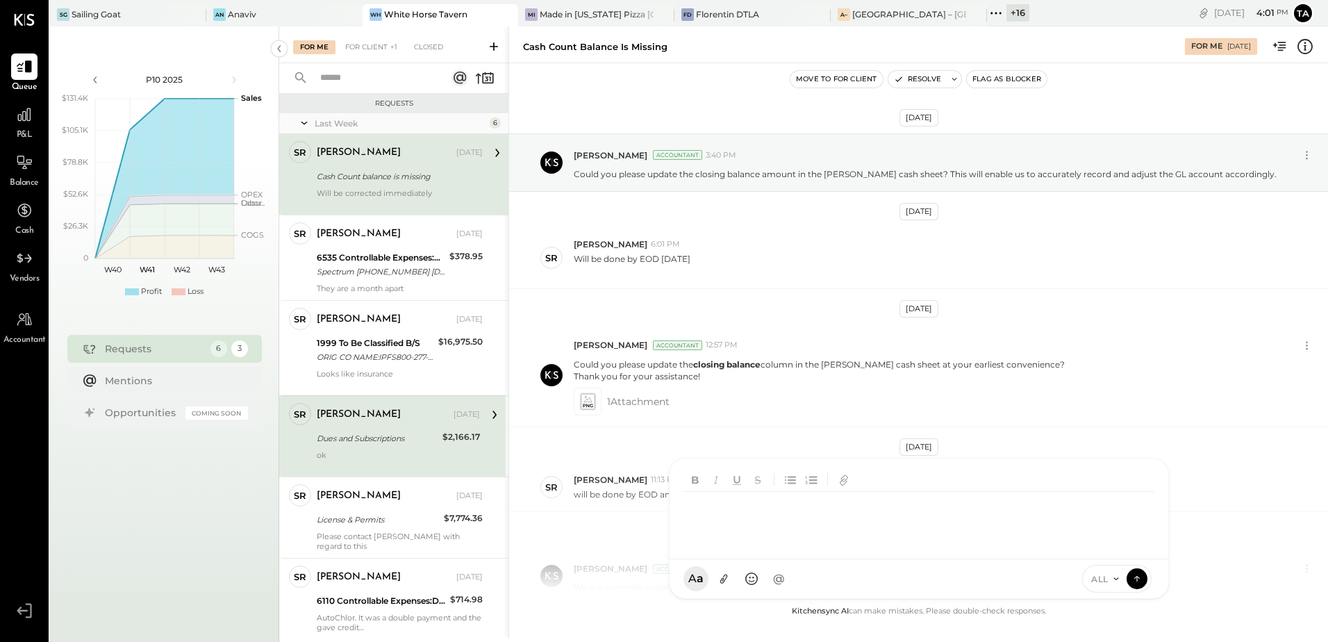
scroll to position [392, 0]
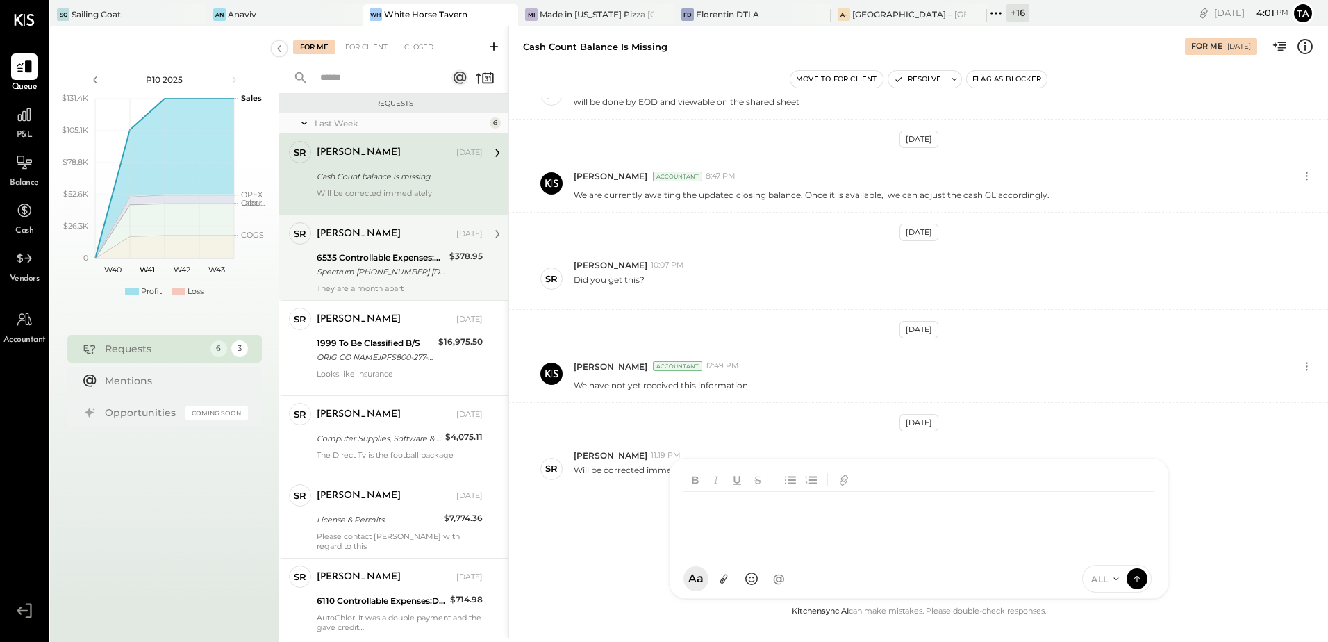
click at [358, 275] on div "Spectrum [PHONE_NUMBER] [DATE]" at bounding box center [381, 272] width 128 height 14
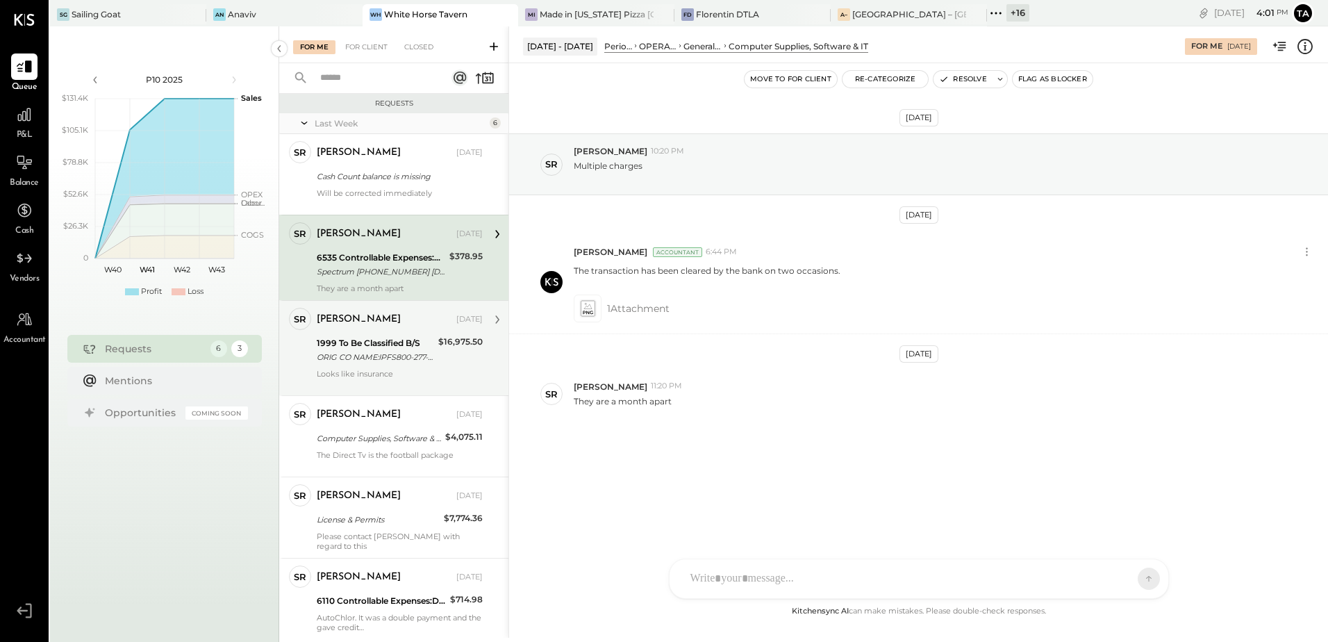
click at [364, 367] on div "[PERSON_NAME] [DATE] 1999 To Be Classified B/S ORIG CO NAME:IPFS800-277-8878 OR…" at bounding box center [400, 348] width 166 height 81
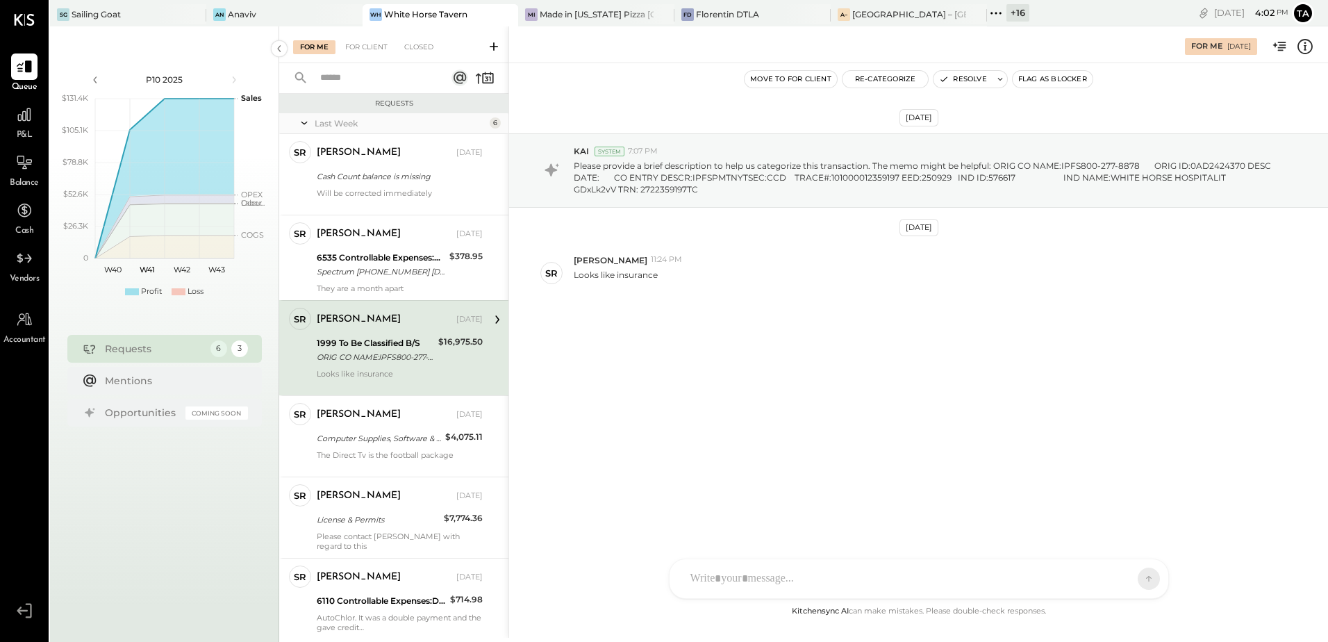
click at [856, 424] on div "[DATE] KAI System 7:07 PM Please provide a brief description to help us categor…" at bounding box center [918, 333] width 819 height 540
click at [849, 422] on div "[DATE] KAI System 7:07 PM Please provide a brief description to help us categor…" at bounding box center [918, 333] width 819 height 540
click at [846, 422] on div "[DATE] KAI System 7:07 PM Please provide a brief description to help us categor…" at bounding box center [918, 333] width 819 height 540
click at [842, 421] on div "[DATE] KAI System 7:07 PM Please provide a brief description to help us categor…" at bounding box center [918, 333] width 819 height 540
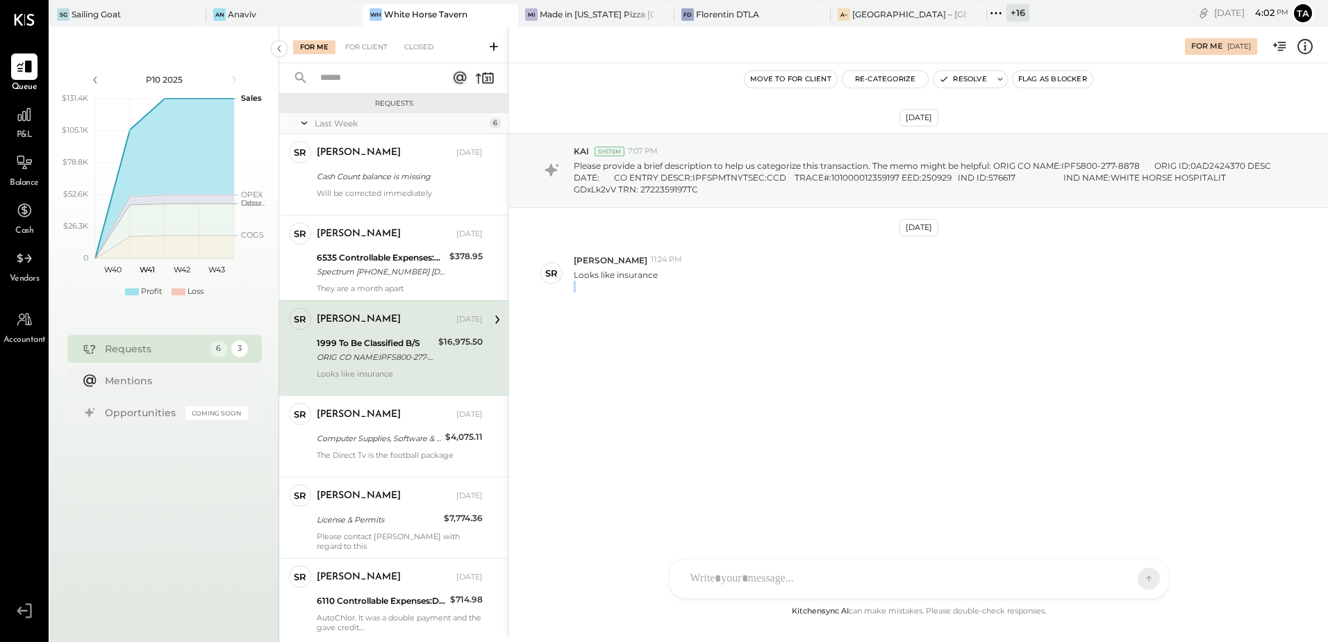
click at [841, 422] on div "[DATE] KAI System 7:07 PM Please provide a brief description to help us categor…" at bounding box center [918, 333] width 819 height 540
click at [837, 423] on div "[DATE] KAI System 7:07 PM Please provide a brief description to help us categor…" at bounding box center [918, 333] width 819 height 540
click at [854, 416] on div "[DATE] KAI System 7:07 PM Please provide a brief description to help us categor…" at bounding box center [918, 333] width 819 height 540
click at [649, 392] on div "[DATE] KAI System 7:07 PM Please provide a brief description to help us categor…" at bounding box center [918, 253] width 819 height 310
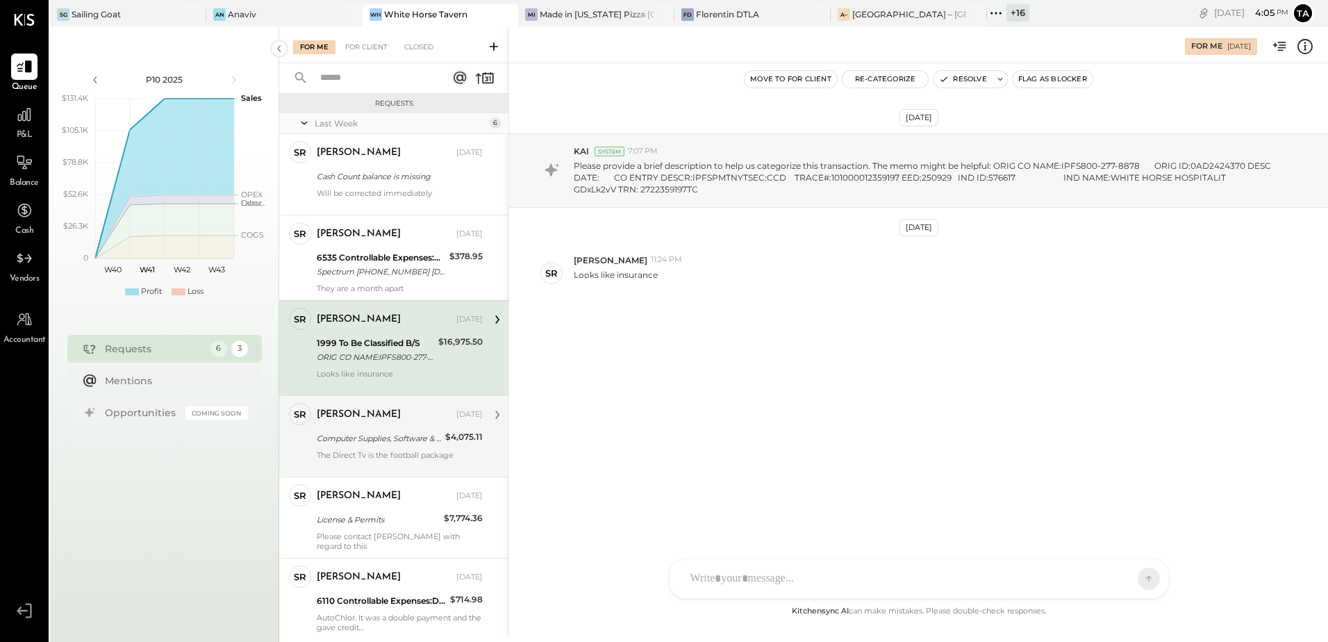
click at [402, 457] on div "The Direct Tv is the football package" at bounding box center [400, 459] width 166 height 19
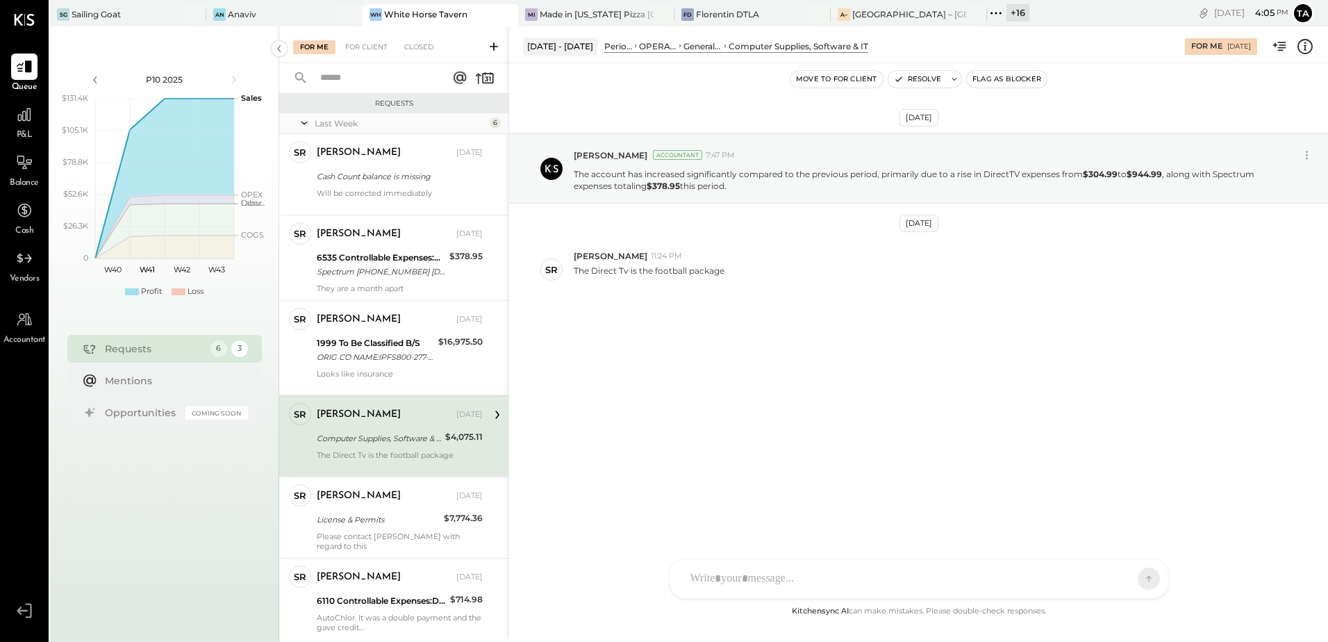
click at [693, 417] on div "[DATE] [PERSON_NAME] Accountant 7:47 PM The account has increased significantly…" at bounding box center [918, 333] width 819 height 540
click at [658, 187] on strong "$378.95" at bounding box center [662, 186] width 33 height 10
click at [812, 355] on div "[DATE] [PERSON_NAME] Accountant 7:47 PM The account has increased significantly…" at bounding box center [918, 251] width 819 height 306
drag, startPoint x: 635, startPoint y: 272, endPoint x: 734, endPoint y: 271, distance: 99.3
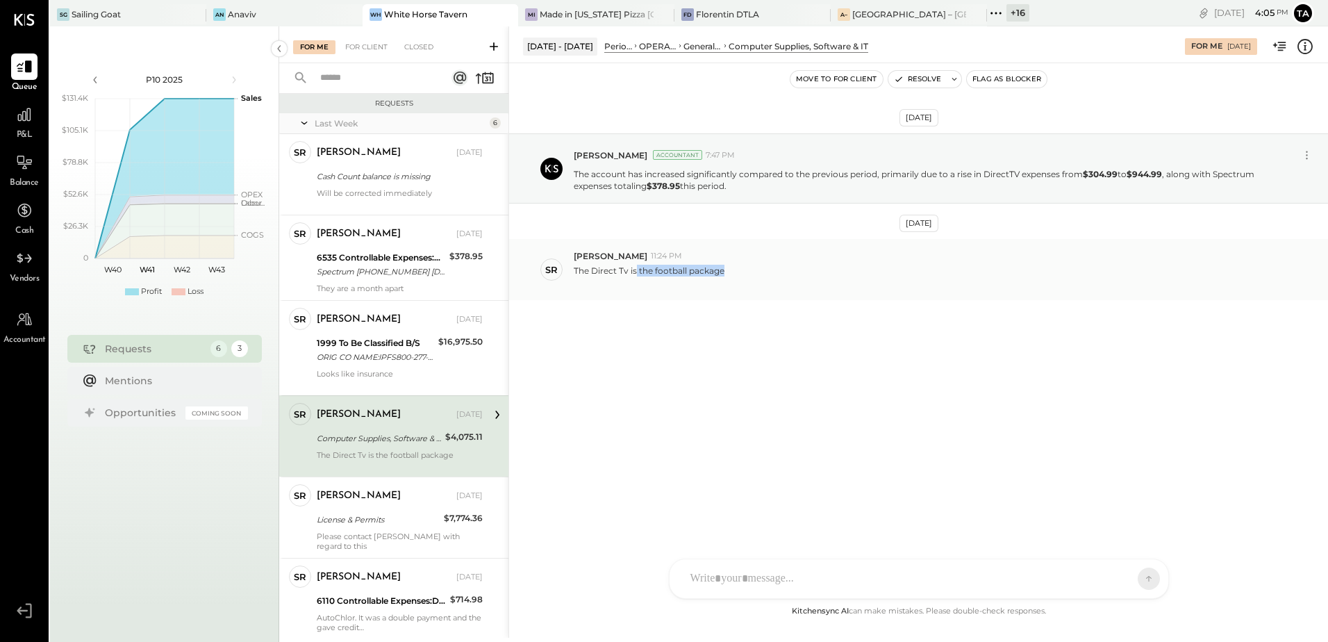
click at [734, 271] on div "The Direct Tv is the football package" at bounding box center [945, 275] width 743 height 26
drag, startPoint x: 734, startPoint y: 271, endPoint x: 840, endPoint y: 327, distance: 119.6
click at [840, 327] on div "[DATE] [PERSON_NAME] Accountant 7:47 PM The account has increased significantly…" at bounding box center [918, 251] width 819 height 306
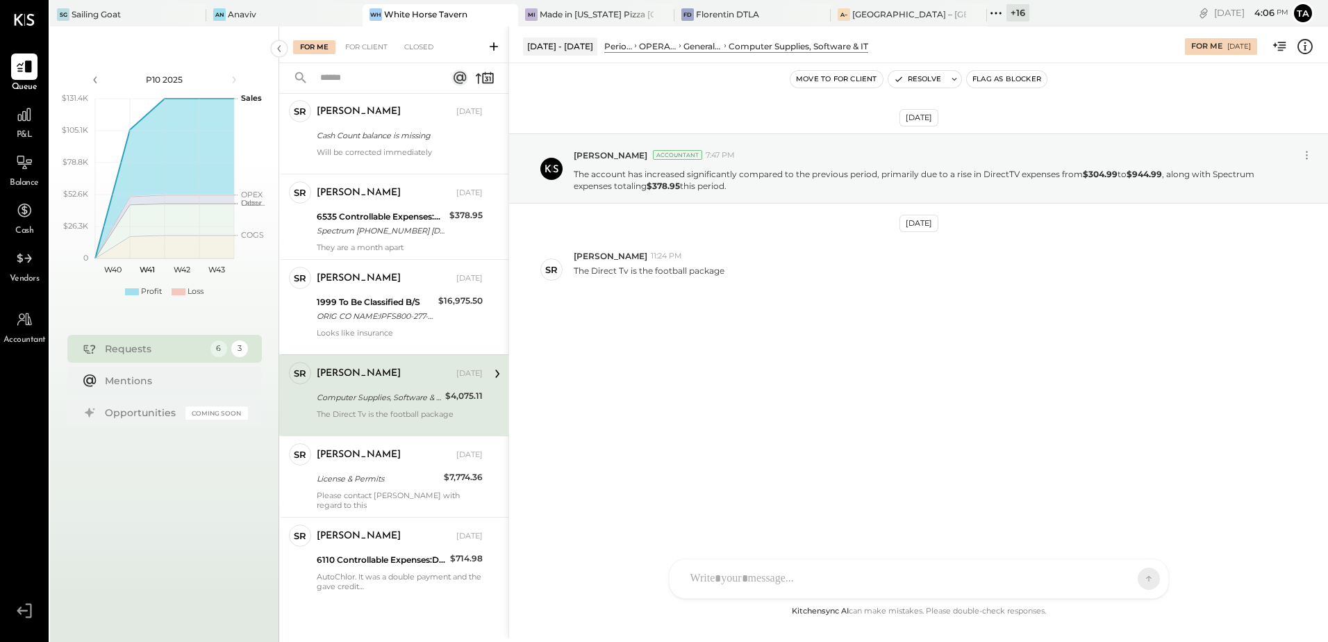
drag, startPoint x: 735, startPoint y: 410, endPoint x: 699, endPoint y: 427, distance: 40.1
click at [735, 410] on div "[DATE] [PERSON_NAME] Accountant 7:47 PM The account has increased significantly…" at bounding box center [918, 333] width 819 height 540
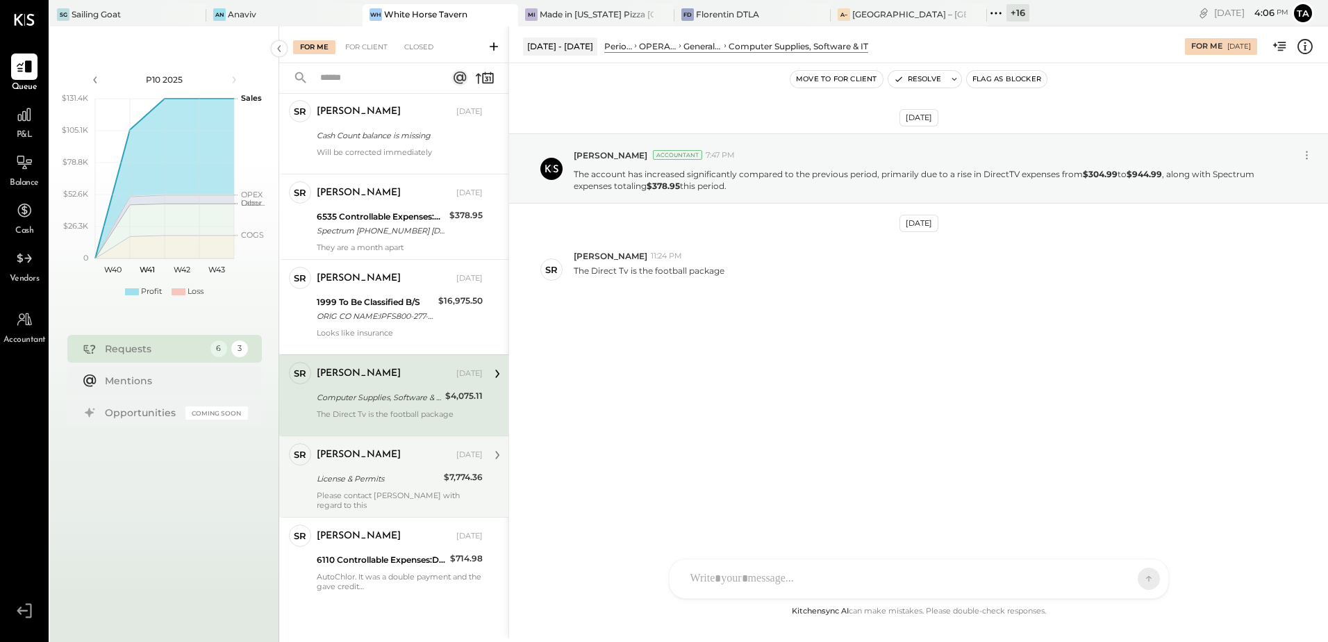
click at [387, 492] on div "Please contact [PERSON_NAME] with regard to this" at bounding box center [400, 499] width 166 height 19
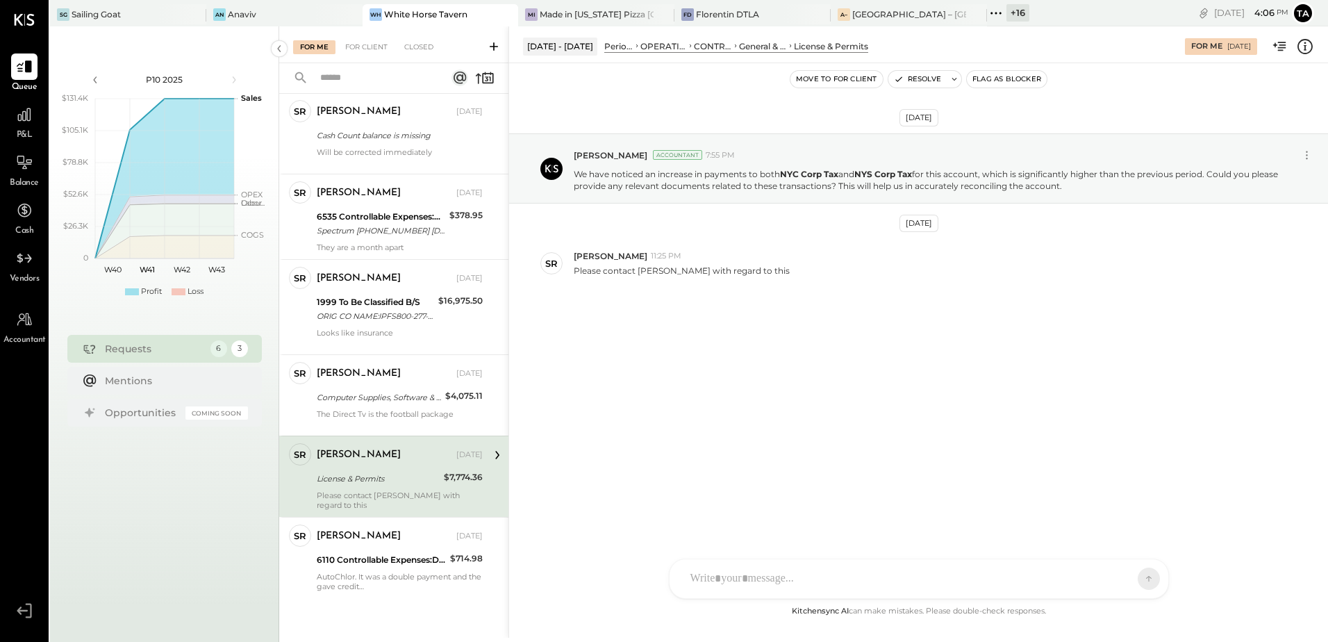
click at [849, 435] on div "[DATE] [PERSON_NAME] Accountant 7:55 PM We have noticed an increase in payments…" at bounding box center [918, 333] width 819 height 540
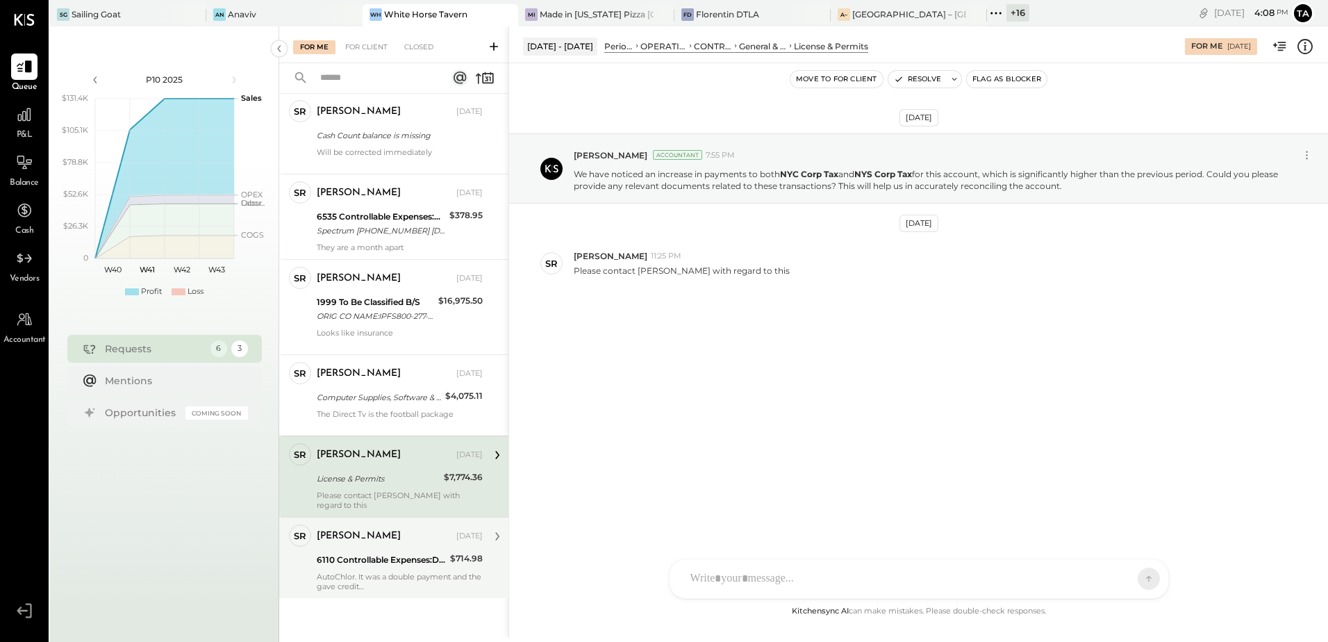
click at [344, 573] on div "AutoChlor. It was a double payment and the gave credit" at bounding box center [400, 580] width 166 height 19
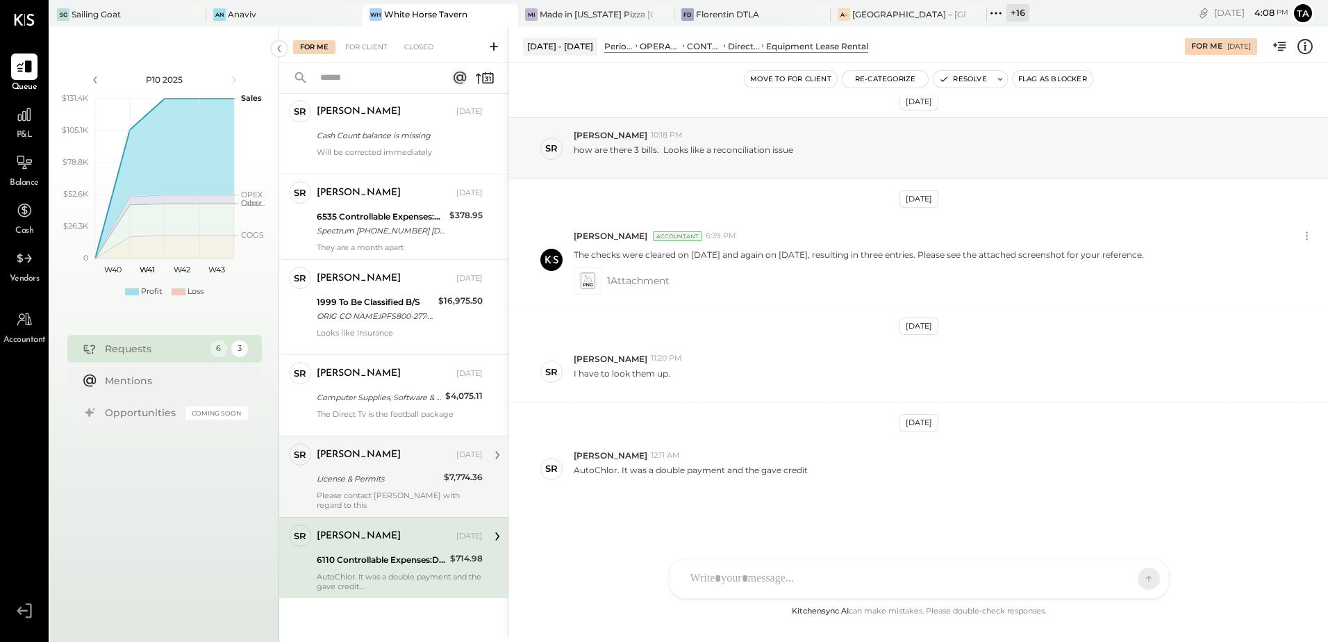
click at [707, 499] on div "[DATE] SR [PERSON_NAME] 10:18 PM how are there 3 bills. Looks like a reconcilia…" at bounding box center [918, 350] width 819 height 505
click at [590, 281] on icon at bounding box center [587, 280] width 15 height 16
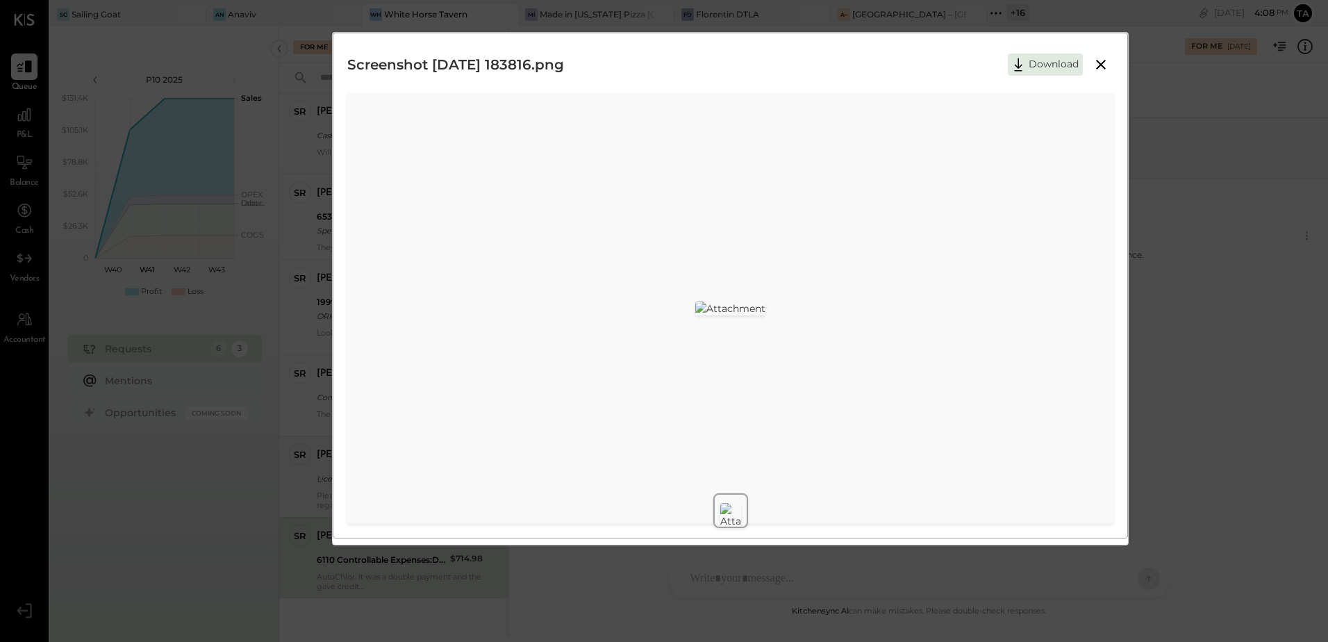
click at [1109, 65] on icon at bounding box center [1100, 64] width 17 height 17
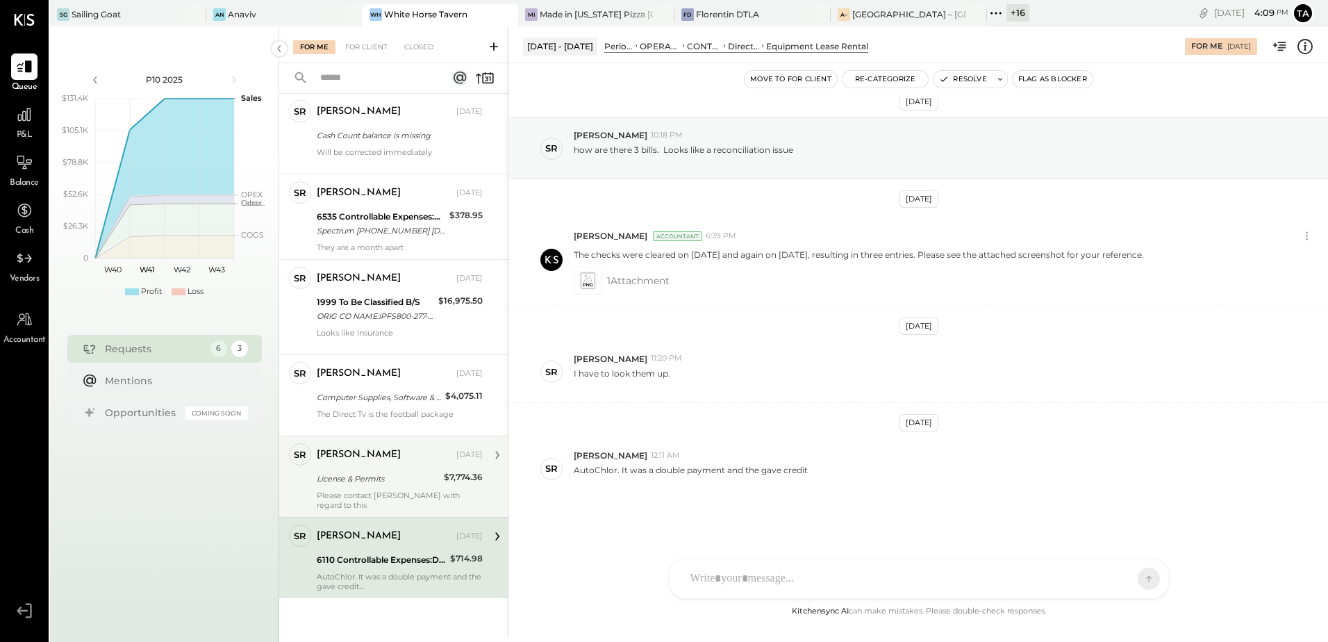
click at [697, 426] on div "[DATE] SR [PERSON_NAME] 10:18 PM how are there 3 bills. Looks like a reconcilia…" at bounding box center [918, 350] width 819 height 505
click at [966, 83] on button "Resolve" at bounding box center [962, 79] width 58 height 17
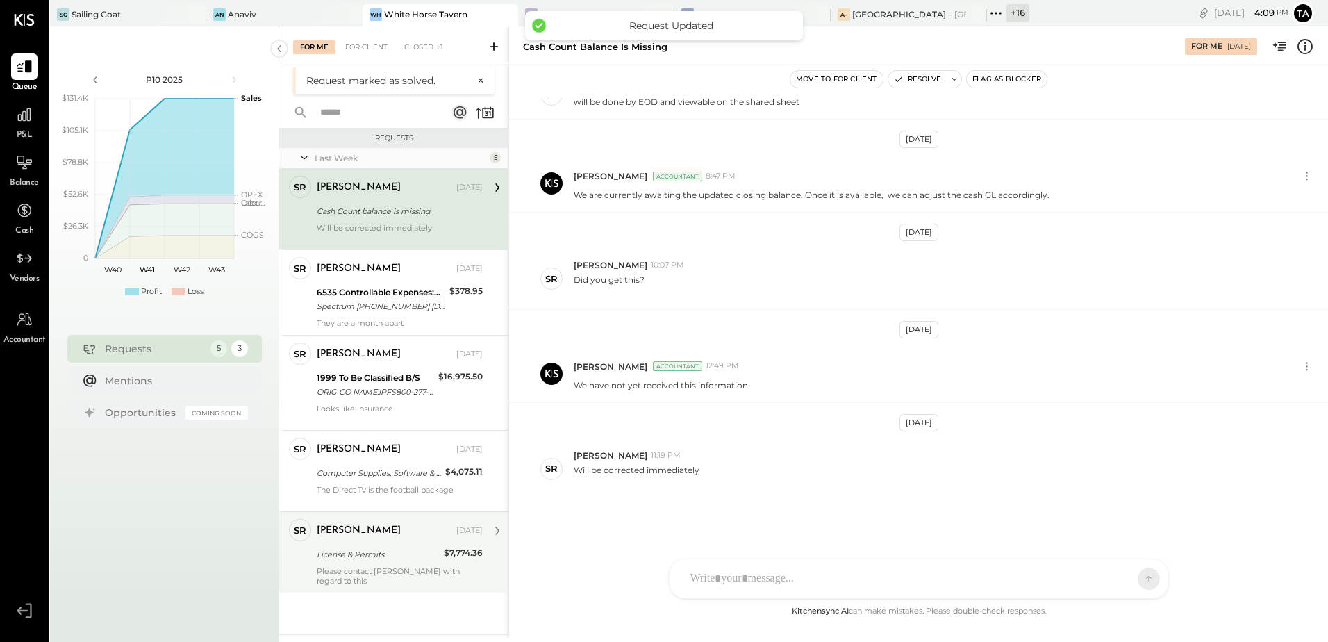
click at [401, 551] on div "License & Permits" at bounding box center [378, 554] width 123 height 14
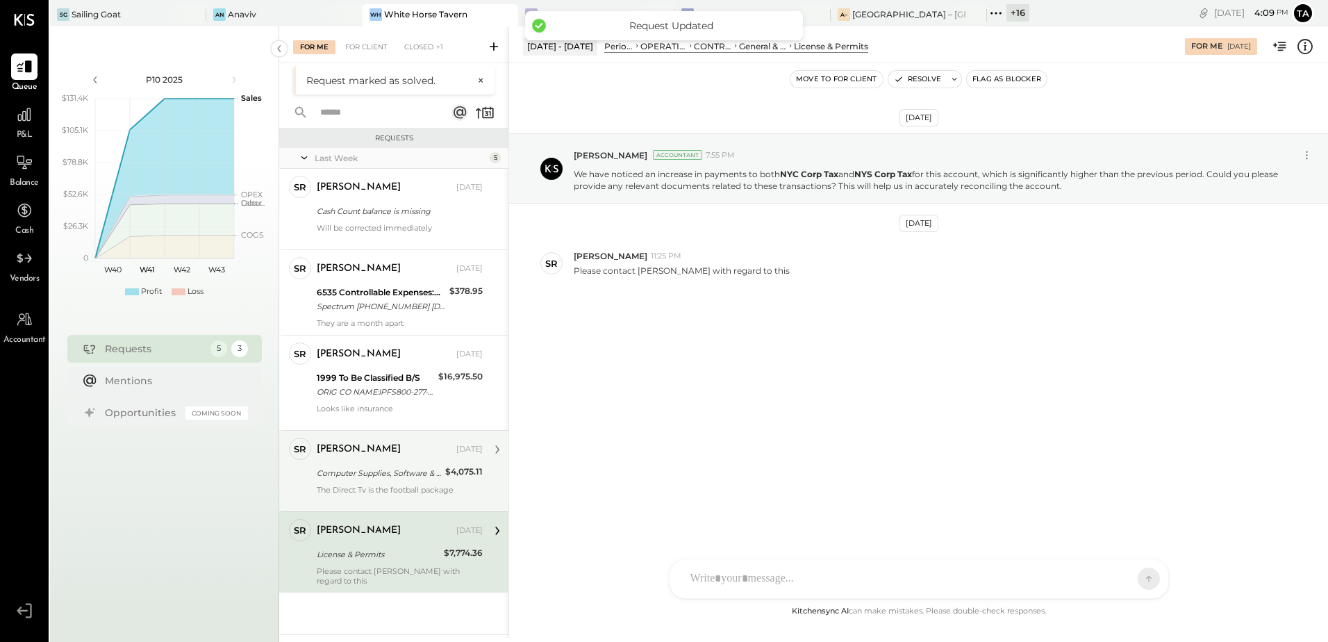
click at [381, 485] on div "The Direct Tv is the football package" at bounding box center [400, 494] width 166 height 19
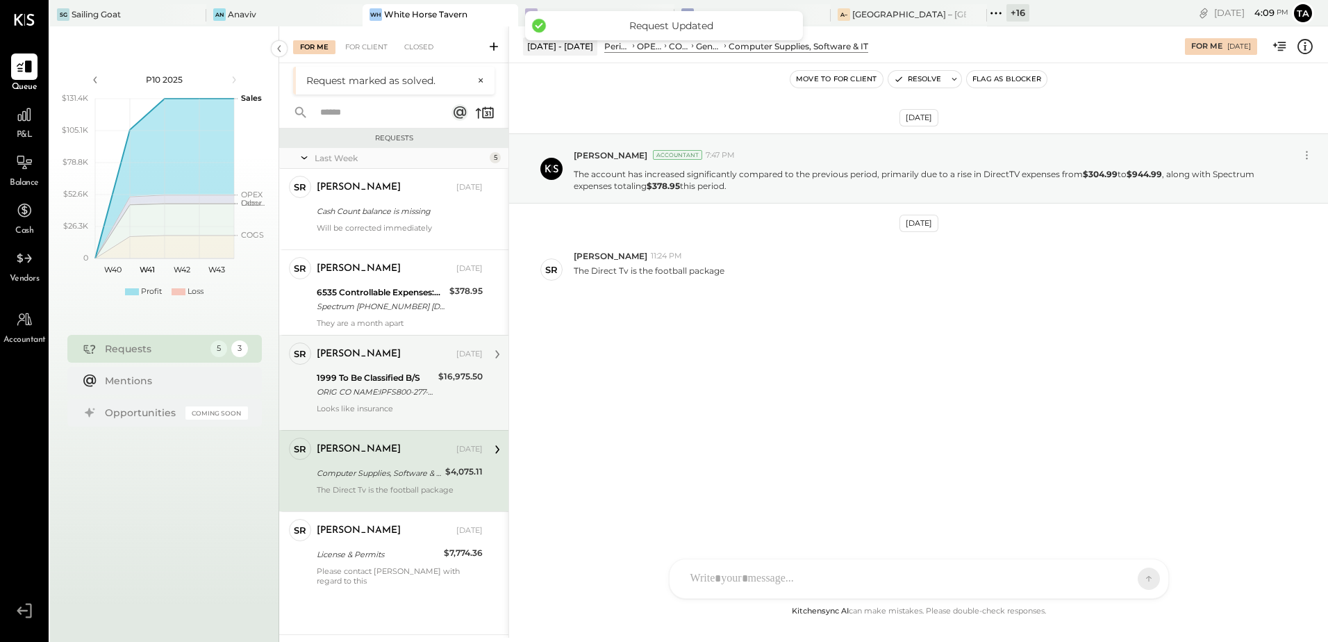
click at [382, 400] on div "[PERSON_NAME] [DATE] 1999 To Be Classified B/S ORIG CO NAME:IPFS800-277-8878 OR…" at bounding box center [400, 382] width 166 height 81
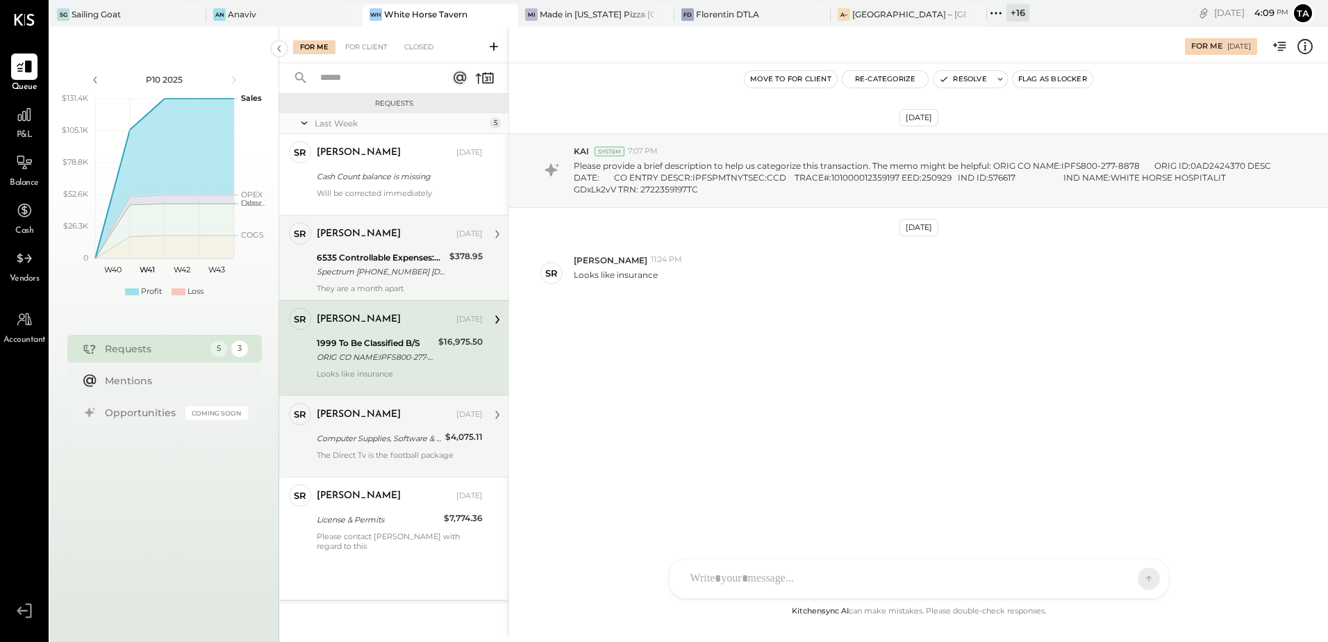
click at [377, 281] on div "[PERSON_NAME] [DATE] 6535 Controllable Expenses:General & Administrative Expens…" at bounding box center [400, 257] width 166 height 71
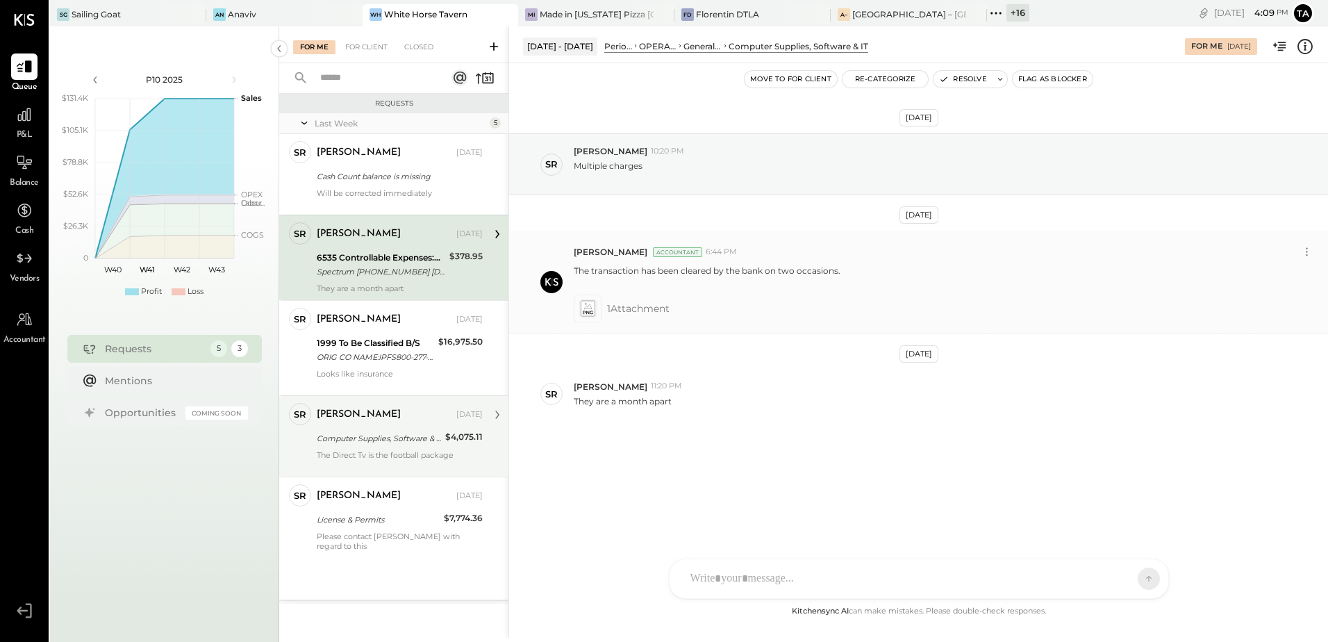
drag, startPoint x: 680, startPoint y: 273, endPoint x: 760, endPoint y: 273, distance: 80.6
click at [746, 273] on p "The transaction has been cleared by the bank on two occasions." at bounding box center [707, 277] width 267 height 24
drag, startPoint x: 760, startPoint y: 273, endPoint x: 848, endPoint y: 293, distance: 89.8
click at [848, 293] on div "[PERSON_NAME] Accountant 6:44 PM The transaction has been cleared by the bank o…" at bounding box center [945, 282] width 743 height 80
click at [584, 308] on icon at bounding box center [587, 308] width 15 height 16
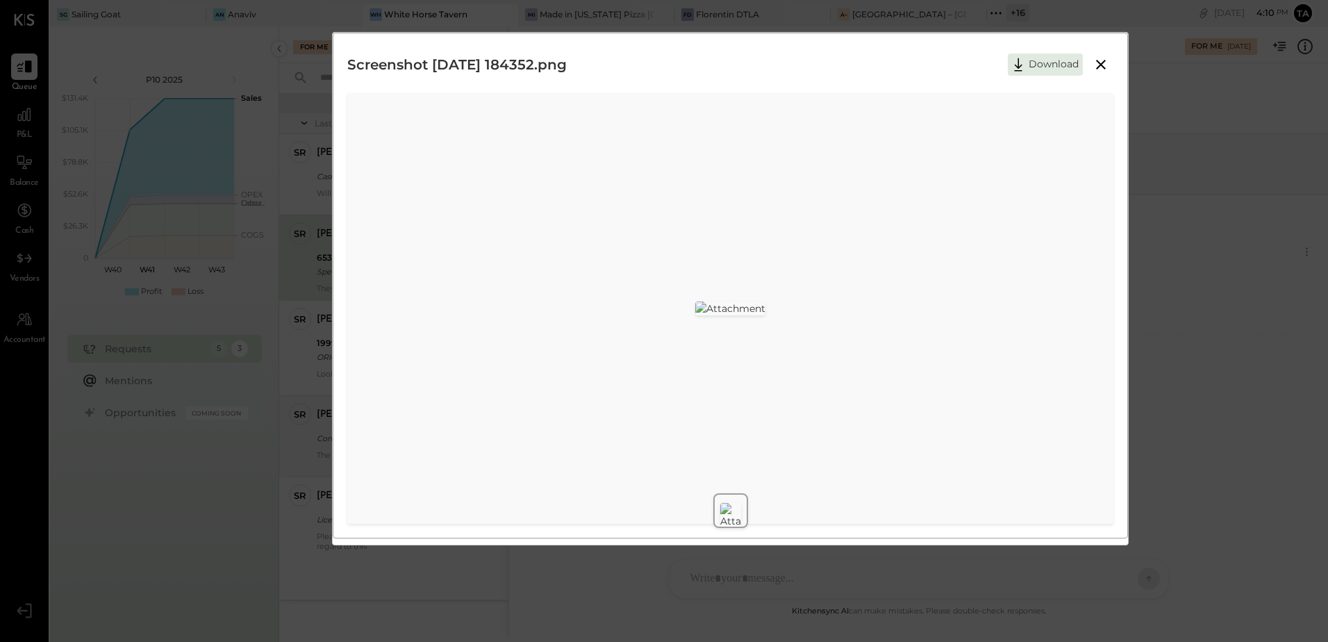
click at [1103, 65] on icon at bounding box center [1100, 64] width 17 height 17
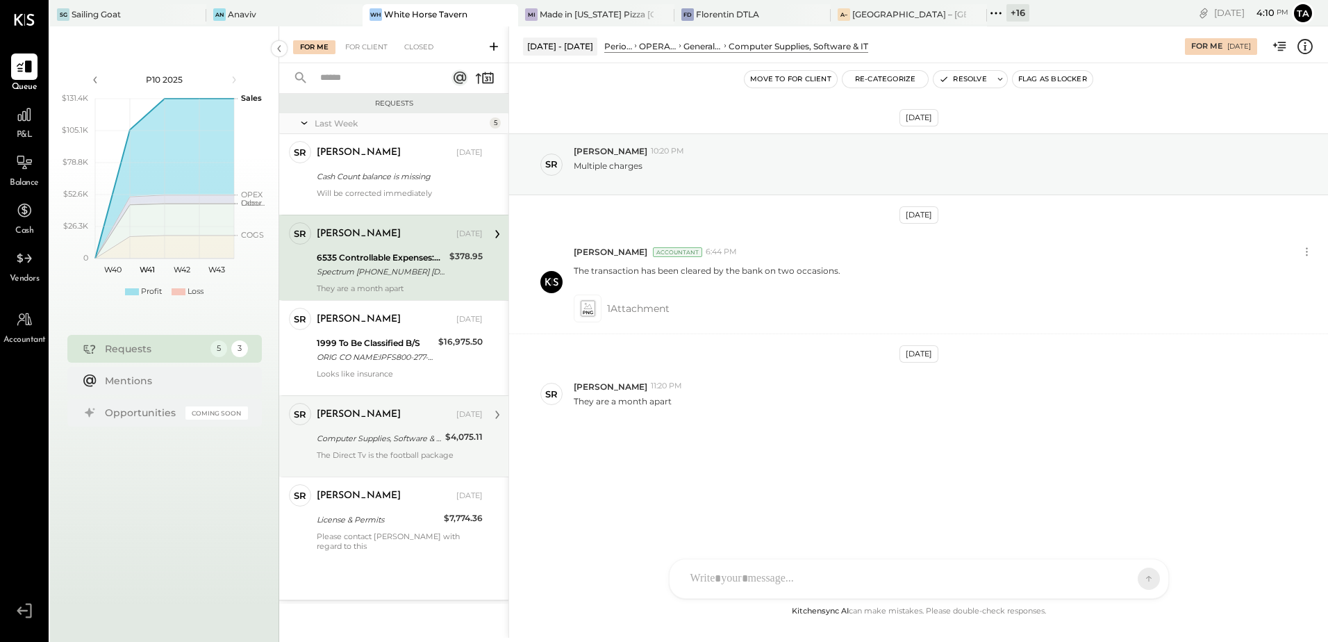
click at [362, 247] on div "[PERSON_NAME] [DATE] 6535 Controllable Expenses:General & Administrative Expens…" at bounding box center [400, 257] width 166 height 71
click at [831, 376] on div "SR [PERSON_NAME] 11:20 PM They are a month apart" at bounding box center [918, 393] width 819 height 49
click at [591, 168] on p "Multiple charges" at bounding box center [608, 172] width 69 height 24
click at [809, 219] on div "[DATE] SR [PERSON_NAME] 10:20 PM Multiple charges [DATE] [PERSON_NAME] Accounta…" at bounding box center [918, 310] width 819 height 424
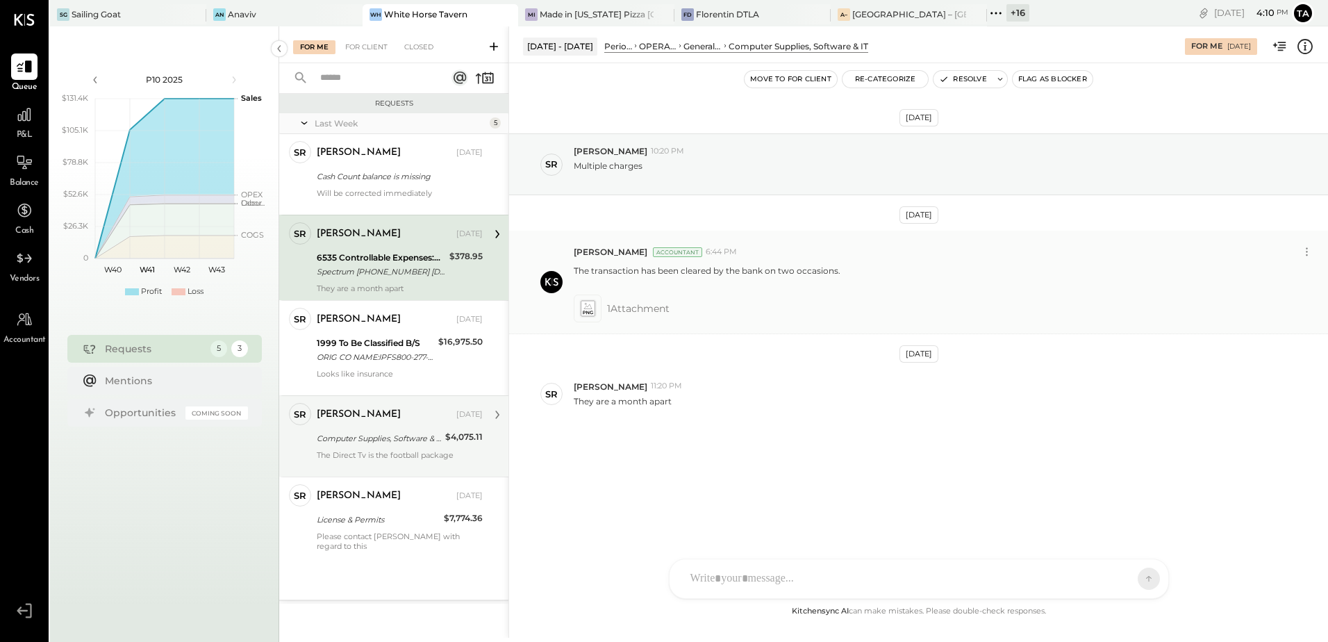
click at [621, 275] on p "The transaction has been cleared by the bank on two occasions." at bounding box center [707, 277] width 267 height 24
click at [734, 328] on div "[PERSON_NAME] Accountant 6:44 PM The transaction has been cleared by the bank o…" at bounding box center [918, 282] width 819 height 103
click at [608, 166] on p "Multiple charges" at bounding box center [608, 172] width 69 height 24
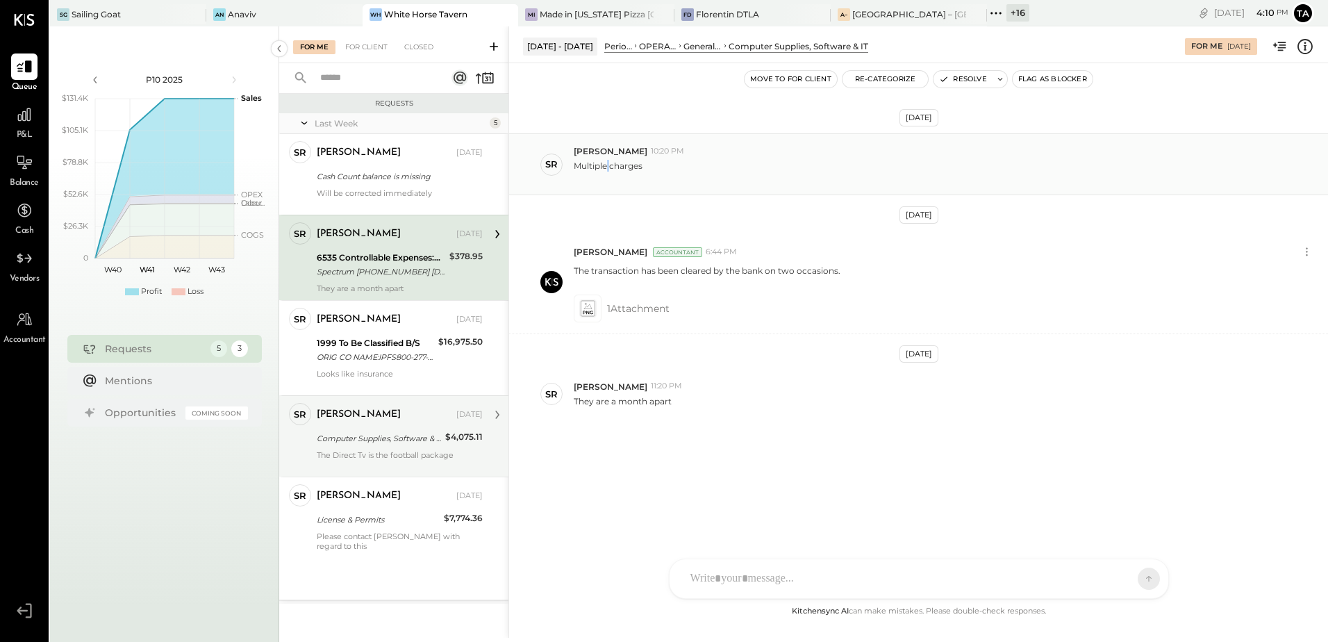
click at [608, 166] on p "Multiple charges" at bounding box center [608, 172] width 69 height 24
click at [765, 341] on div "[DATE] SR [PERSON_NAME] 10:20 PM Multiple charges [DATE] [PERSON_NAME] Accounta…" at bounding box center [918, 310] width 819 height 424
click at [586, 314] on icon at bounding box center [587, 308] width 15 height 16
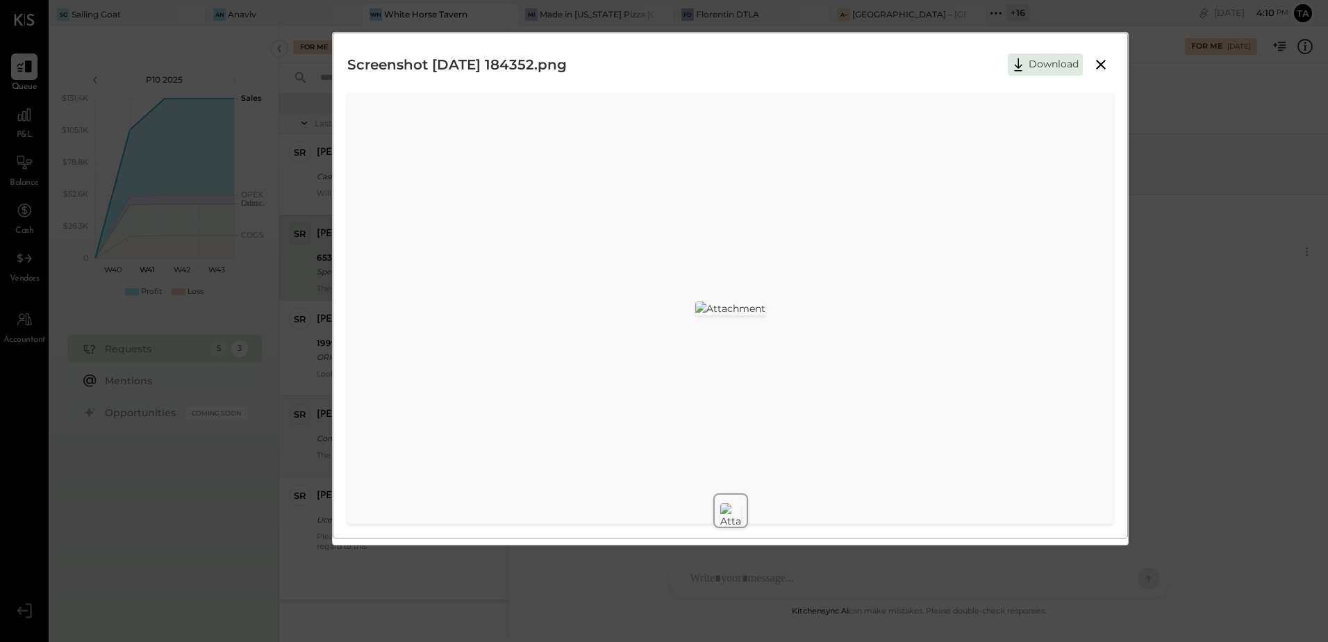
click at [1104, 62] on icon at bounding box center [1101, 65] width 10 height 10
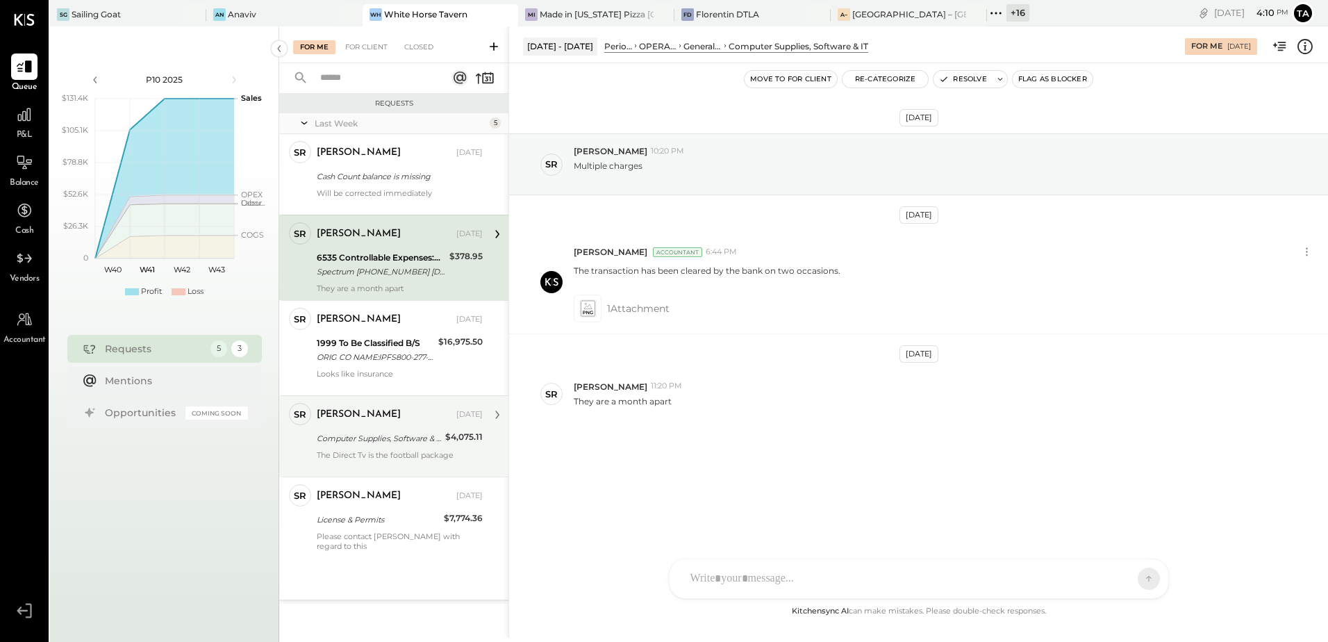
click at [656, 490] on div "[DATE] SR [PERSON_NAME] 10:20 PM Multiple charges [DATE] [PERSON_NAME] Accounta…" at bounding box center [918, 310] width 819 height 424
click at [615, 403] on p "They are a month apart" at bounding box center [623, 401] width 98 height 12
drag, startPoint x: 615, startPoint y: 403, endPoint x: 790, endPoint y: 453, distance: 181.5
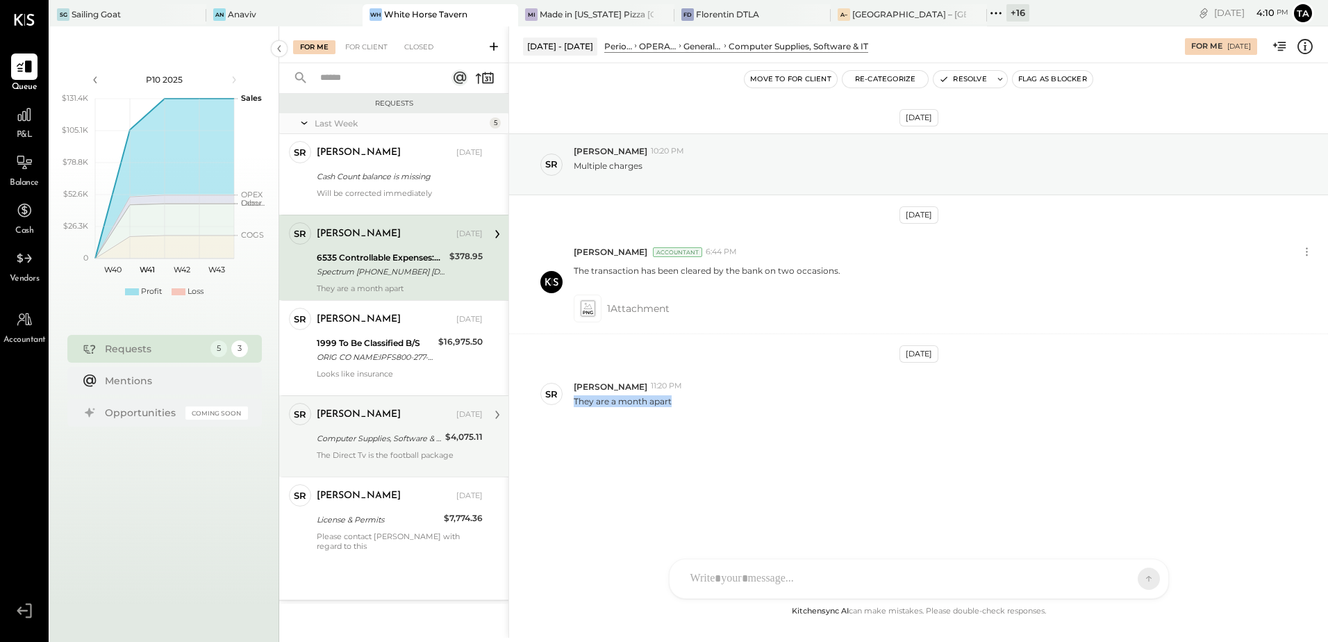
click at [790, 453] on div "[DATE] SR [PERSON_NAME] 10:20 PM Multiple charges [DATE] [PERSON_NAME] Accounta…" at bounding box center [918, 310] width 819 height 424
click at [635, 400] on p "They are a month apart" at bounding box center [623, 401] width 98 height 12
click at [793, 437] on div "[DATE] SR [PERSON_NAME] 10:20 PM Multiple charges [DATE] [PERSON_NAME] Accounta…" at bounding box center [918, 310] width 819 height 424
click at [643, 403] on p "They are a month apart" at bounding box center [623, 401] width 98 height 12
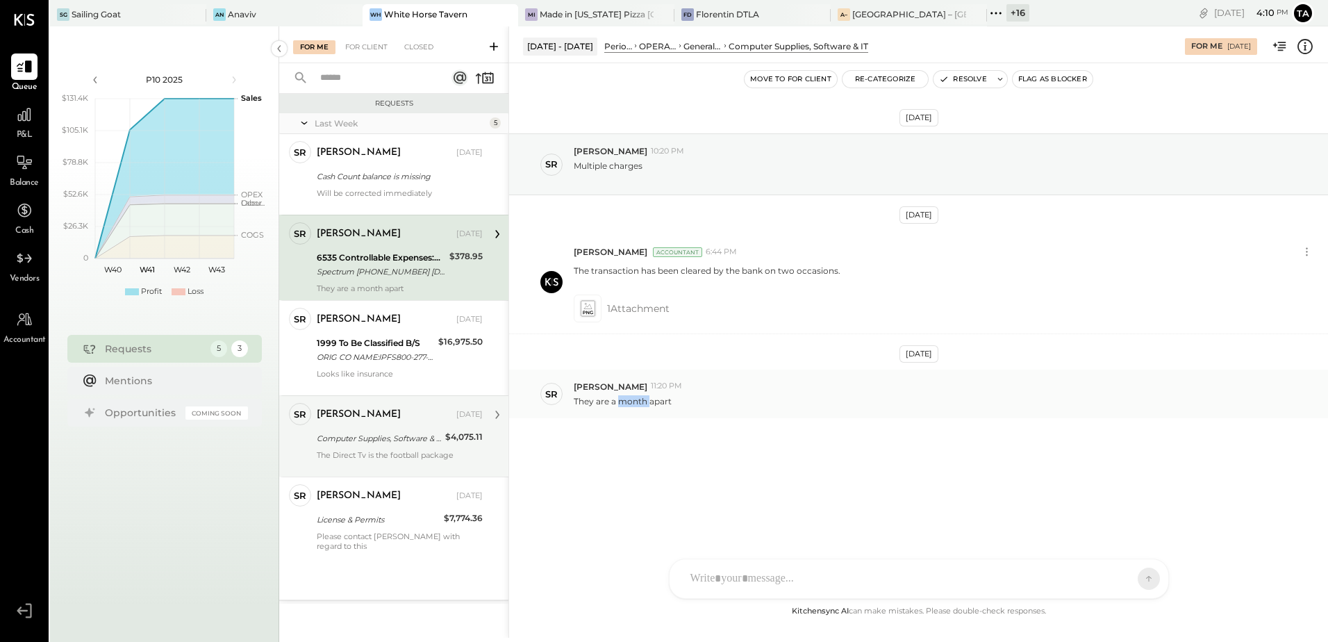
click at [643, 403] on p "They are a month apart" at bounding box center [623, 401] width 98 height 12
click at [686, 481] on div "[DATE] SR [PERSON_NAME] 10:20 PM Multiple charges [DATE] [PERSON_NAME] Accounta…" at bounding box center [918, 310] width 819 height 424
click at [380, 263] on div "6535 Controllable Expenses:General & Administrative Expenses:Computer Supplies,…" at bounding box center [381, 258] width 128 height 14
click at [637, 406] on p "They are a month apart" at bounding box center [623, 401] width 98 height 12
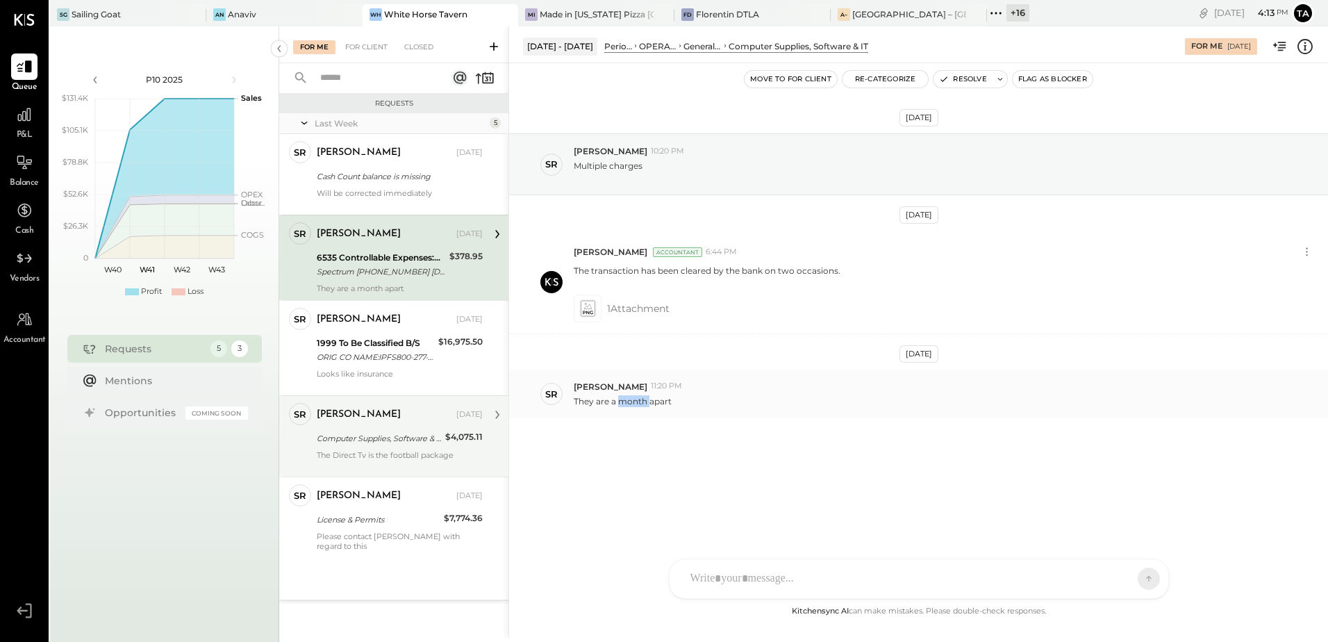
click at [637, 406] on p "They are a month apart" at bounding box center [623, 401] width 98 height 12
drag, startPoint x: 637, startPoint y: 406, endPoint x: 751, endPoint y: 489, distance: 140.1
click at [751, 484] on div "[DATE] SR [PERSON_NAME] 10:20 PM Multiple charges [DATE] [PERSON_NAME] Accounta…" at bounding box center [918, 310] width 819 height 424
click at [819, 588] on div at bounding box center [918, 578] width 499 height 39
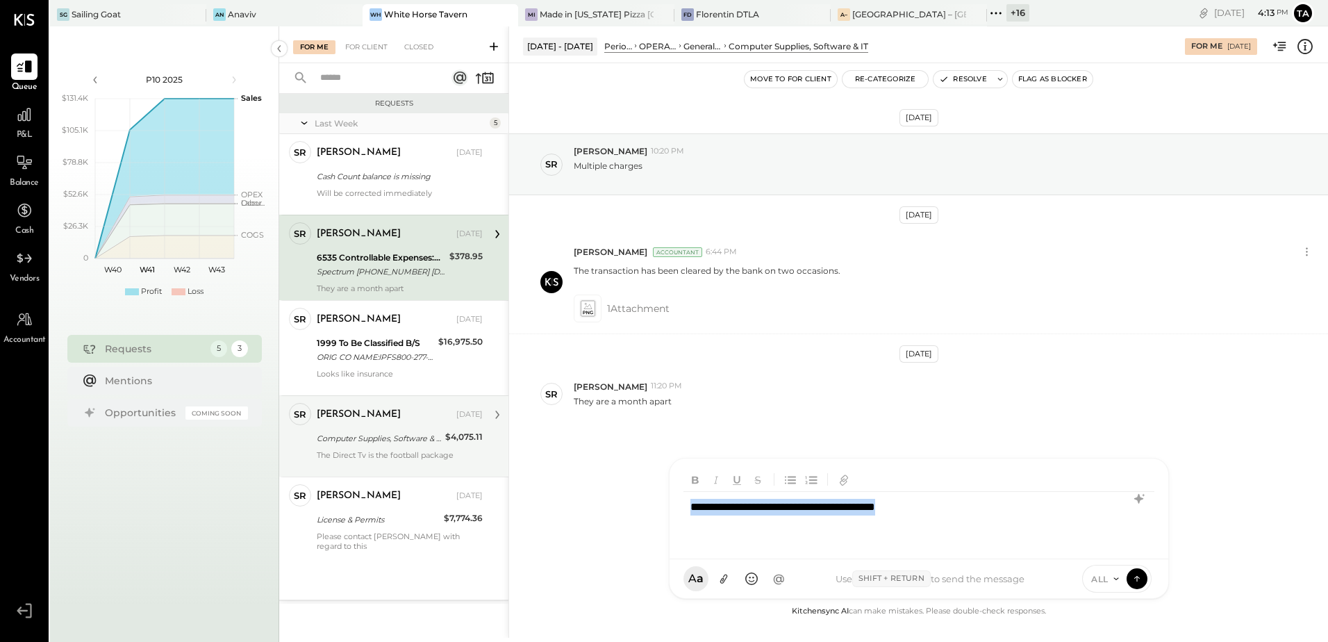
copy div "**********"
drag, startPoint x: 1143, startPoint y: 501, endPoint x: 1124, endPoint y: 507, distance: 20.4
click at [1142, 501] on icon at bounding box center [1138, 498] width 17 height 17
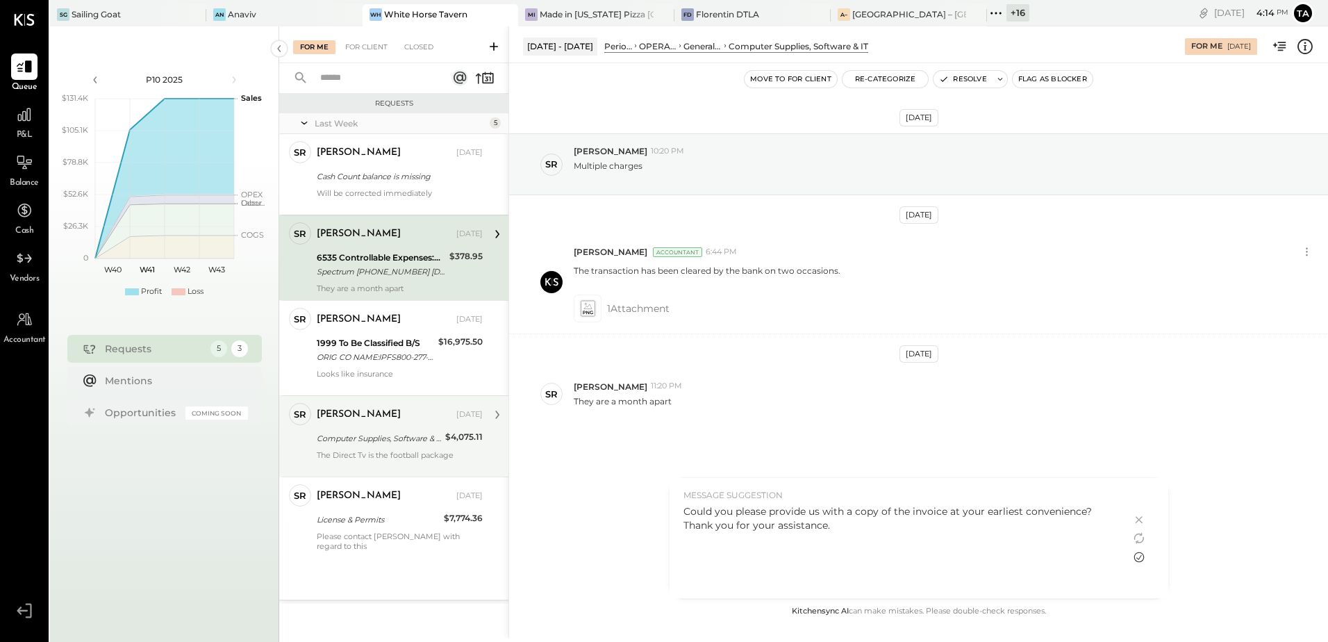
click at [1144, 558] on icon at bounding box center [1138, 557] width 17 height 17
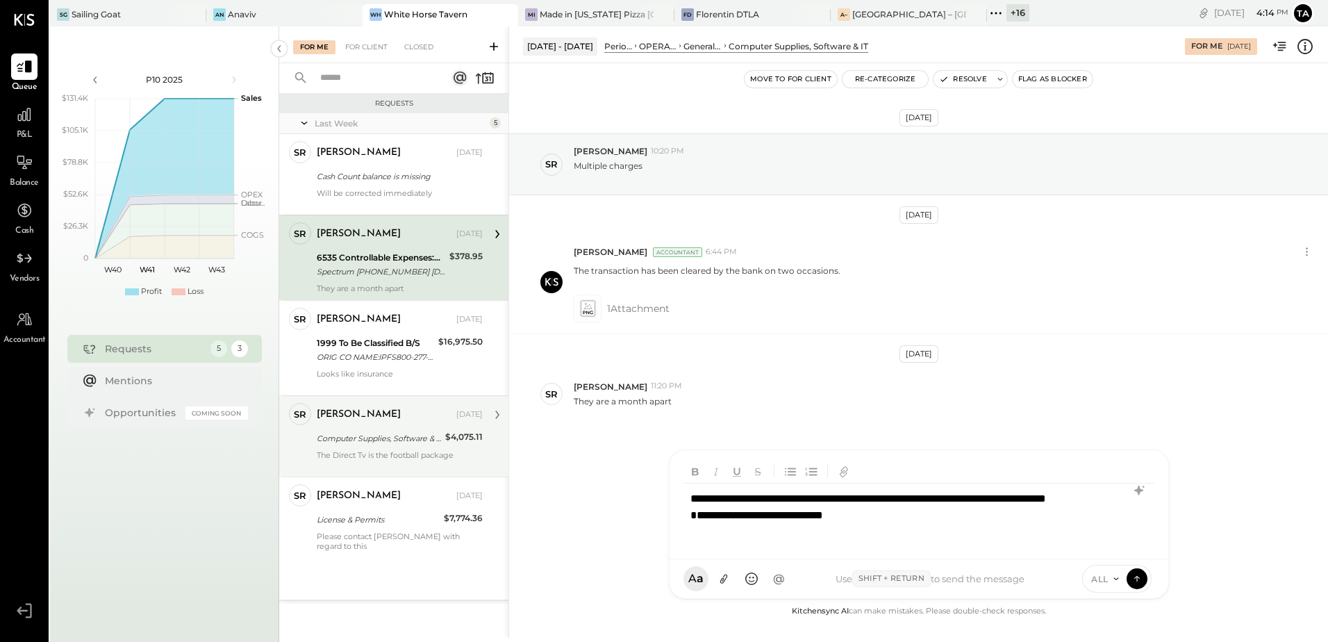
click at [867, 515] on div "**********" at bounding box center [918, 515] width 471 height 64
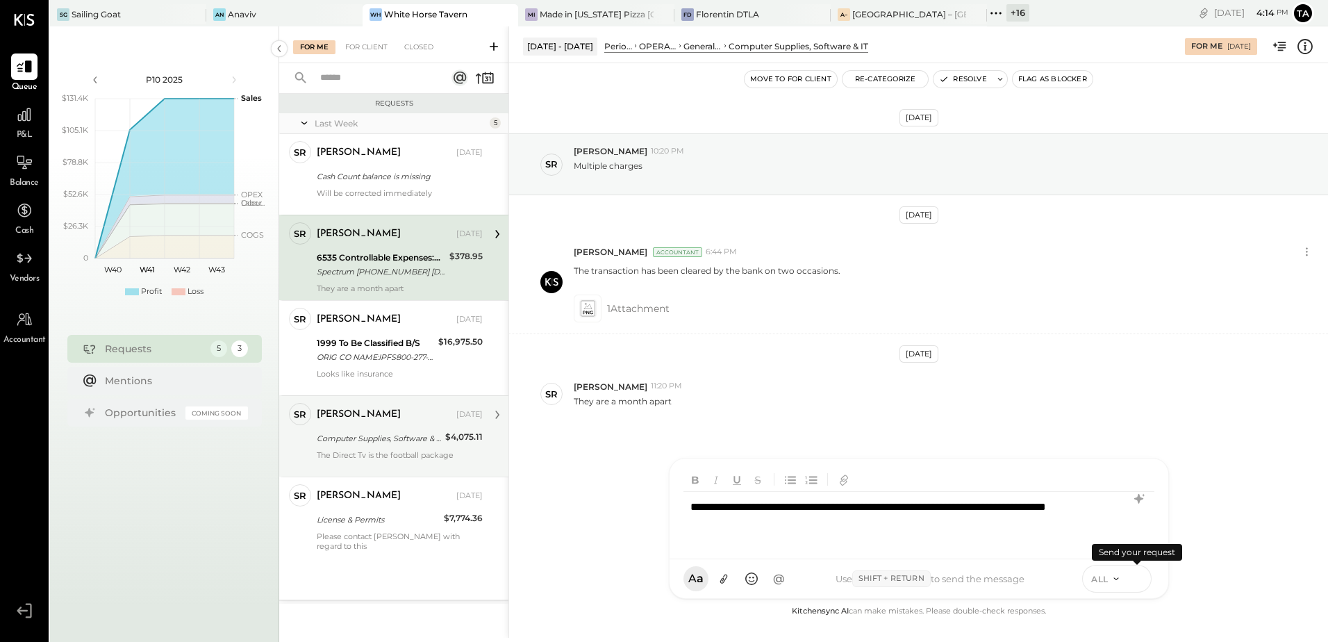
click at [1140, 585] on icon at bounding box center [1136, 578] width 12 height 14
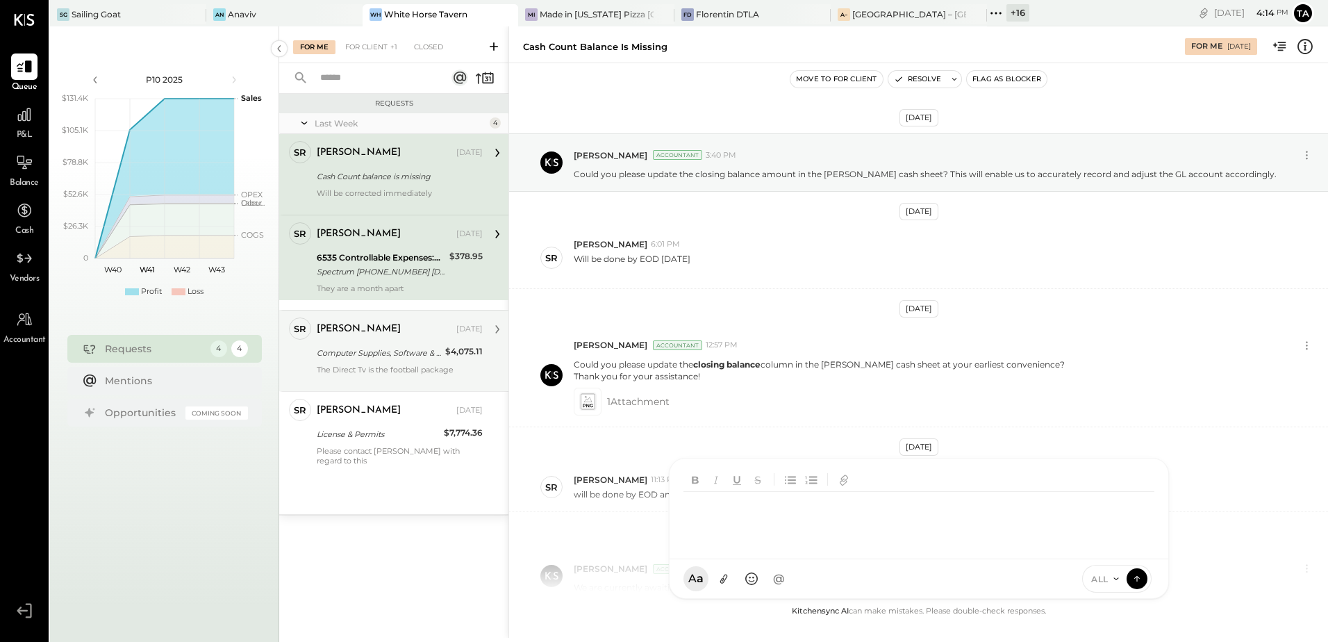
scroll to position [392, 0]
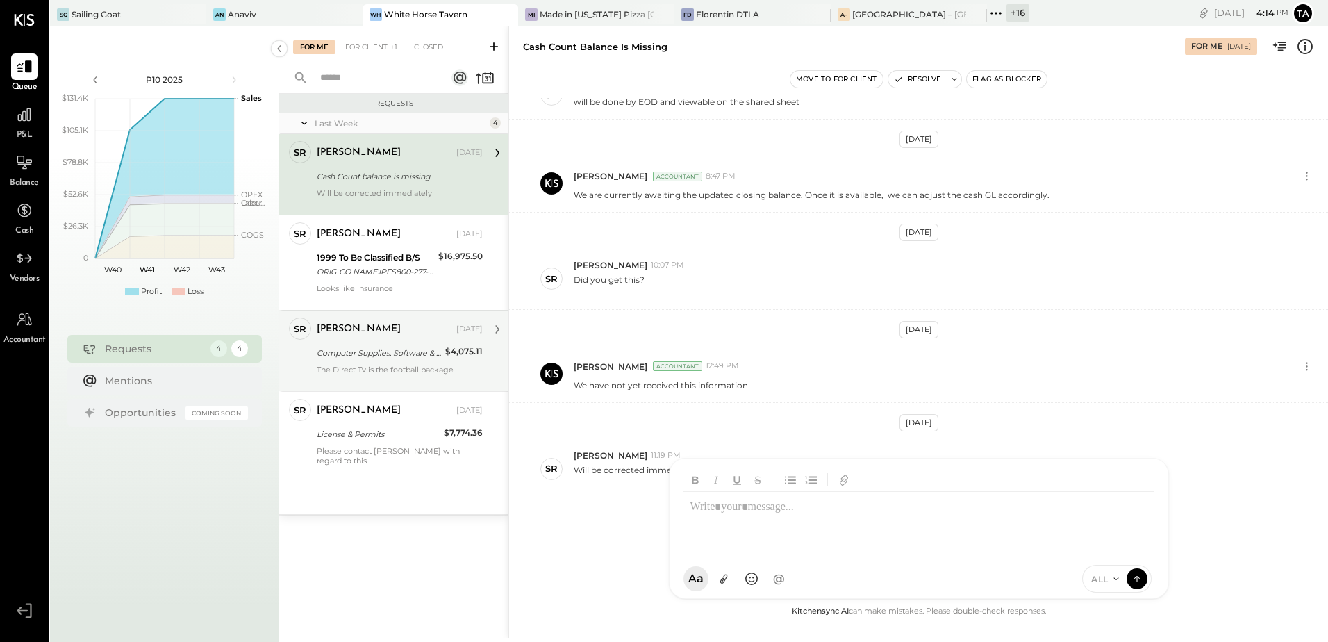
click at [369, 349] on div "Computer Supplies, Software & IT" at bounding box center [379, 353] width 124 height 14
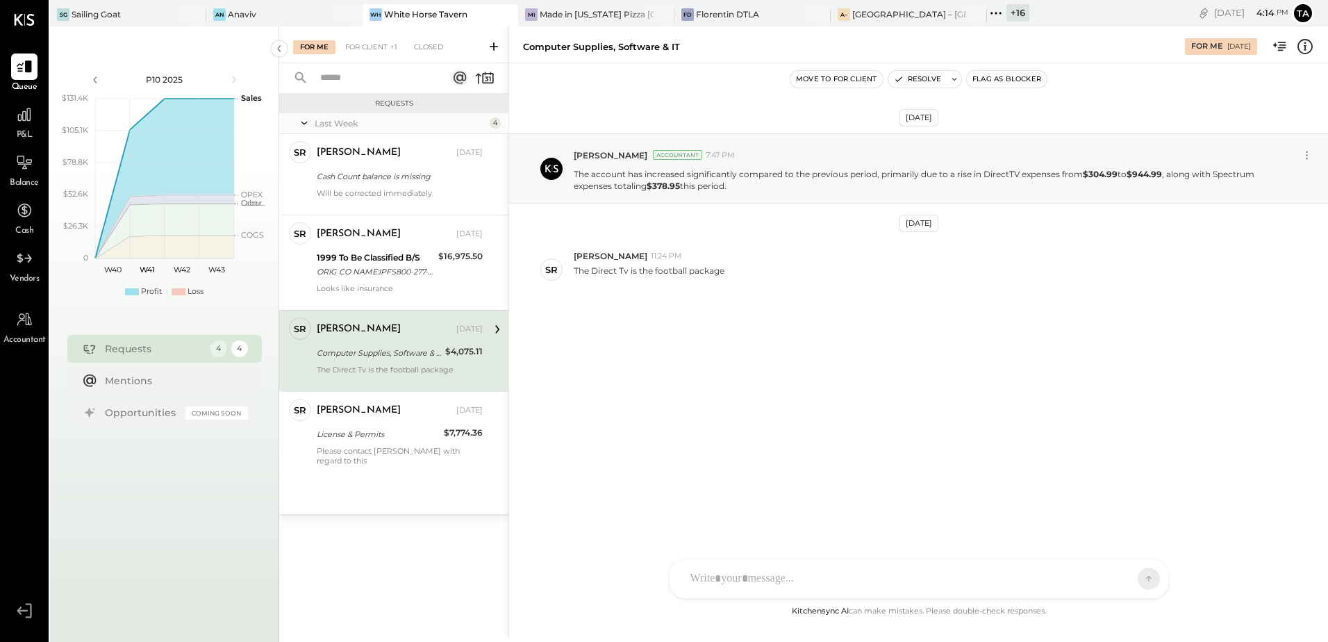
click at [725, 398] on div "[DATE] [PERSON_NAME] Accountant 7:47 PM The account has increased significantly…" at bounding box center [918, 251] width 819 height 306
click at [666, 274] on p "The Direct Tv is the football package" at bounding box center [649, 277] width 151 height 24
click at [719, 407] on div "[DATE] [PERSON_NAME] Accountant 7:47 PM The account has increased significantly…" at bounding box center [918, 333] width 819 height 540
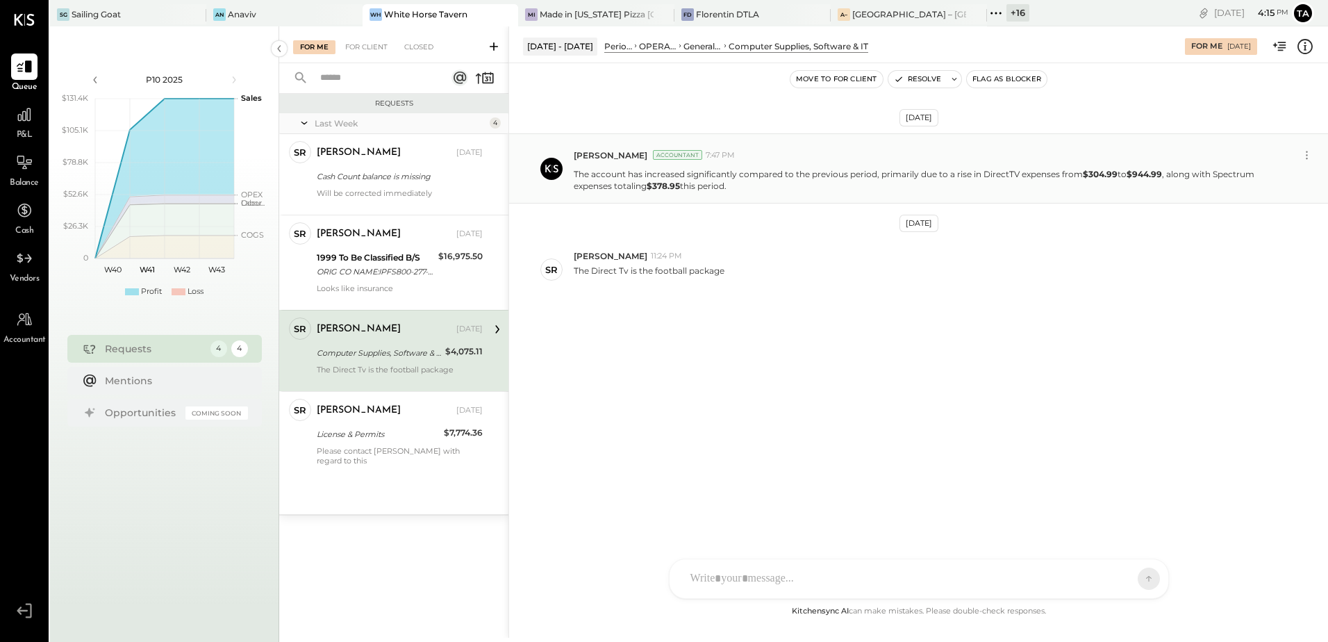
drag, startPoint x: 1082, startPoint y: 176, endPoint x: 1087, endPoint y: 184, distance: 9.6
click at [1087, 184] on p "The account has increased significantly compared to the previous period, primar…" at bounding box center [927, 180] width 706 height 24
click at [795, 393] on div "[DATE] [PERSON_NAME] Accountant 7:47 PM The account has increased significantly…" at bounding box center [918, 251] width 819 height 306
drag, startPoint x: 578, startPoint y: 270, endPoint x: 687, endPoint y: 268, distance: 109.0
click at [687, 268] on p "The Direct Tv is the football package" at bounding box center [649, 277] width 151 height 24
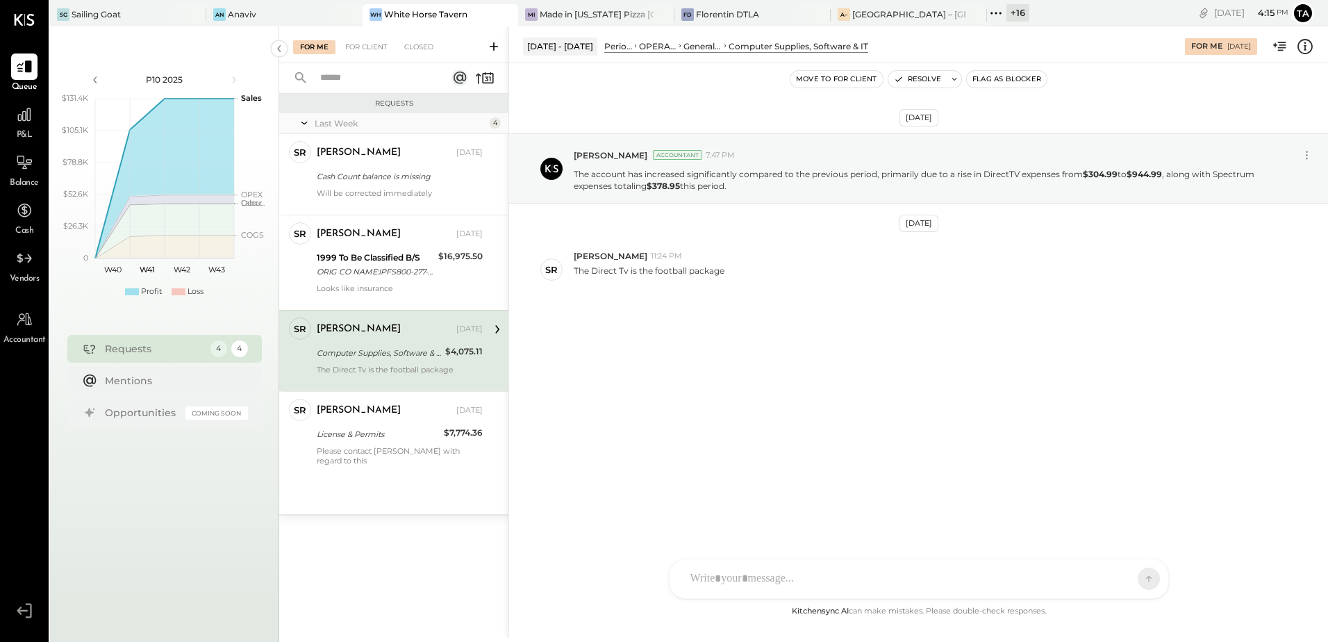
drag, startPoint x: 687, startPoint y: 268, endPoint x: 791, endPoint y: 355, distance: 135.6
click at [791, 355] on div "[DATE] [PERSON_NAME] Accountant 7:47 PM The account has increased significantly…" at bounding box center [918, 251] width 819 height 306
click at [406, 372] on div "The Direct Tv is the football package" at bounding box center [400, 374] width 166 height 19
click at [926, 81] on button "Resolve" at bounding box center [917, 79] width 58 height 17
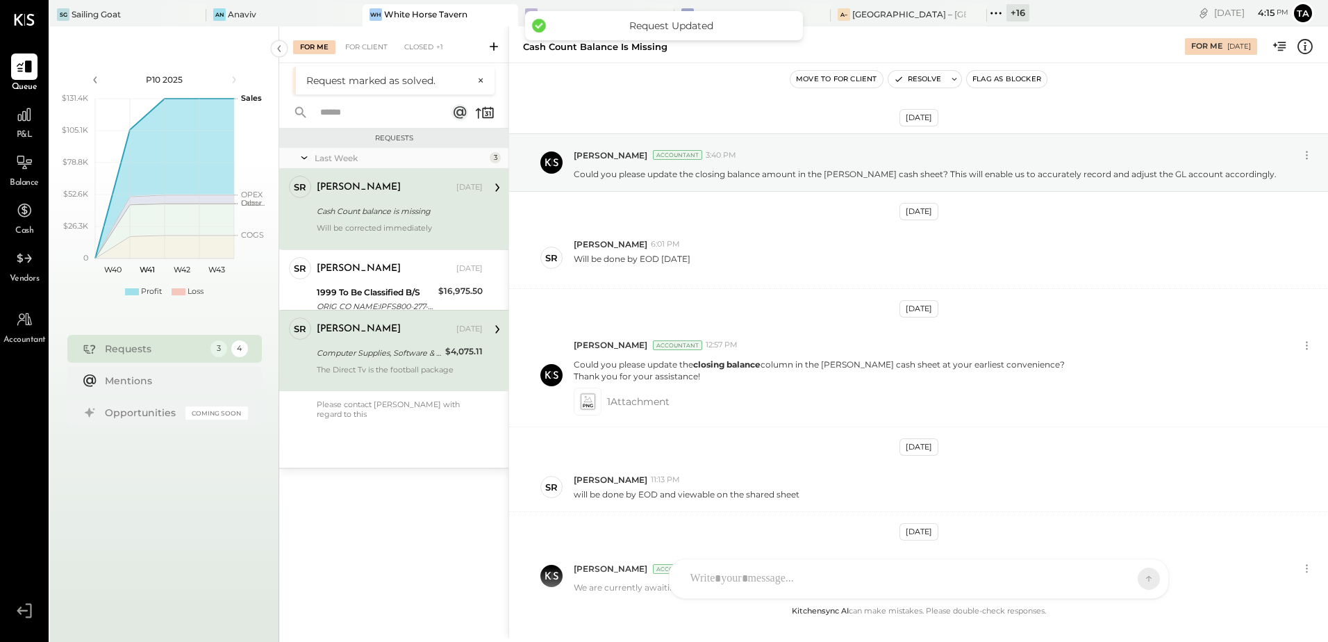
scroll to position [392, 0]
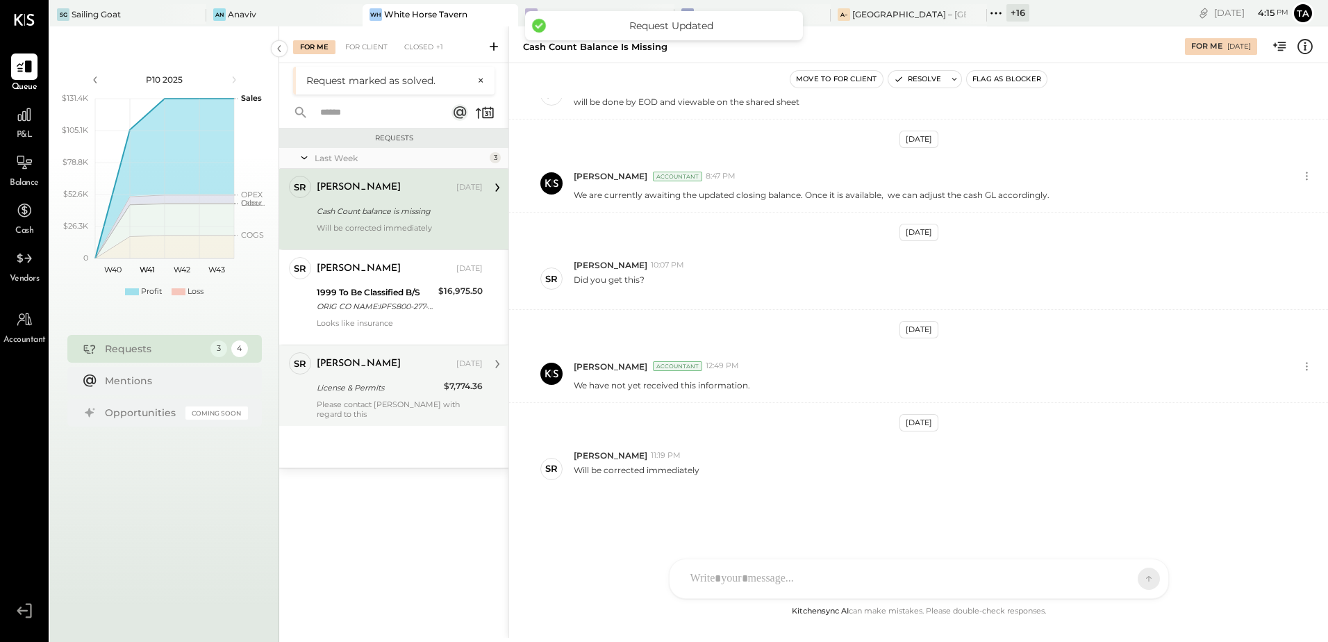
click at [383, 395] on div "License & Permits" at bounding box center [378, 387] width 123 height 17
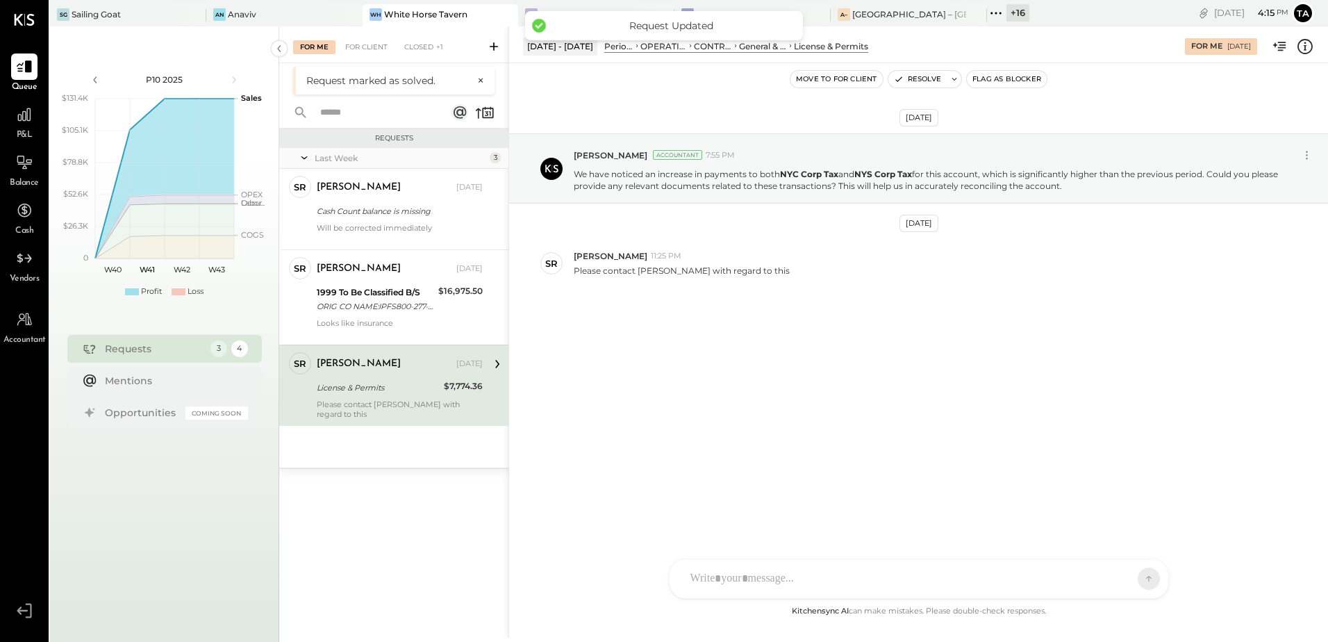
click at [861, 339] on div "[DATE] [PERSON_NAME] Accountant 7:55 PM We have noticed an increase in payments…" at bounding box center [918, 245] width 819 height 294
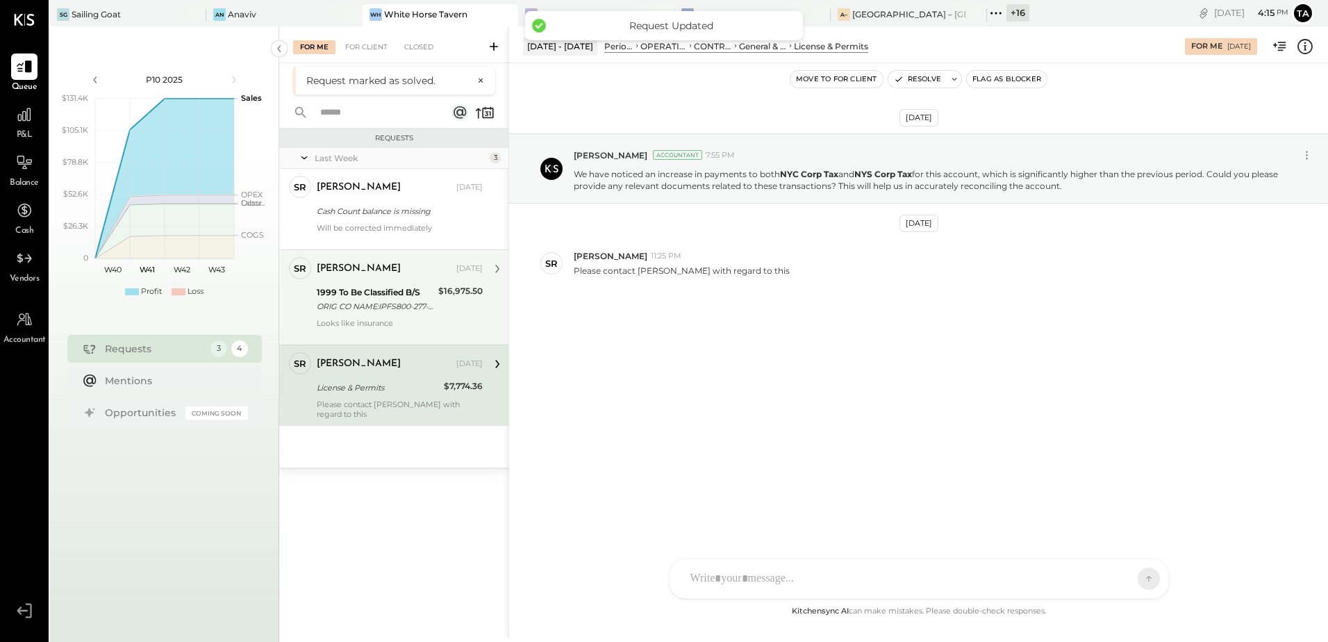
click at [360, 305] on div "ORIG CO NAME:IPFS800-277-8878 ORIG ID:0AD2424370 DESC DATE: CO ENTRY DESCR:IPFS…" at bounding box center [375, 306] width 117 height 14
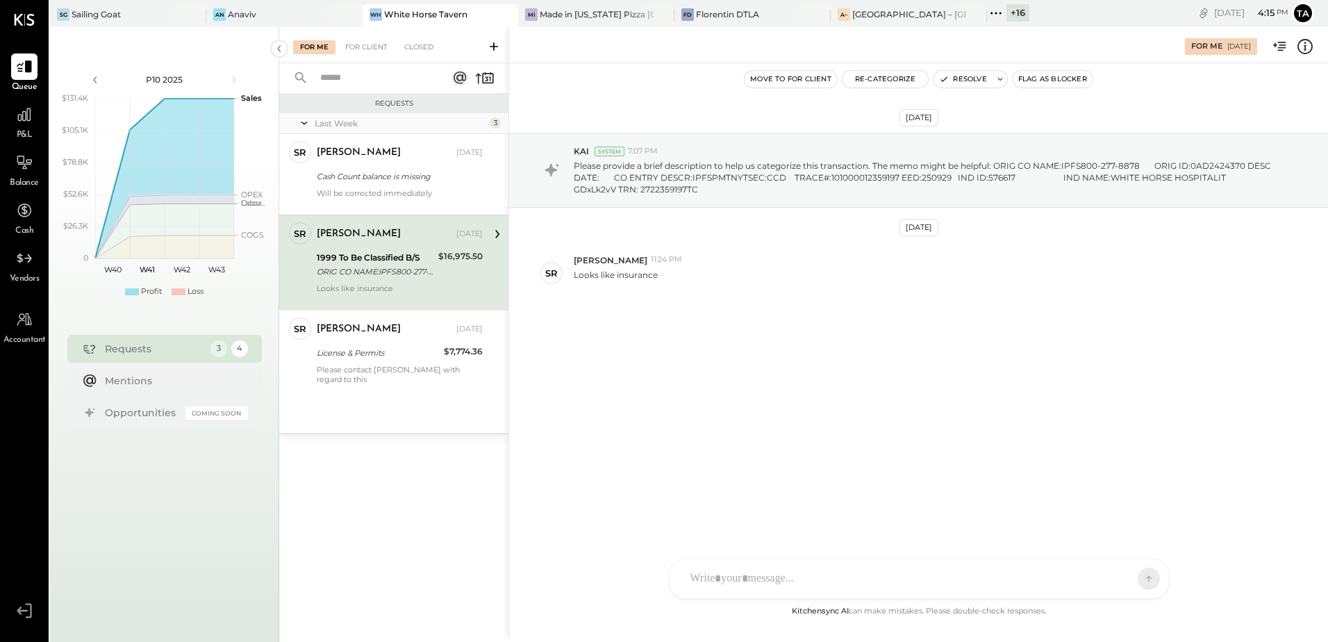
click at [1305, 50] on icon at bounding box center [1304, 49] width 3 height 1
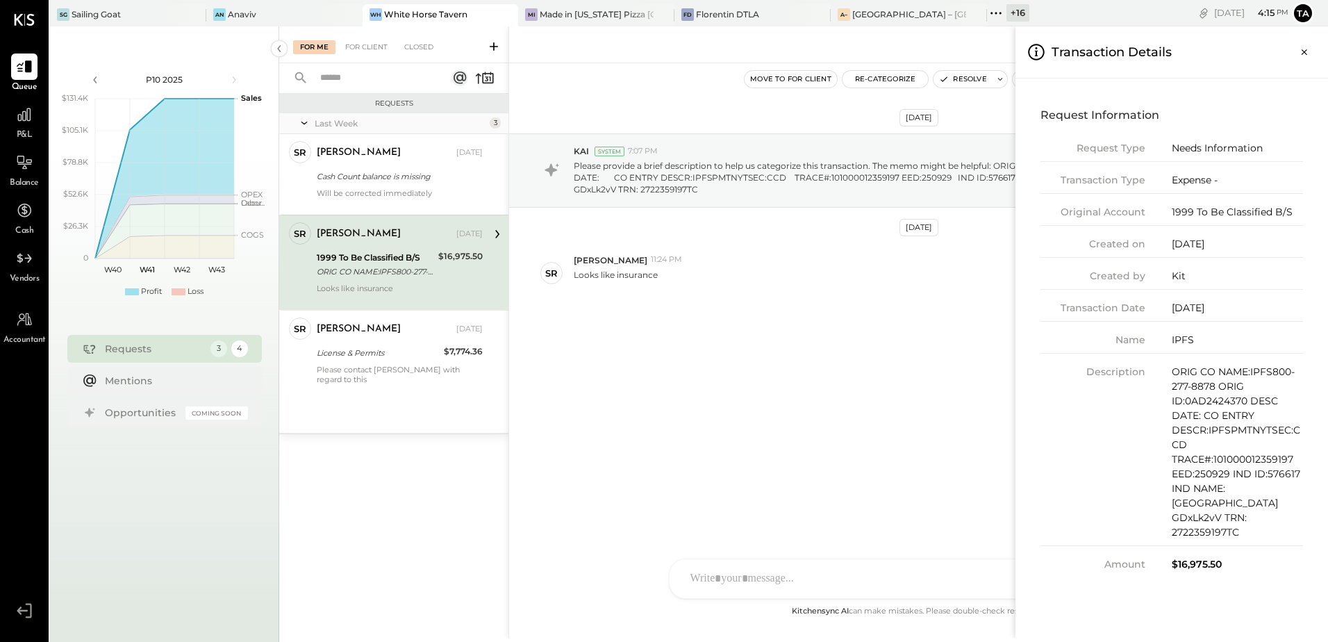
click at [1202, 557] on div "$16,975.50" at bounding box center [1236, 564] width 131 height 15
drag, startPoint x: 1189, startPoint y: 548, endPoint x: 1115, endPoint y: 181, distance: 374.8
click at [1189, 557] on div "$16,975.50" at bounding box center [1236, 564] width 131 height 15
click at [1301, 56] on icon "Close panel" at bounding box center [1304, 52] width 14 height 14
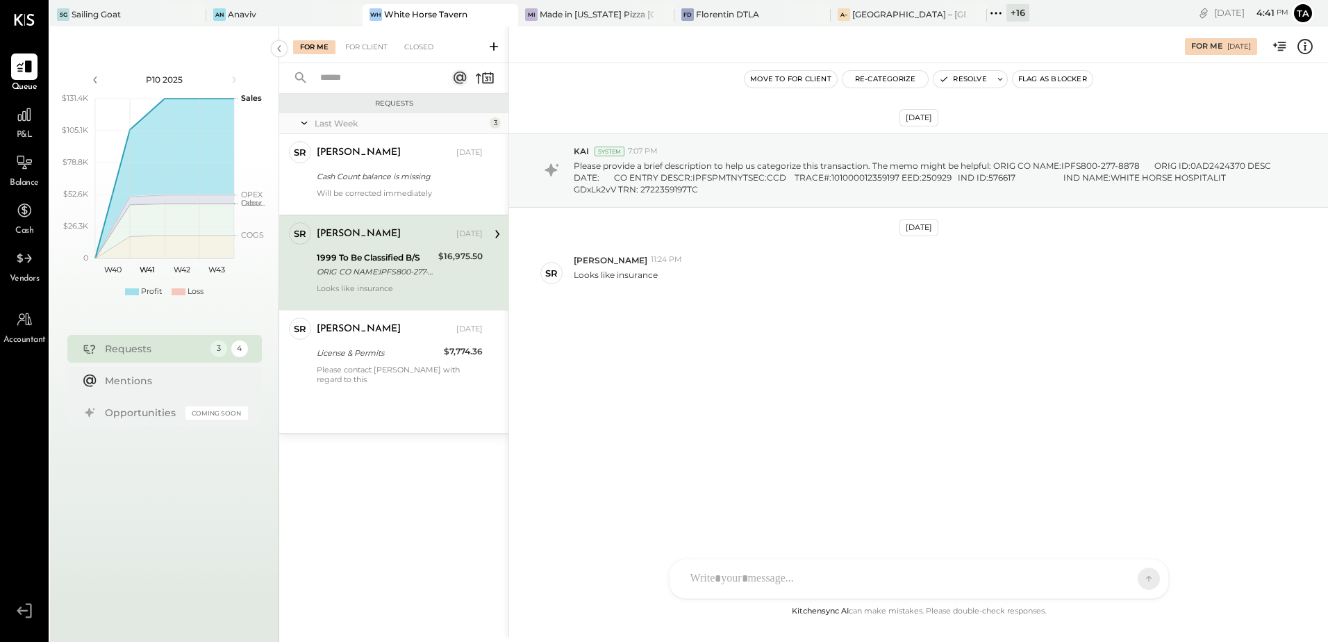
click at [376, 281] on div "[PERSON_NAME] [DATE] 1999 To Be Classified B/S ORIG CO NAME:IPFS800-277-8878 OR…" at bounding box center [400, 262] width 166 height 81
click at [707, 10] on div "Florentin DTLA" at bounding box center [727, 14] width 63 height 12
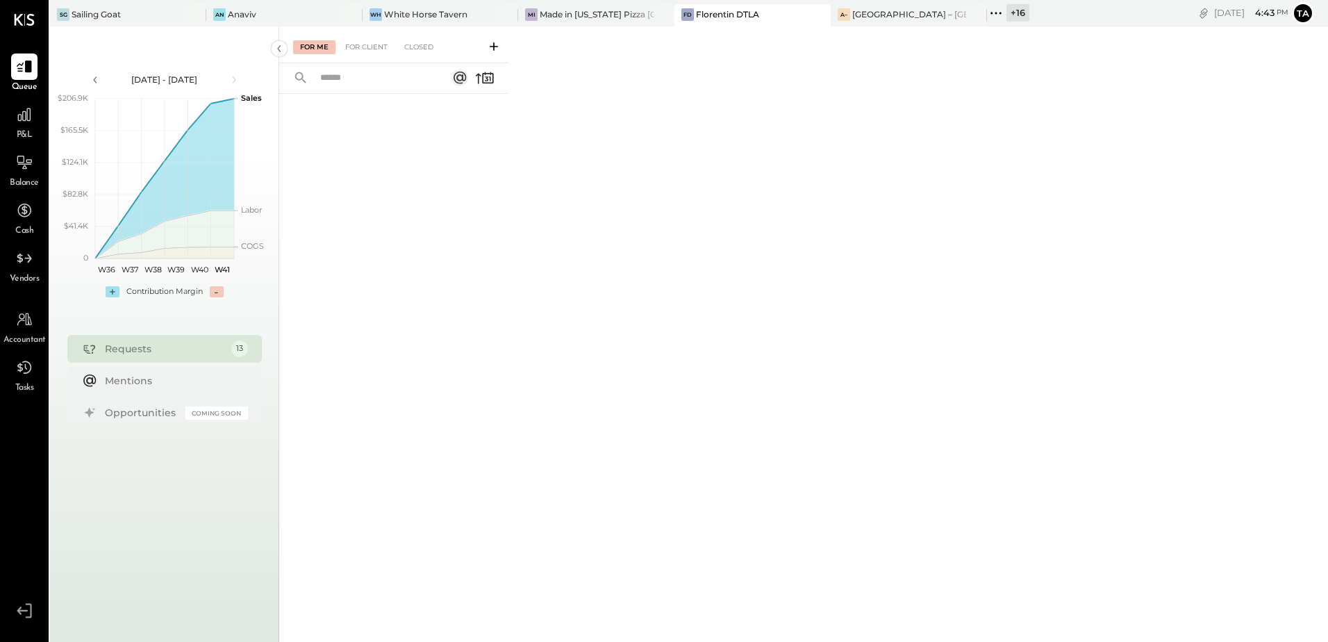
click at [558, 356] on div "For Me For Client Closed" at bounding box center [803, 331] width 1049 height 611
click at [22, 162] on icon at bounding box center [25, 162] width 16 height 15
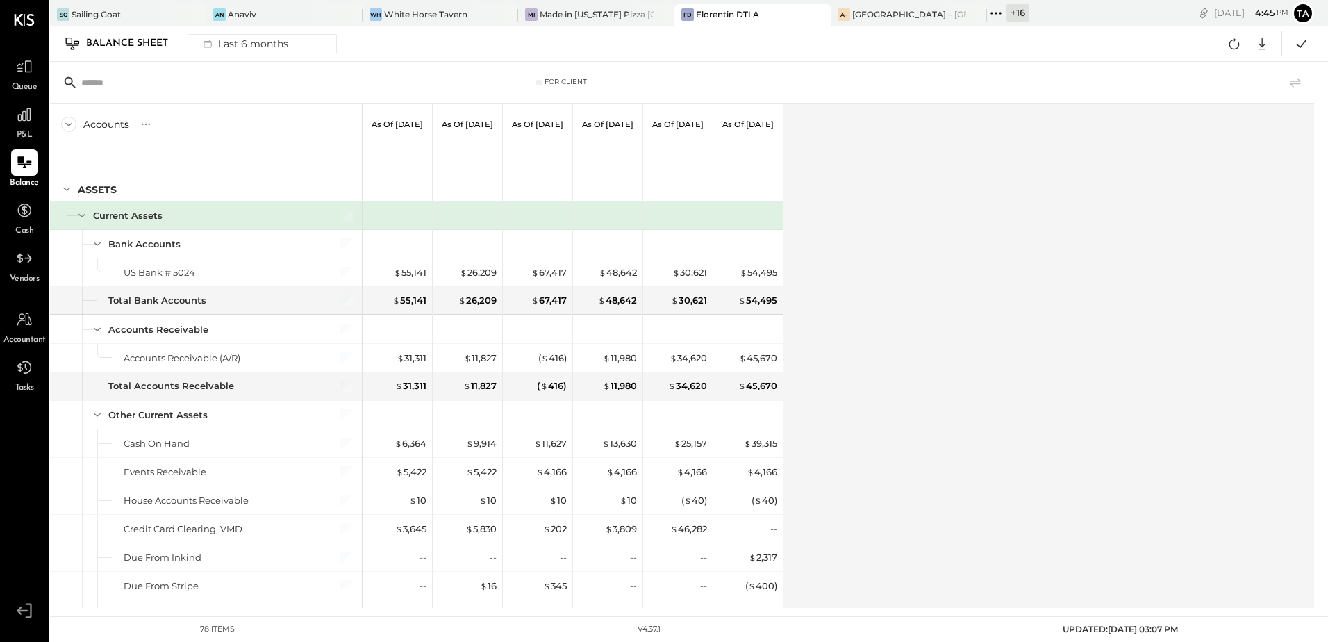
click at [1034, 251] on div "Accounts S GL As of [DATE] As of [DATE] As of [DATE] As of [DATE] As of [DATE] …" at bounding box center [683, 355] width 1266 height 504
click at [1111, 267] on div "Accounts S GL As of [DATE] As of [DATE] As of [DATE] As of [DATE] As of [DATE] …" at bounding box center [683, 355] width 1266 height 504
click at [1235, 46] on icon at bounding box center [1234, 44] width 18 height 18
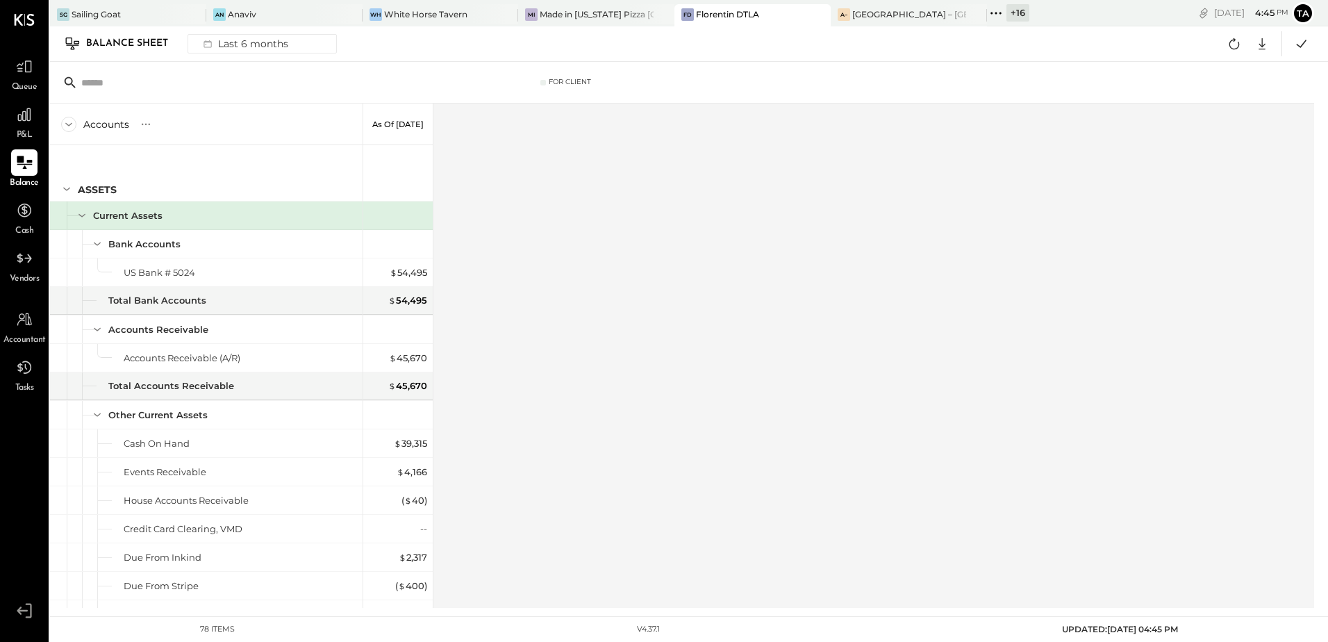
click at [24, 162] on icon at bounding box center [24, 162] width 18 height 18
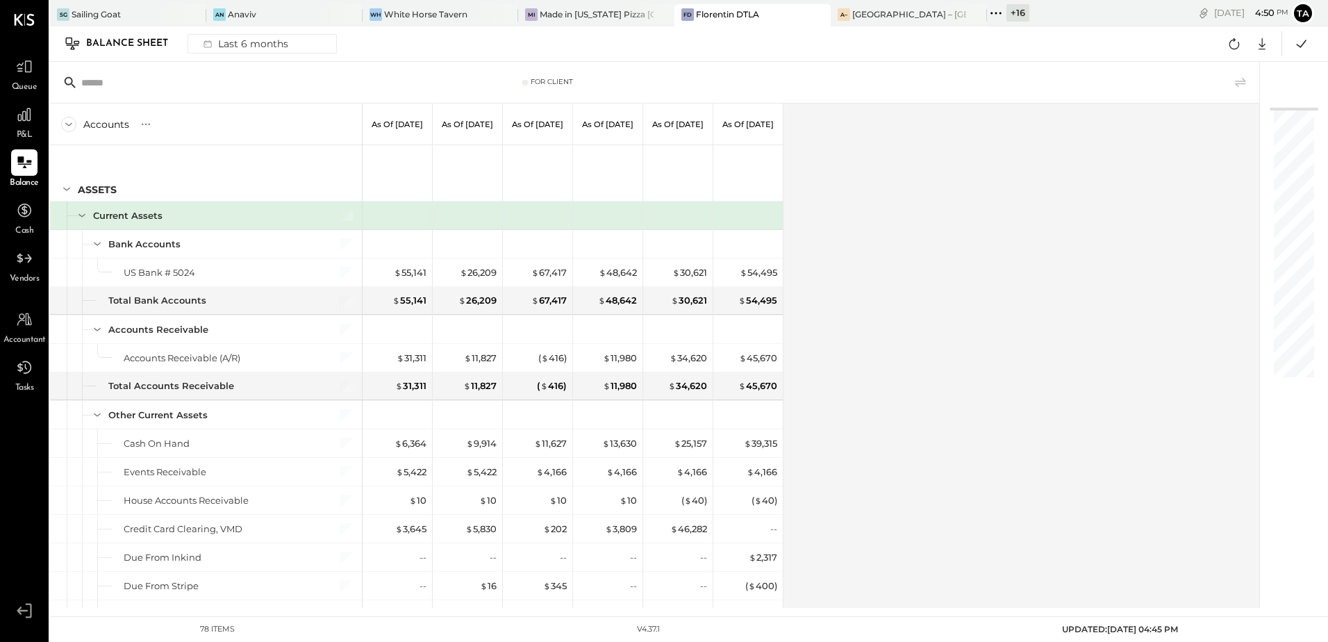
click at [1006, 265] on div "Accounts S GL As of [DATE] As of [DATE] As of [DATE] As of [DATE] As of [DATE] …" at bounding box center [655, 355] width 1211 height 504
click at [1265, 44] on icon at bounding box center [1261, 44] width 7 height 12
click at [1205, 124] on div "Excel" at bounding box center [1218, 124] width 111 height 29
click at [998, 329] on div "Accounts S GL As of [DATE] As of [DATE] As of [DATE] As of [DATE] As of [DATE] …" at bounding box center [655, 355] width 1211 height 504
click at [901, 413] on div "Accounts S GL As of [DATE] As of [DATE] As of [DATE] As of [DATE] As of [DATE] …" at bounding box center [655, 355] width 1211 height 504
